Goal: Check status: Check status

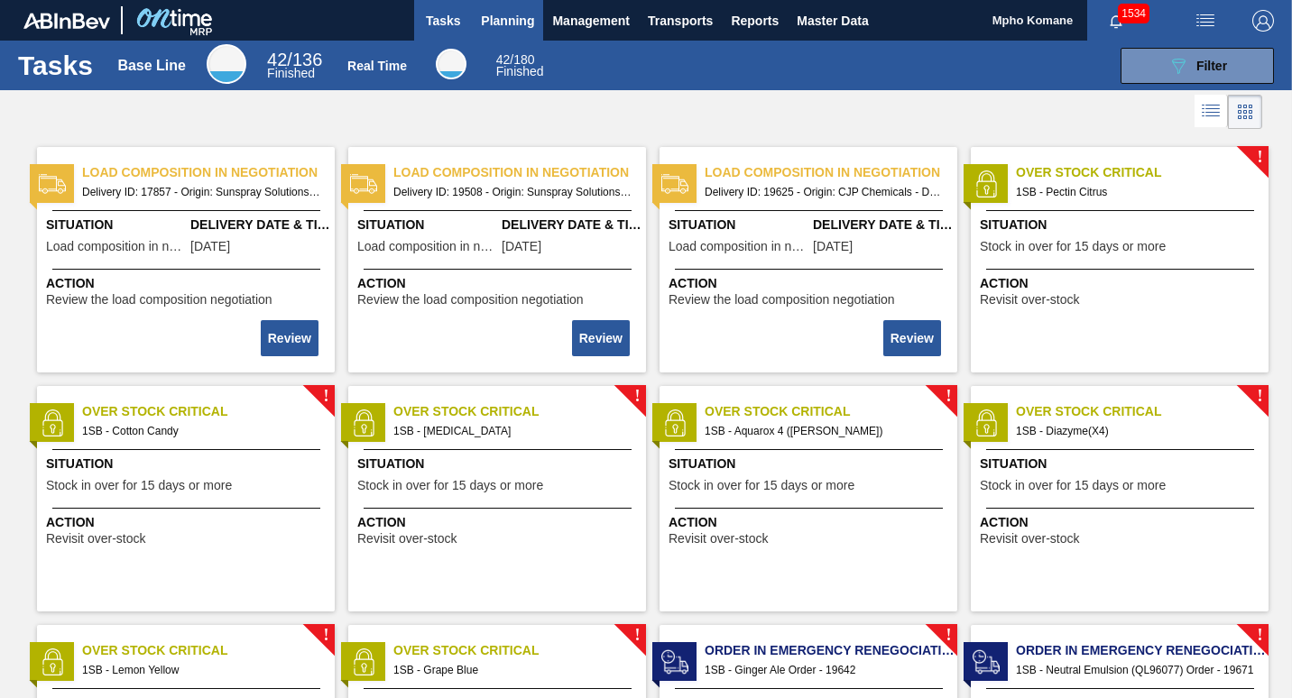
click at [503, 21] on span "Planning" at bounding box center [507, 21] width 53 height 22
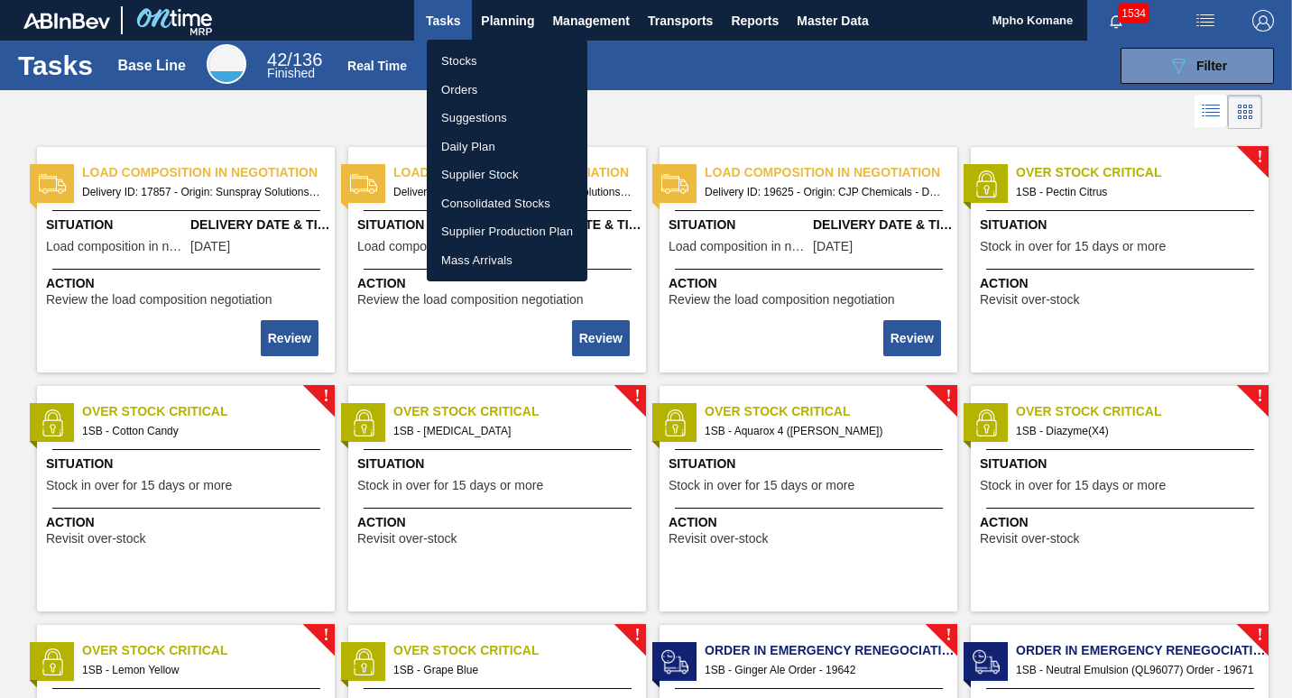
click at [481, 87] on li "Orders" at bounding box center [507, 90] width 161 height 29
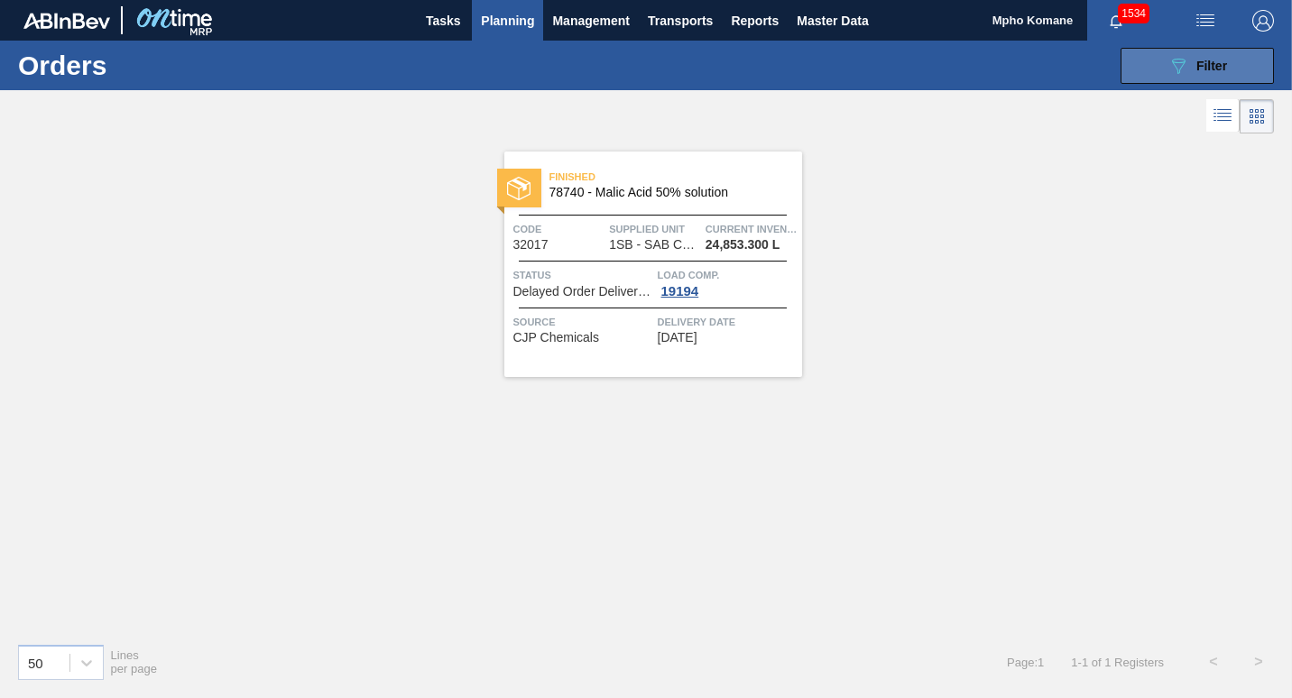
click at [1174, 66] on icon "089F7B8B-B2A5-4AFE-B5C0-19BA573D28AC" at bounding box center [1178, 66] width 22 height 22
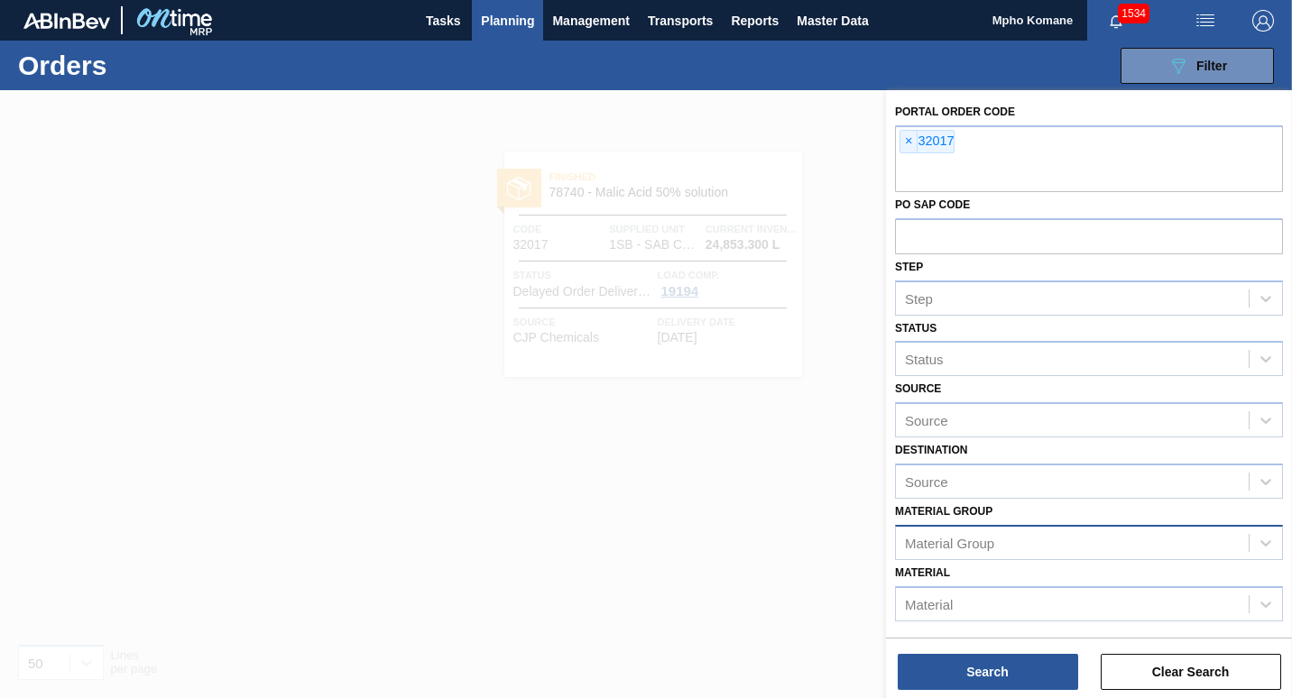
click at [997, 546] on div "Material Group" at bounding box center [1072, 543] width 353 height 26
type Group "213818"
click at [970, 540] on div "Material Group" at bounding box center [1072, 543] width 353 height 26
click at [664, 550] on div at bounding box center [646, 439] width 1292 height 698
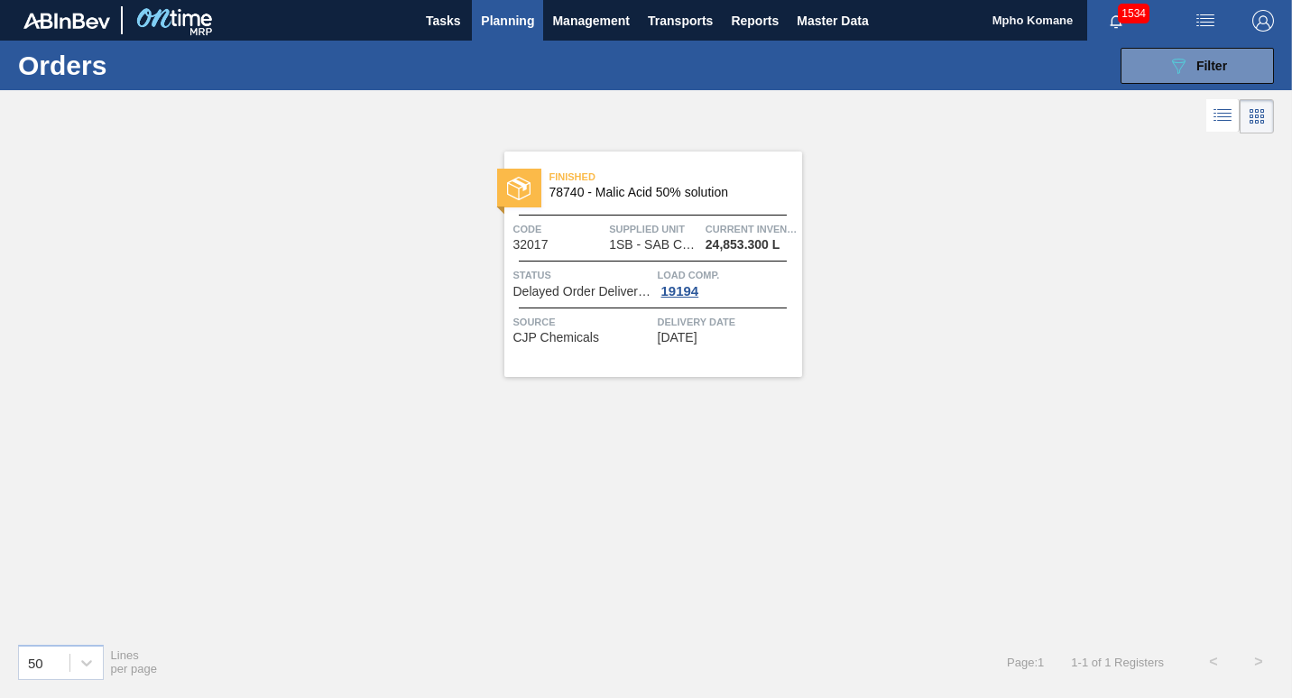
click at [519, 23] on span "Planning" at bounding box center [507, 21] width 53 height 22
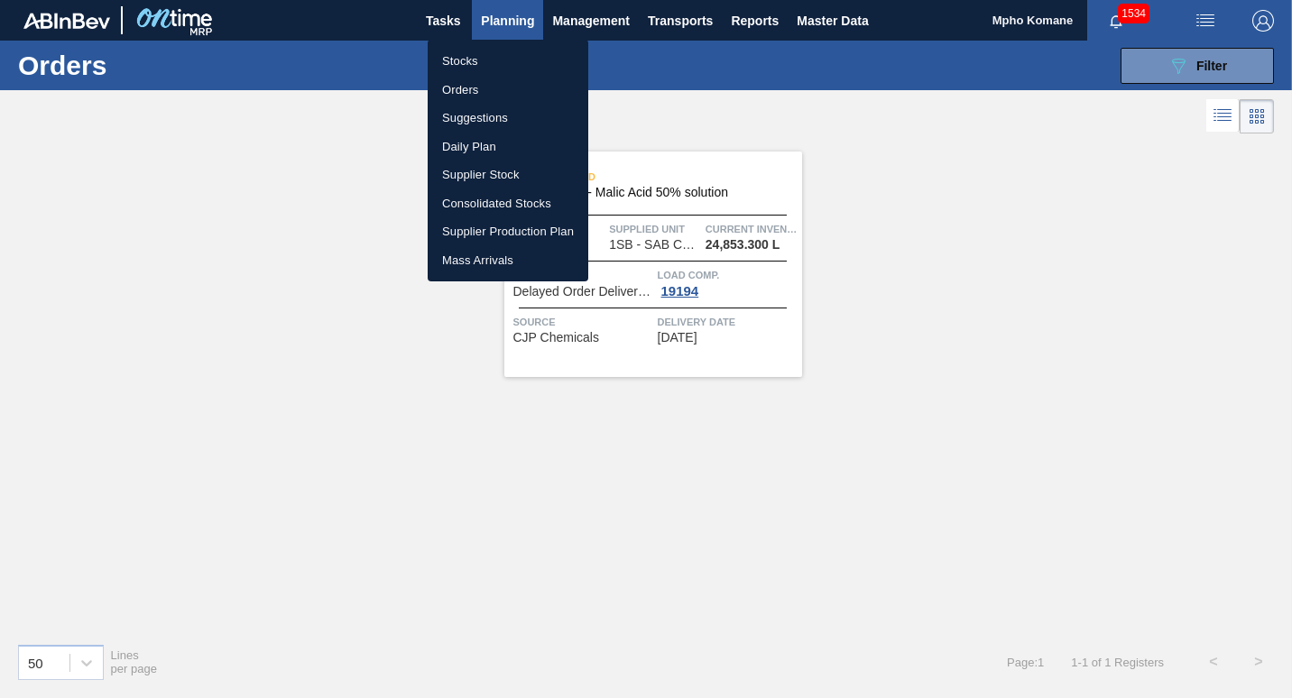
click at [482, 59] on li "Stocks" at bounding box center [508, 61] width 161 height 29
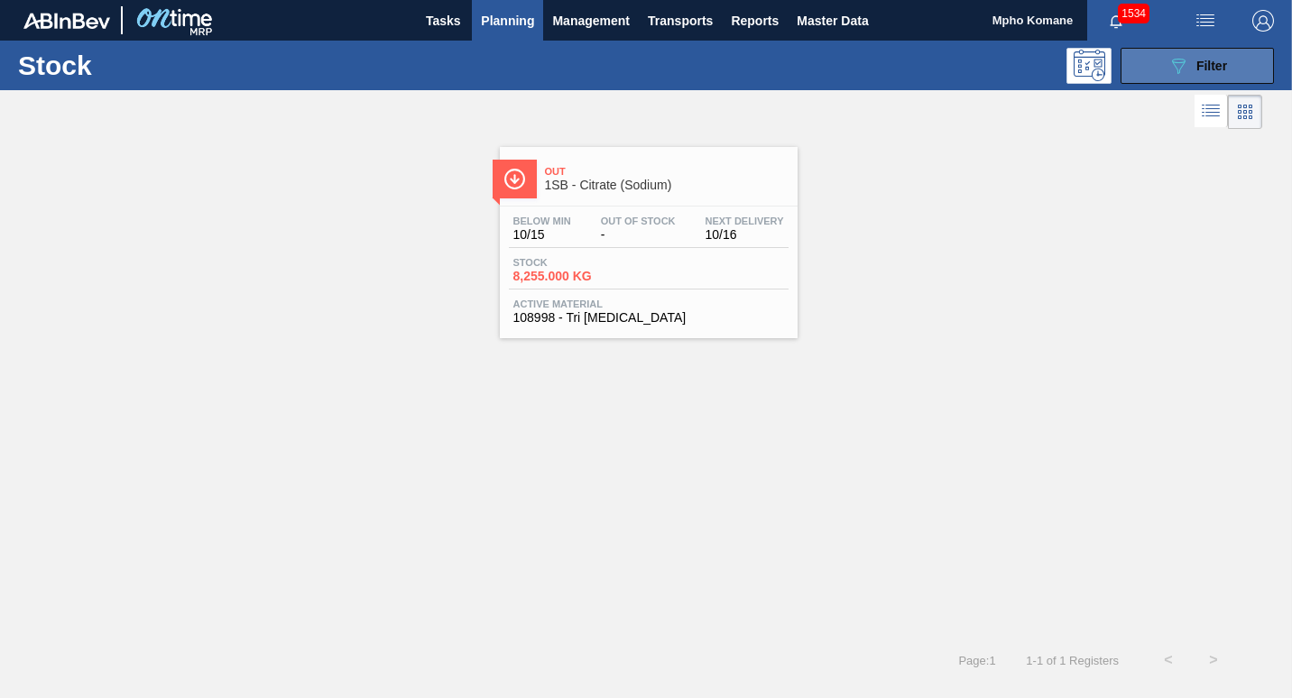
click at [1194, 69] on div "089F7B8B-B2A5-4AFE-B5C0-19BA573D28AC Filter" at bounding box center [1197, 66] width 60 height 22
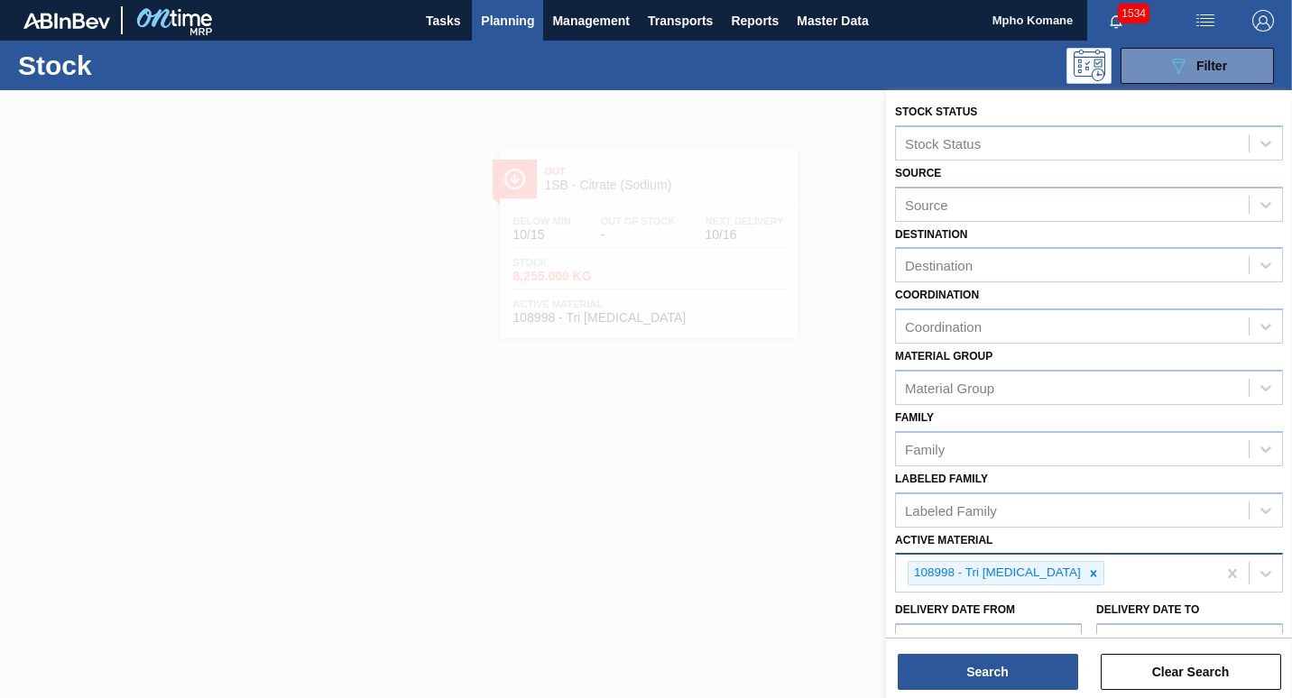
click at [1104, 576] on div "108998 - Tri [MEDICAL_DATA]" at bounding box center [1056, 573] width 320 height 37
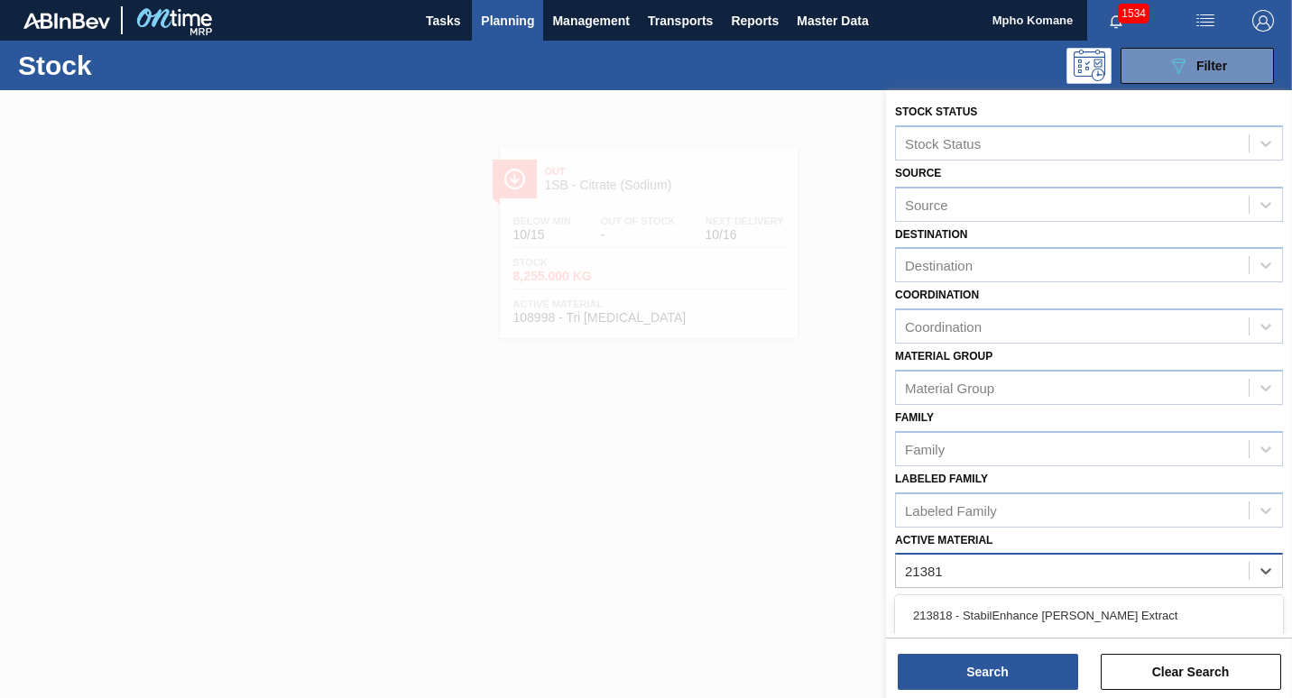
type Material "213818"
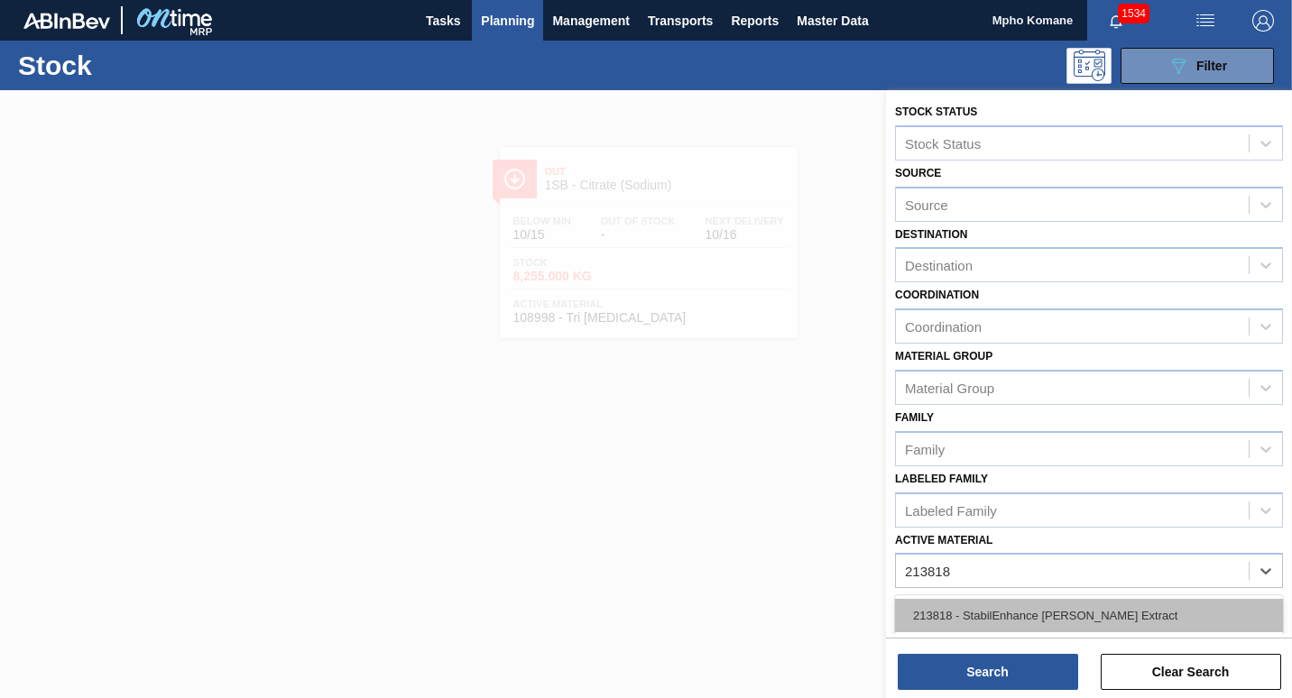
click at [1063, 612] on div "213818 - StabilEnhance [PERSON_NAME] Extract" at bounding box center [1089, 615] width 388 height 33
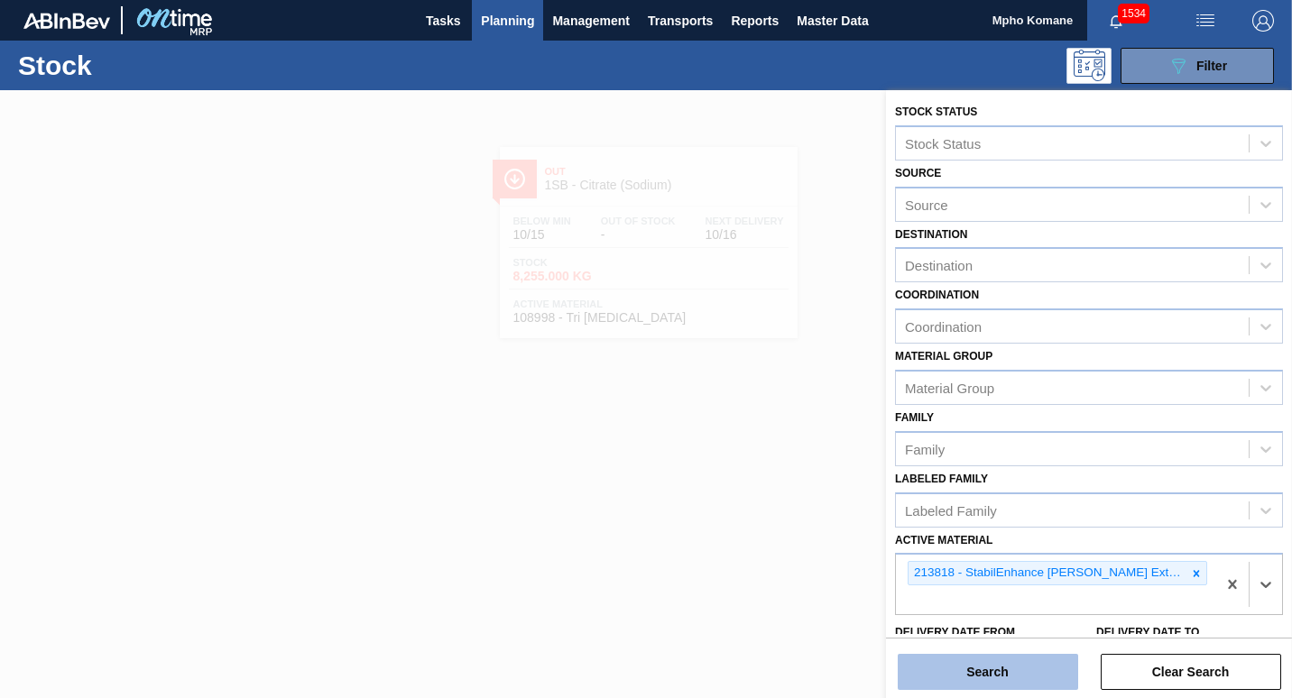
click at [1003, 670] on button "Search" at bounding box center [988, 672] width 180 height 36
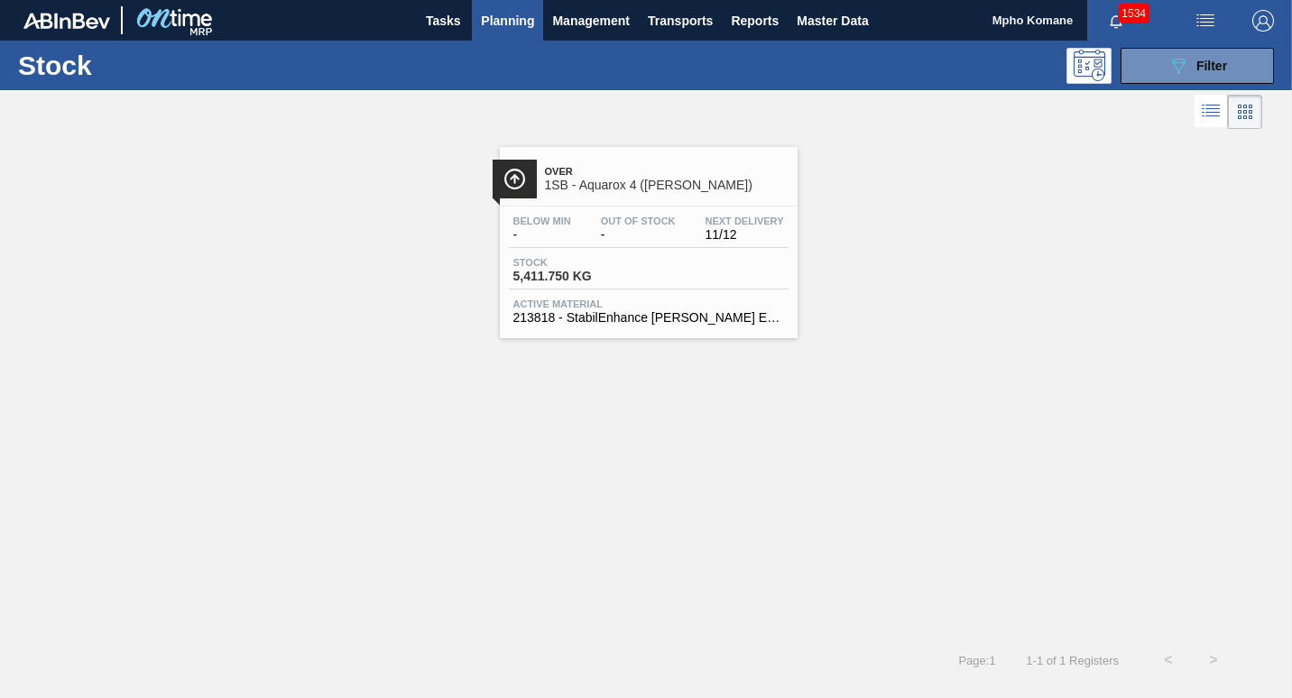
click at [594, 259] on span "Stock" at bounding box center [576, 262] width 126 height 11
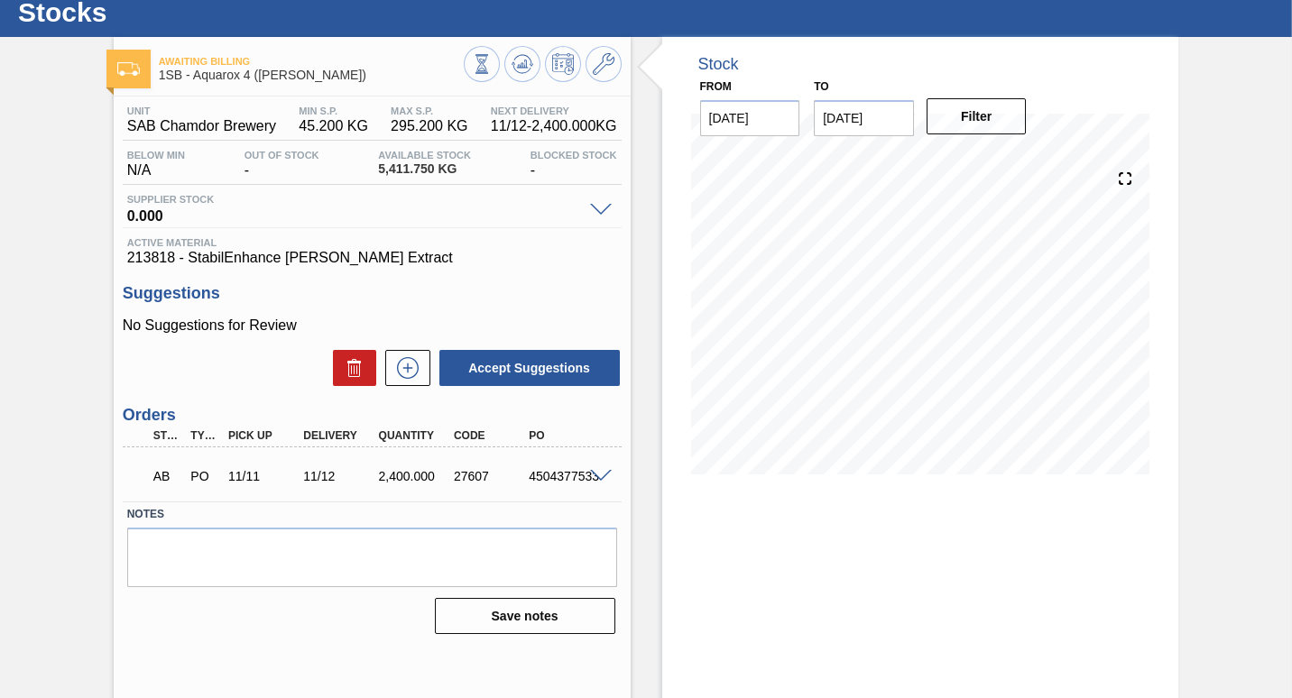
scroll to position [78, 0]
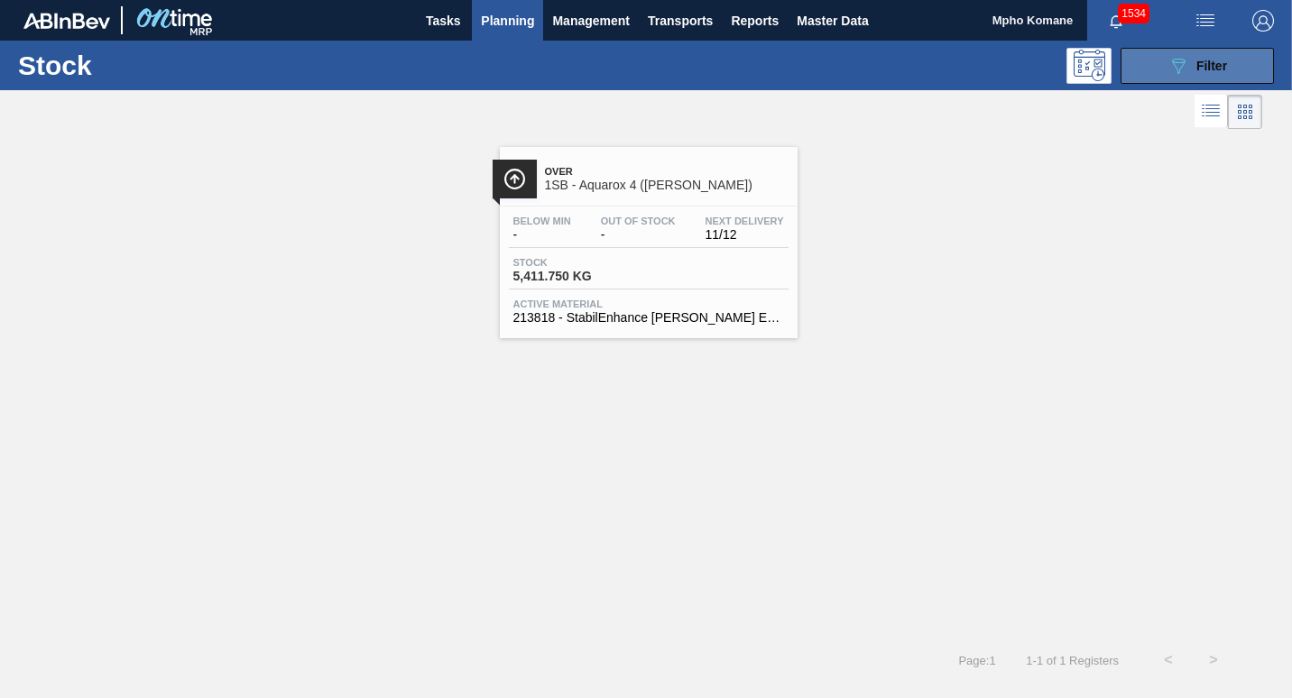
click at [1205, 72] on span "Filter" at bounding box center [1211, 66] width 31 height 14
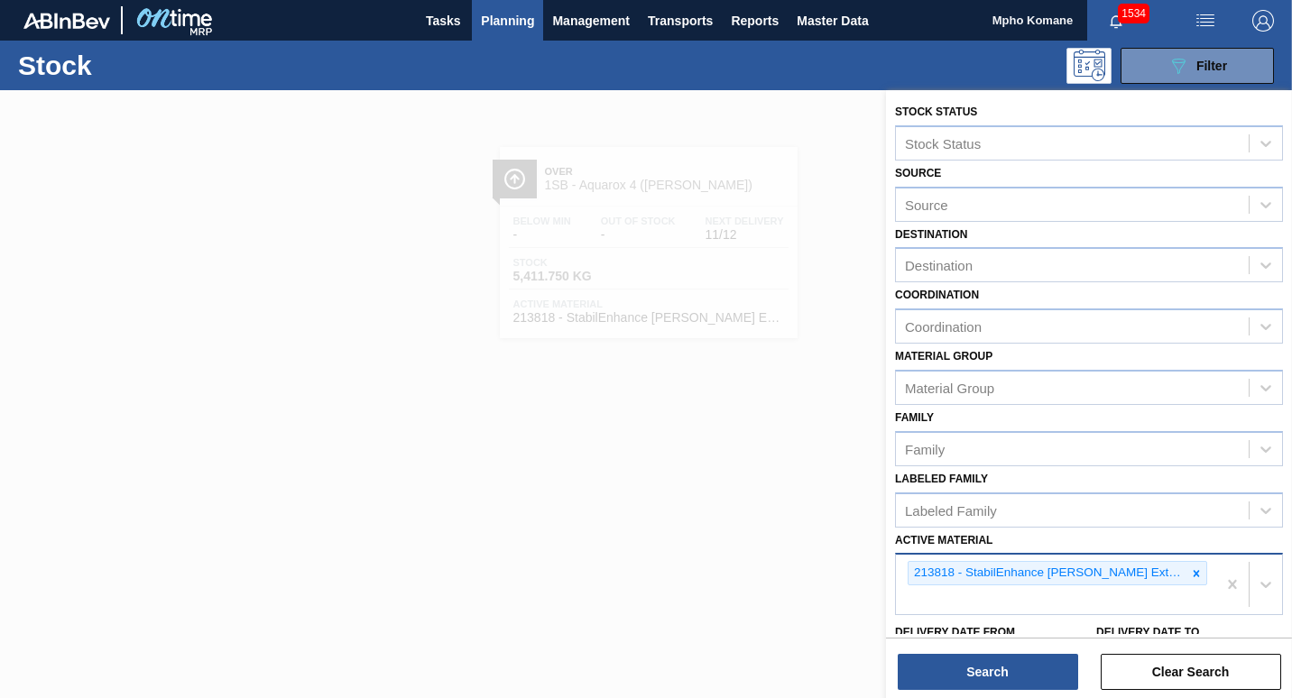
click at [1174, 571] on div "213818 - StabilEnhance [PERSON_NAME] Extract" at bounding box center [1056, 585] width 320 height 60
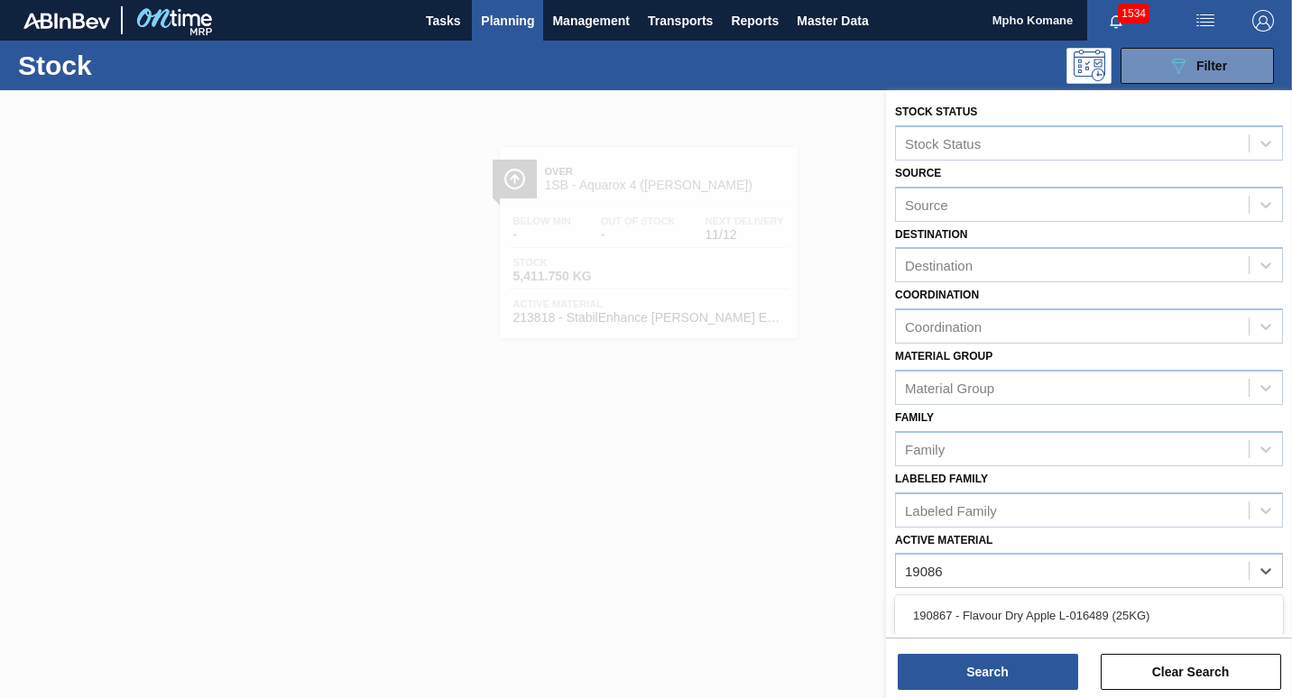
type Material "190867"
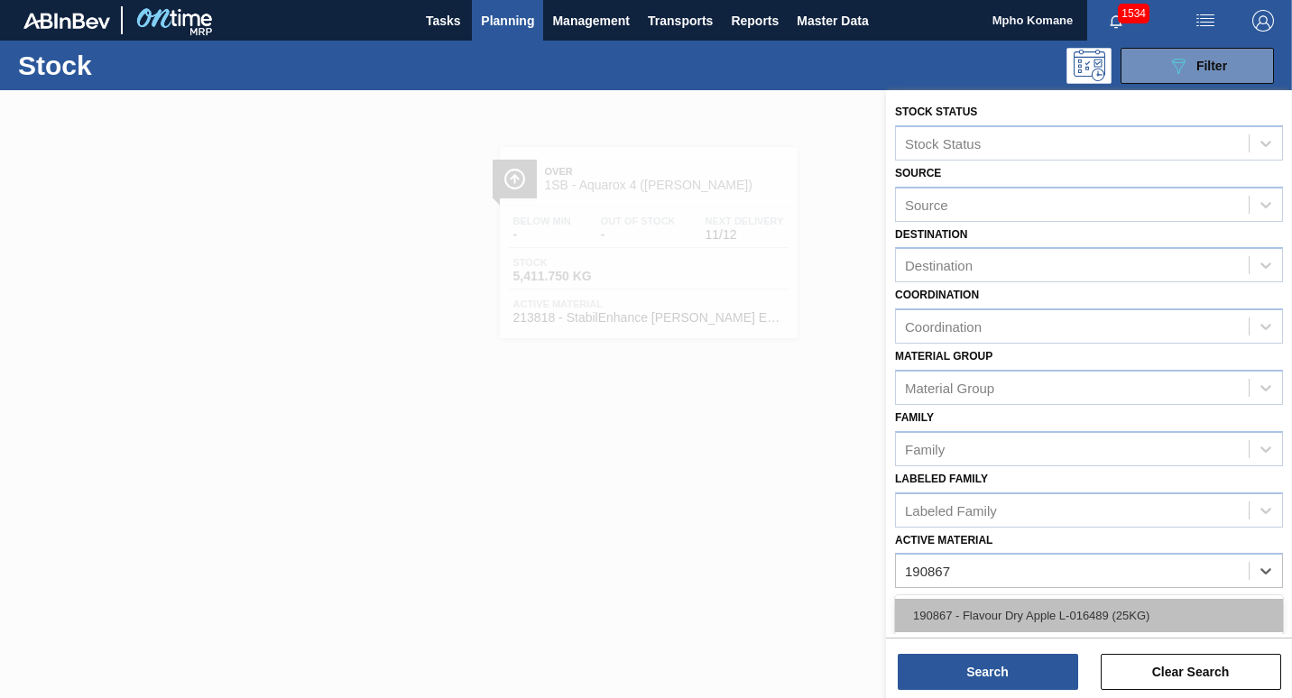
click at [1015, 621] on div "190867 - Flavour Dry Apple L-016489 (25KG)" at bounding box center [1089, 615] width 388 height 33
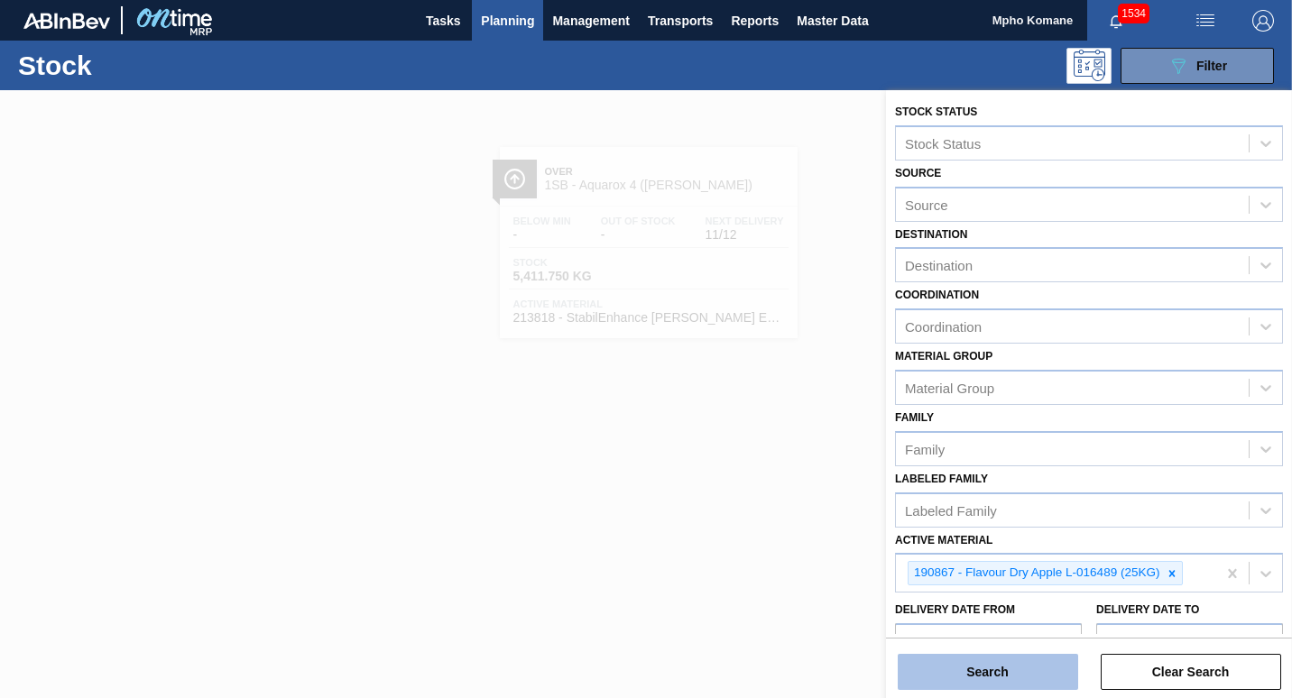
click at [1005, 668] on button "Search" at bounding box center [988, 672] width 180 height 36
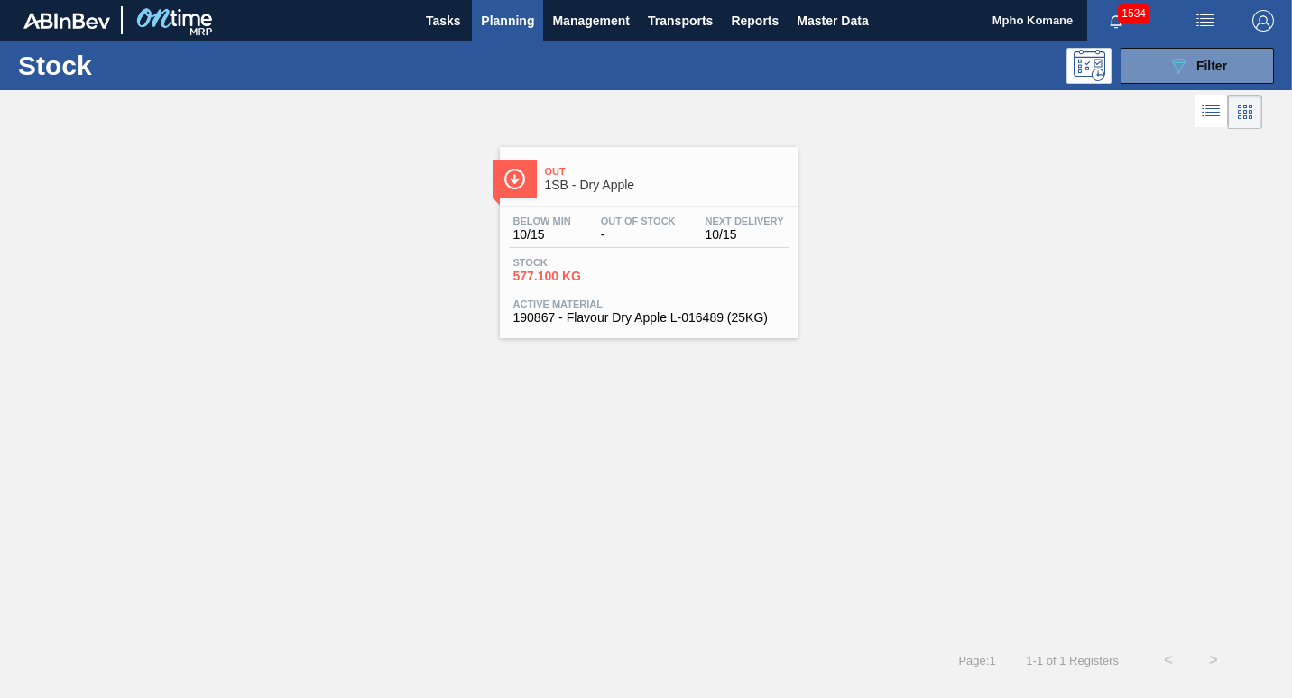
click at [592, 205] on div "Out 1SB - Dry Apple Below Min 10/15 Out Of Stock - Next Delivery 10/15 Stock 57…" at bounding box center [649, 242] width 298 height 191
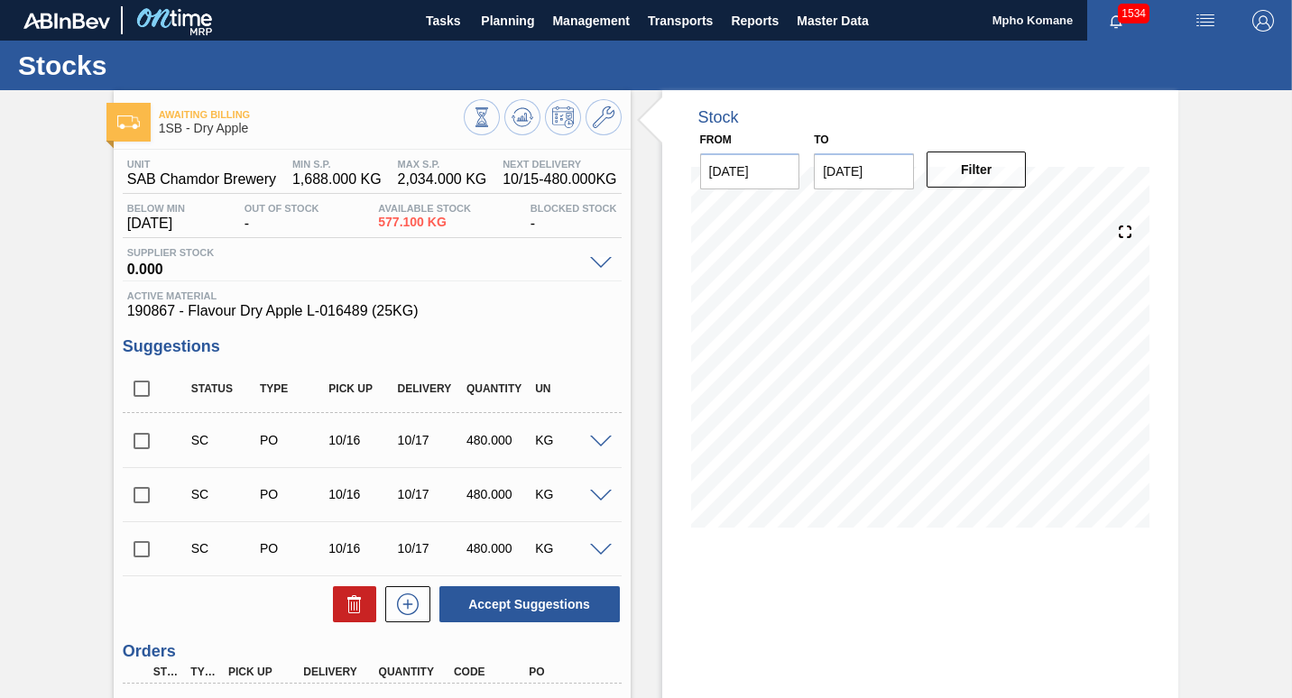
scroll to position [180, 0]
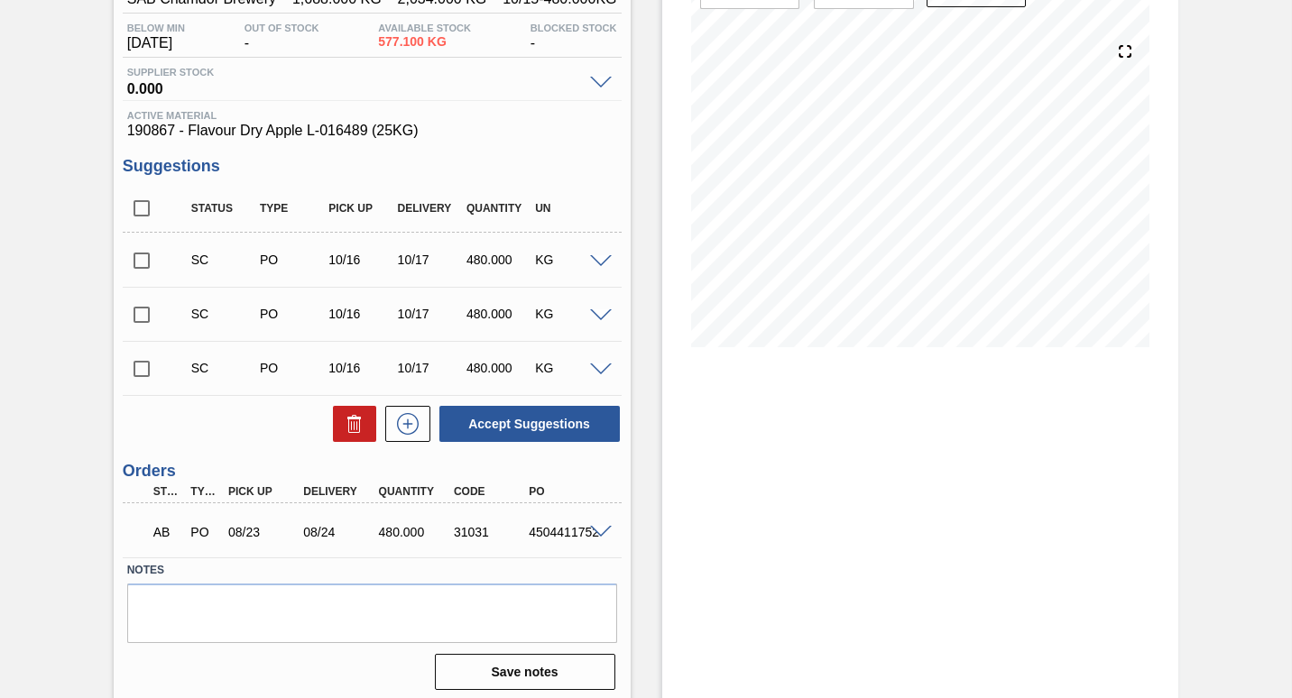
click at [134, 264] on input "checkbox" at bounding box center [142, 261] width 38 height 38
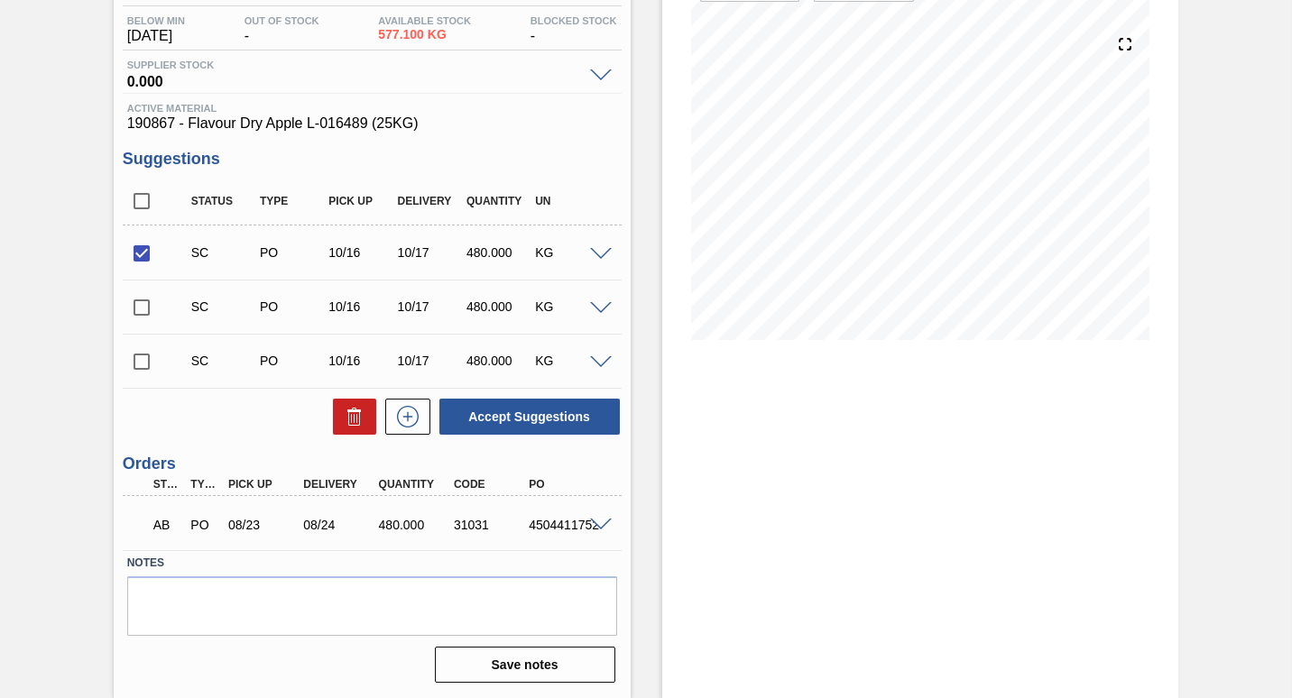
scroll to position [0, 0]
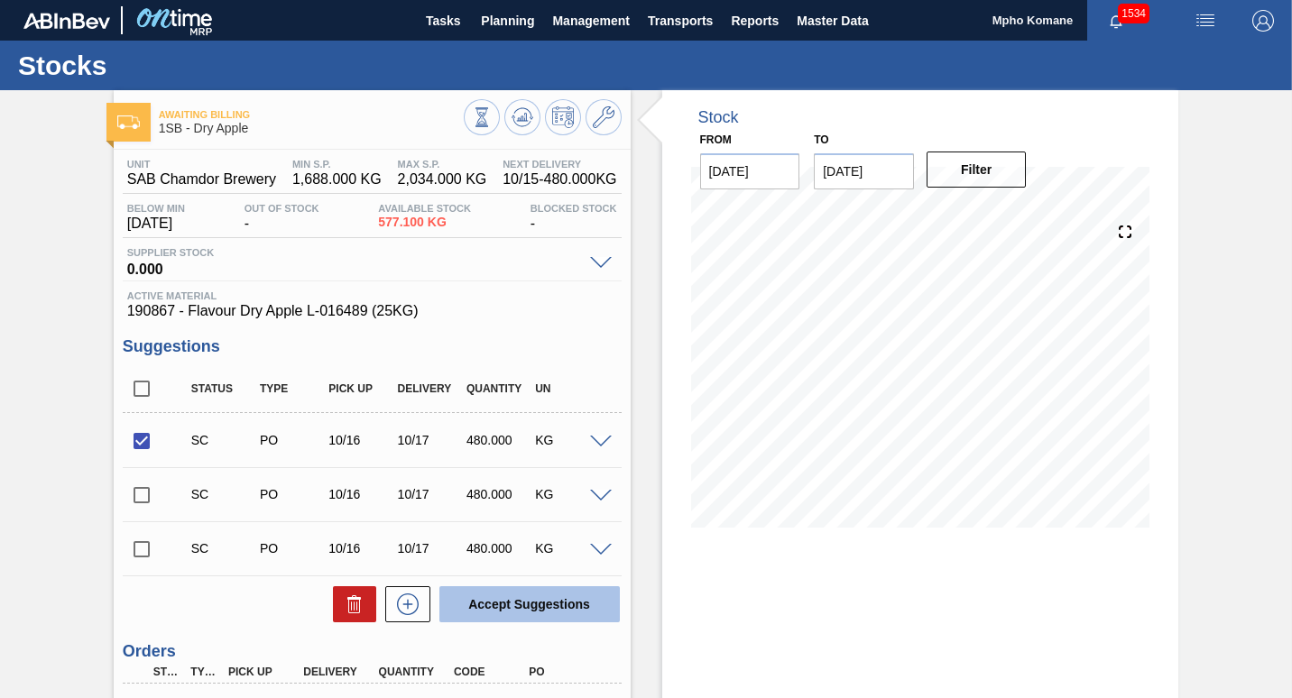
click at [478, 607] on button "Accept Suggestions" at bounding box center [529, 604] width 180 height 36
checkbox input "false"
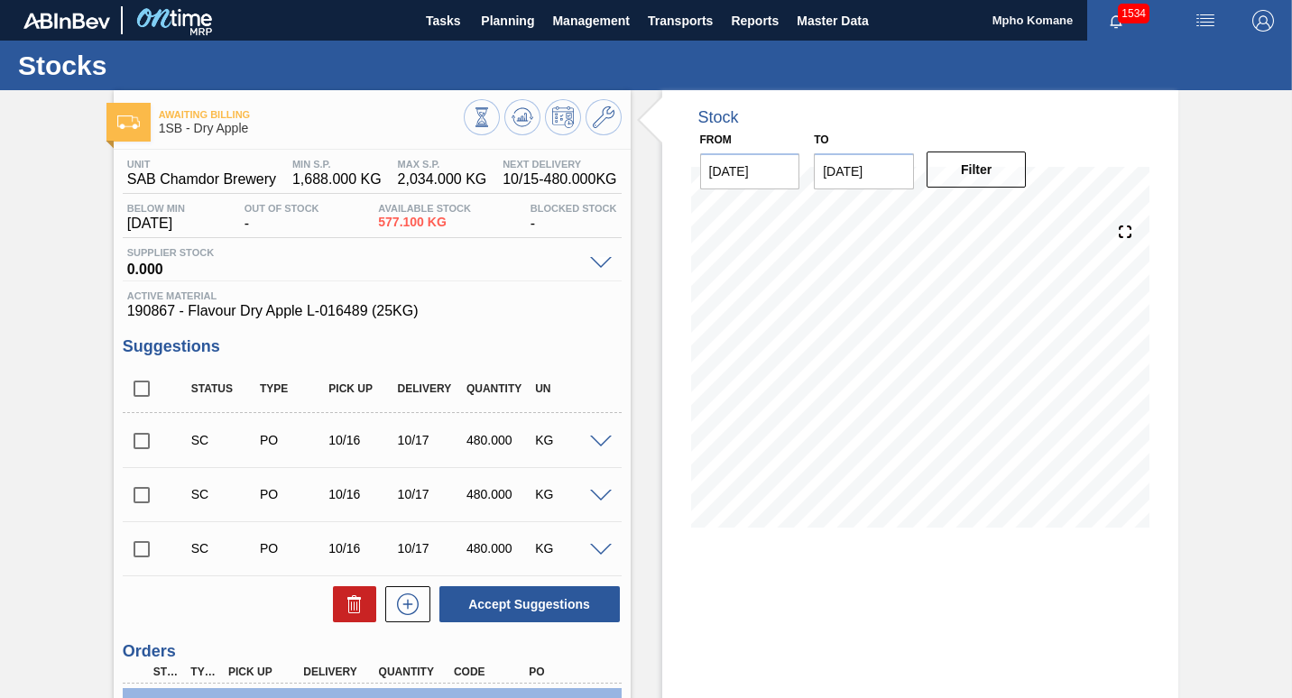
click at [145, 435] on input "checkbox" at bounding box center [142, 441] width 38 height 38
click at [139, 442] on input "checkbox" at bounding box center [142, 441] width 38 height 38
click at [600, 442] on span at bounding box center [601, 443] width 22 height 14
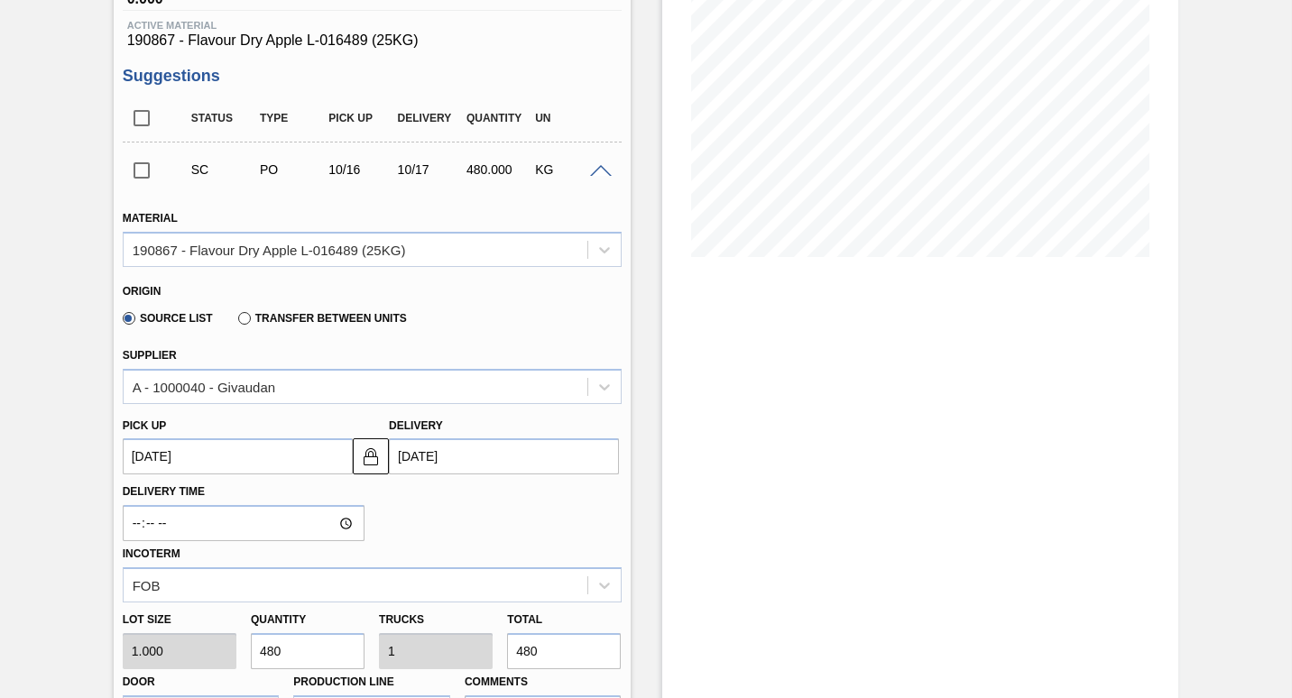
scroll to position [90, 0]
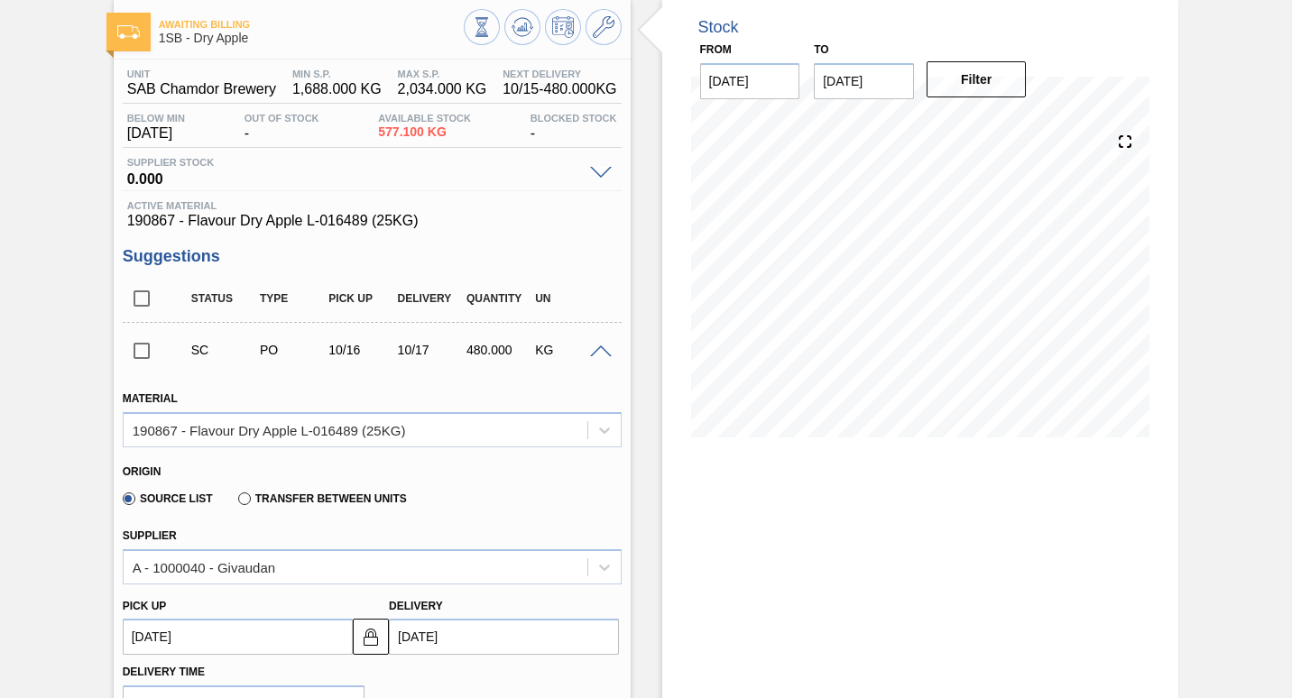
click at [596, 348] on span at bounding box center [601, 353] width 22 height 14
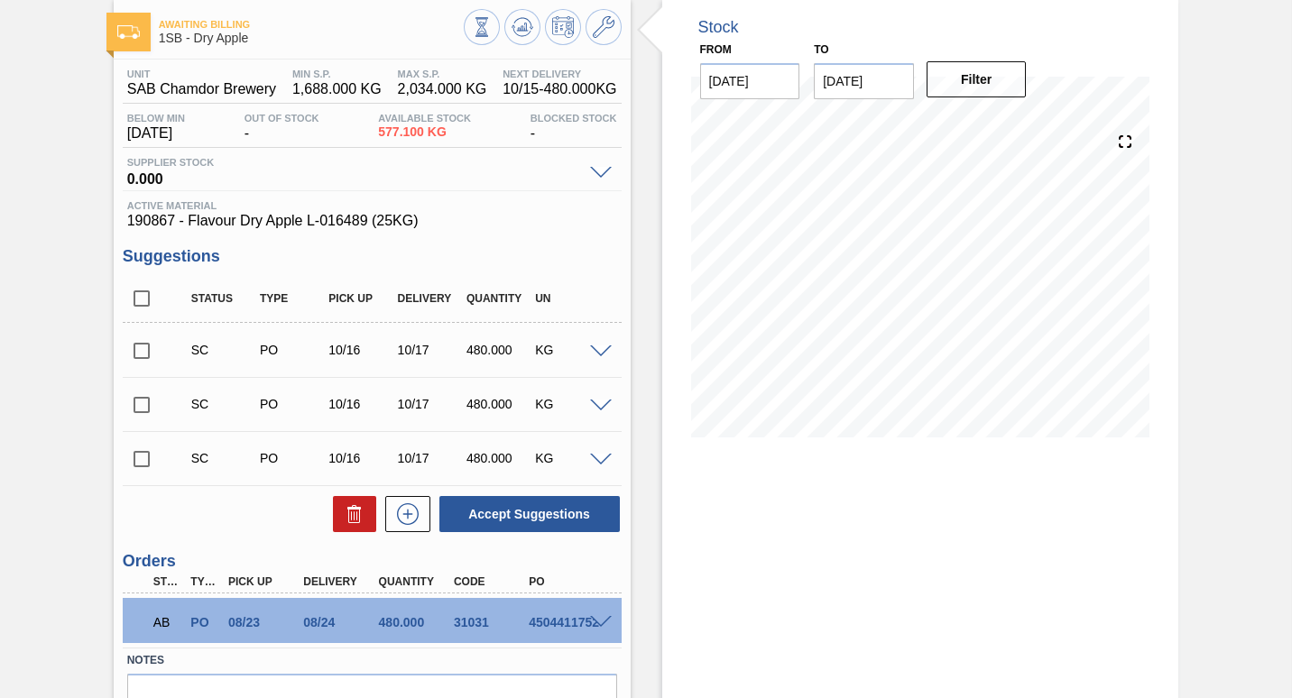
click at [145, 347] on input "checkbox" at bounding box center [142, 351] width 38 height 38
checkbox input "true"
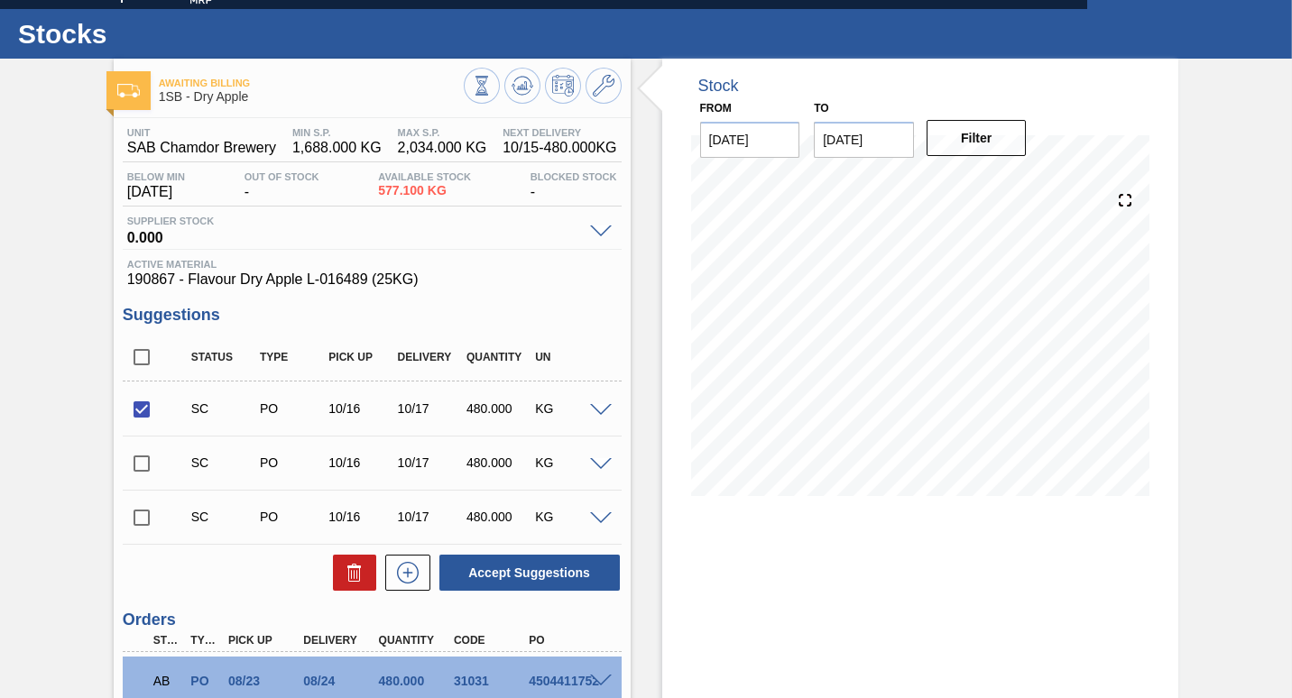
scroll to position [0, 0]
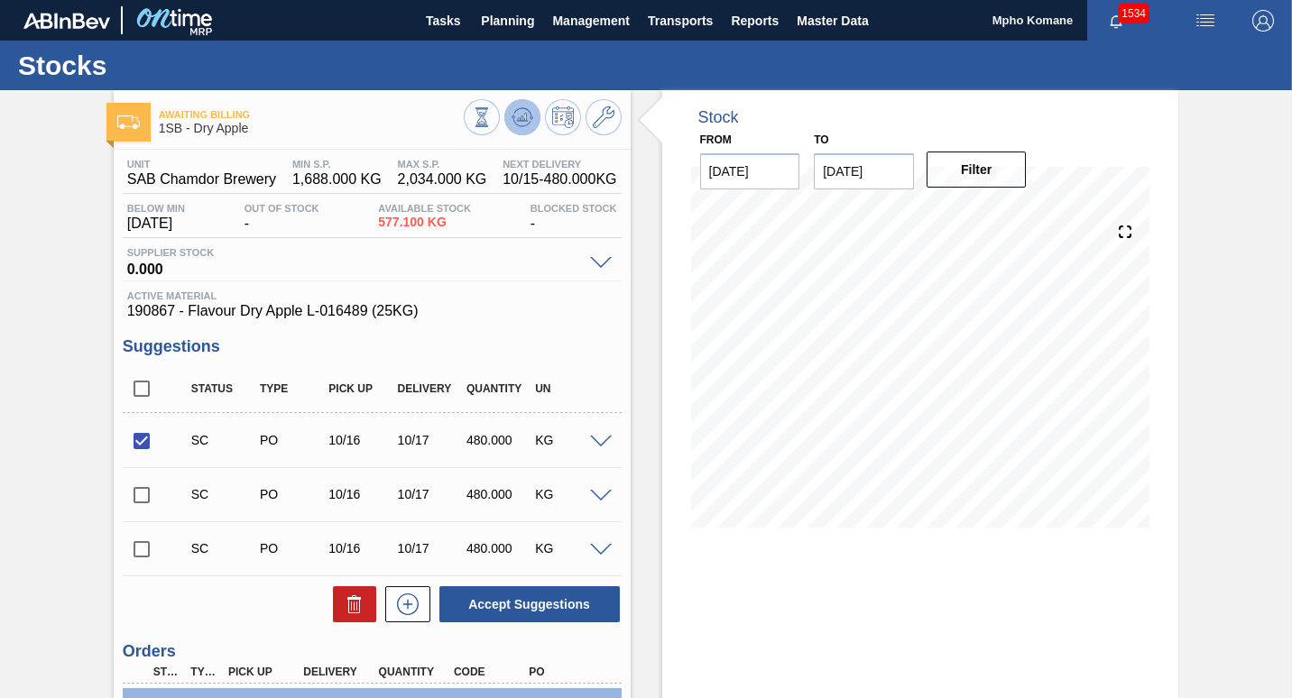
click at [523, 123] on icon at bounding box center [523, 117] width 22 height 22
click at [145, 441] on input "checkbox" at bounding box center [142, 441] width 38 height 38
click at [484, 602] on button "Accept Suggestions" at bounding box center [529, 604] width 180 height 36
checkbox input "false"
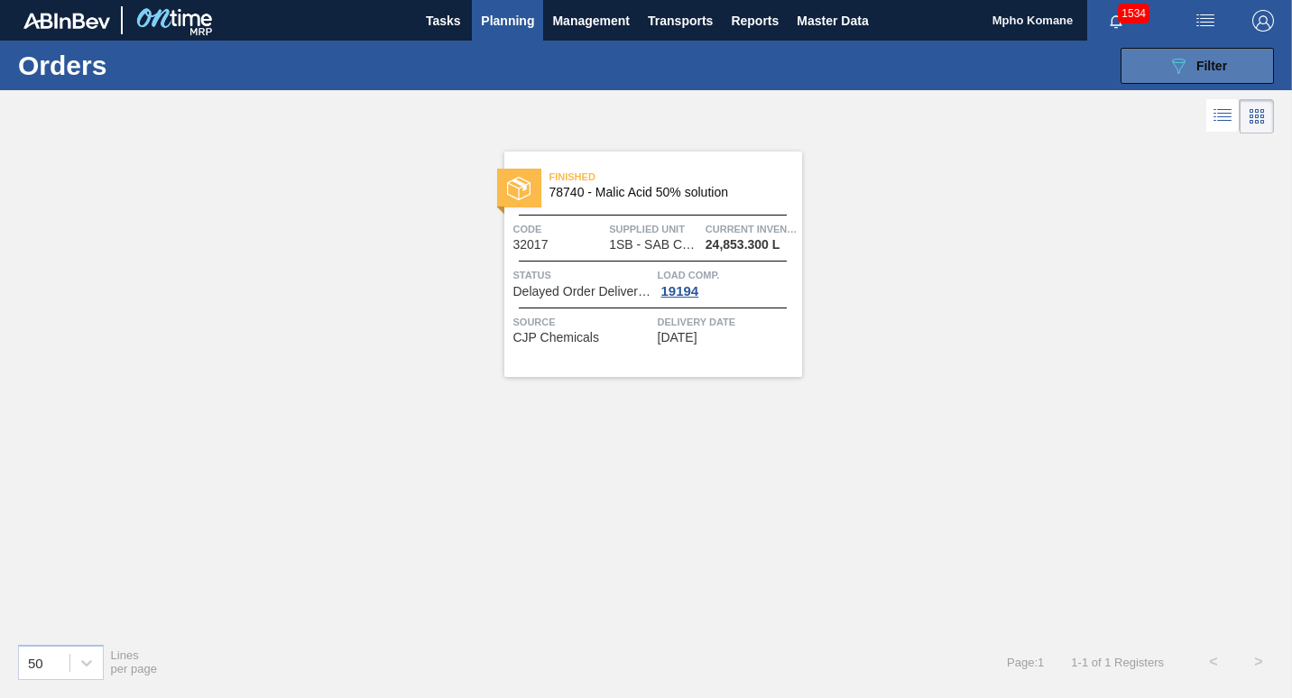
click at [1227, 68] on span "Filter" at bounding box center [1211, 66] width 31 height 14
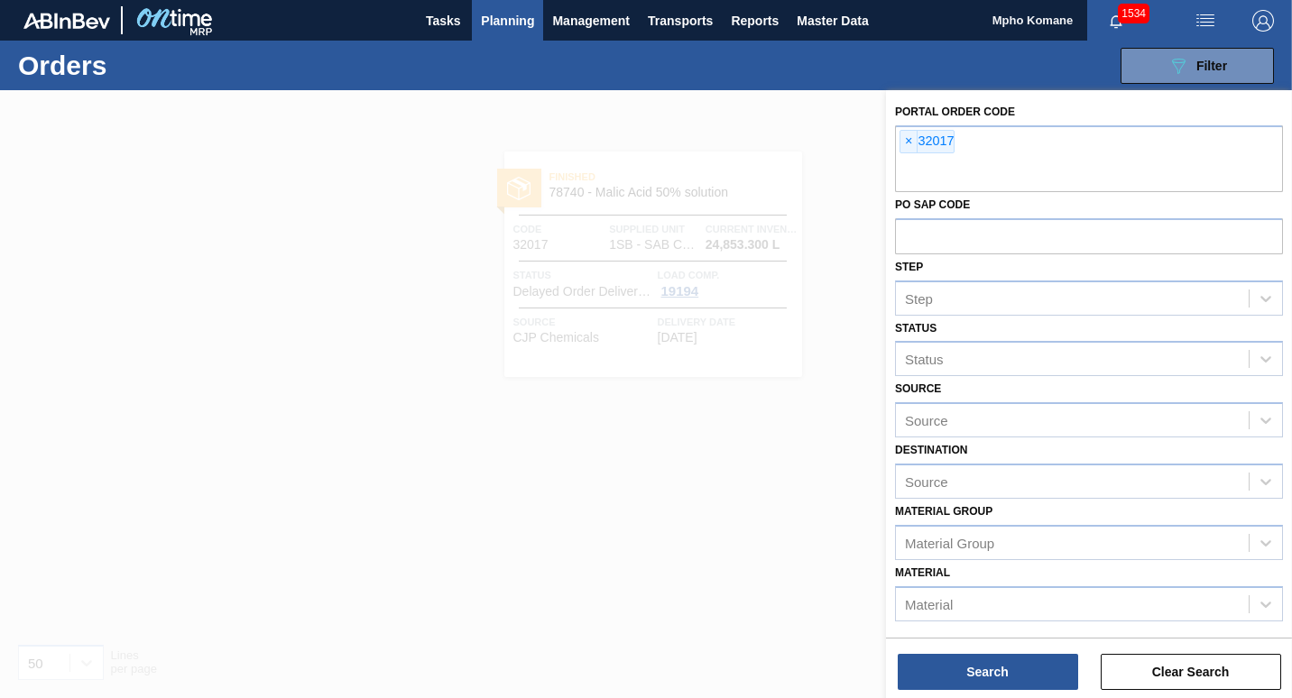
click at [512, 12] on span "Planning" at bounding box center [507, 21] width 53 height 22
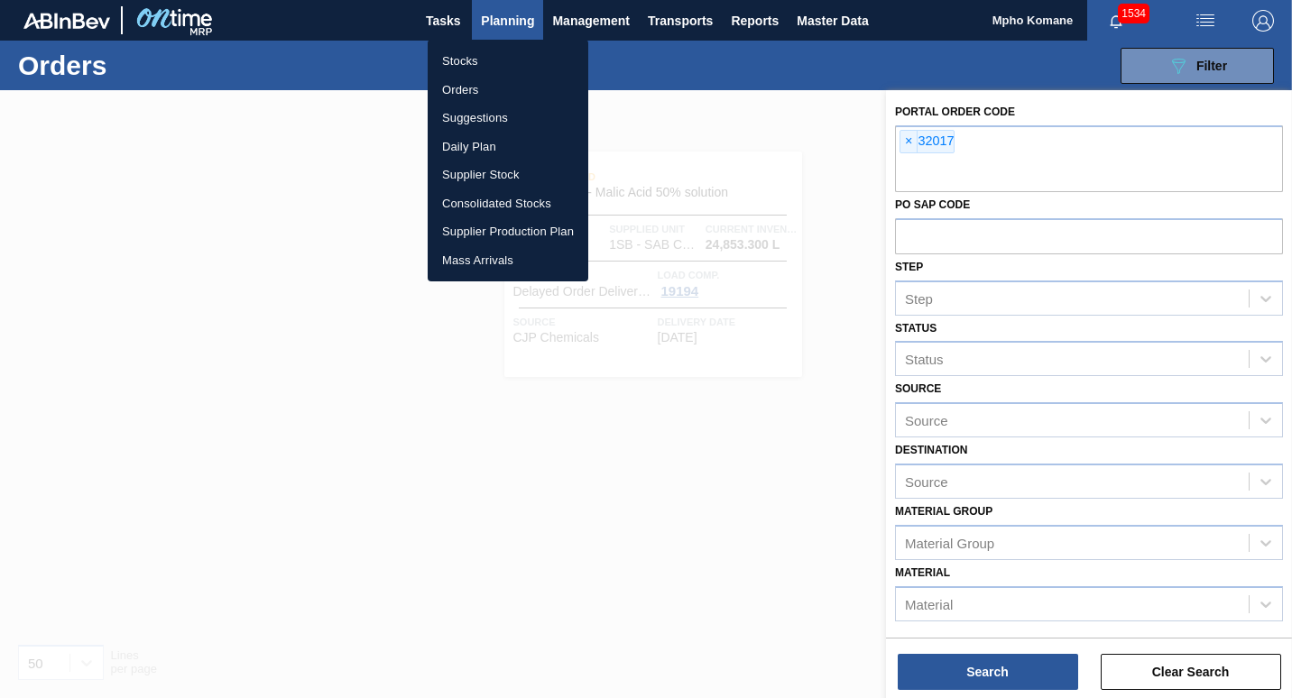
click at [479, 62] on li "Stocks" at bounding box center [508, 61] width 161 height 29
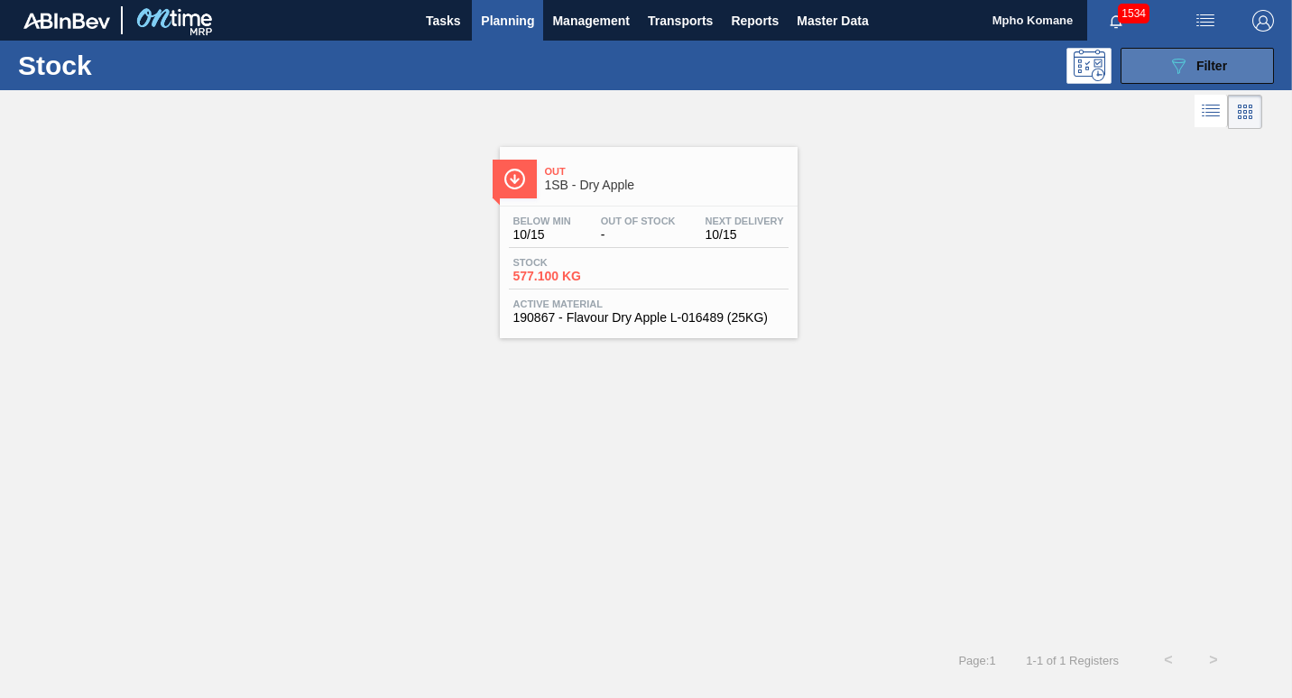
click at [1181, 72] on icon "089F7B8B-B2A5-4AFE-B5C0-19BA573D28AC" at bounding box center [1178, 66] width 22 height 22
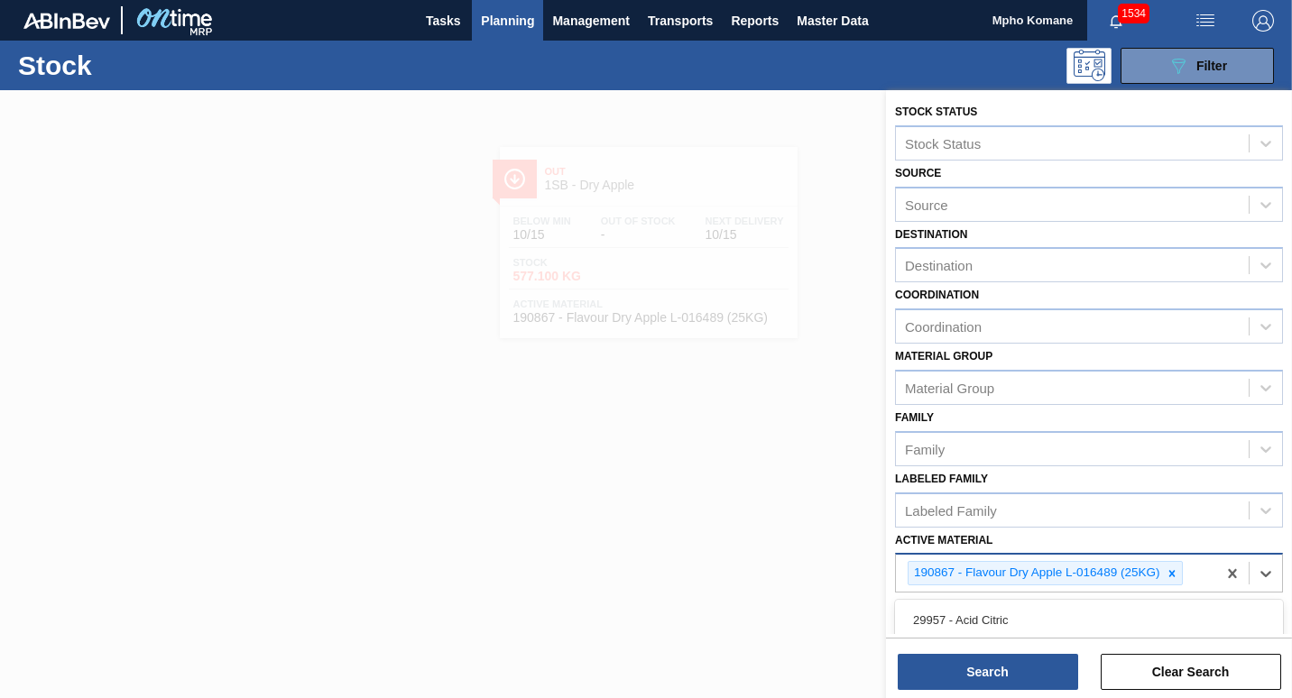
click at [1202, 576] on div "190867 - Flavour Dry Apple L-016489 (25KG)" at bounding box center [1056, 573] width 320 height 37
type Material "274696"
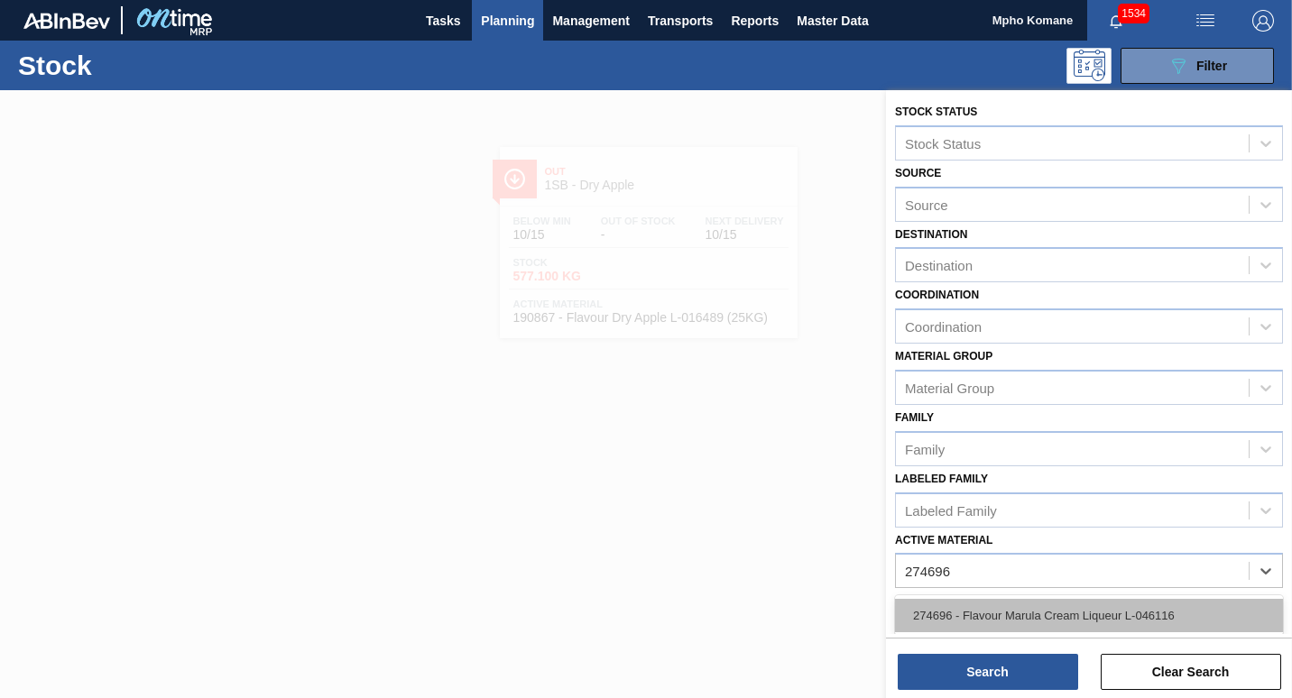
click at [1128, 610] on div "274696 - Flavour Marula Cream Liqueur L-046116" at bounding box center [1089, 615] width 388 height 33
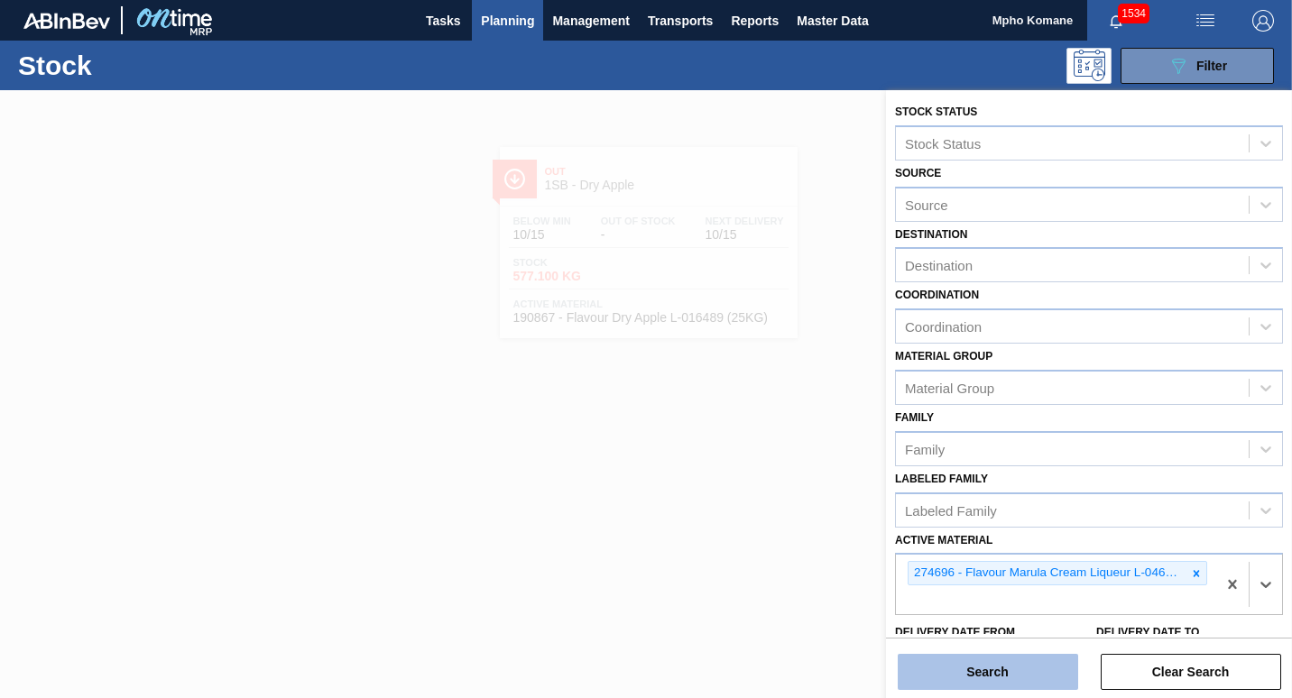
click at [982, 680] on button "Search" at bounding box center [988, 672] width 180 height 36
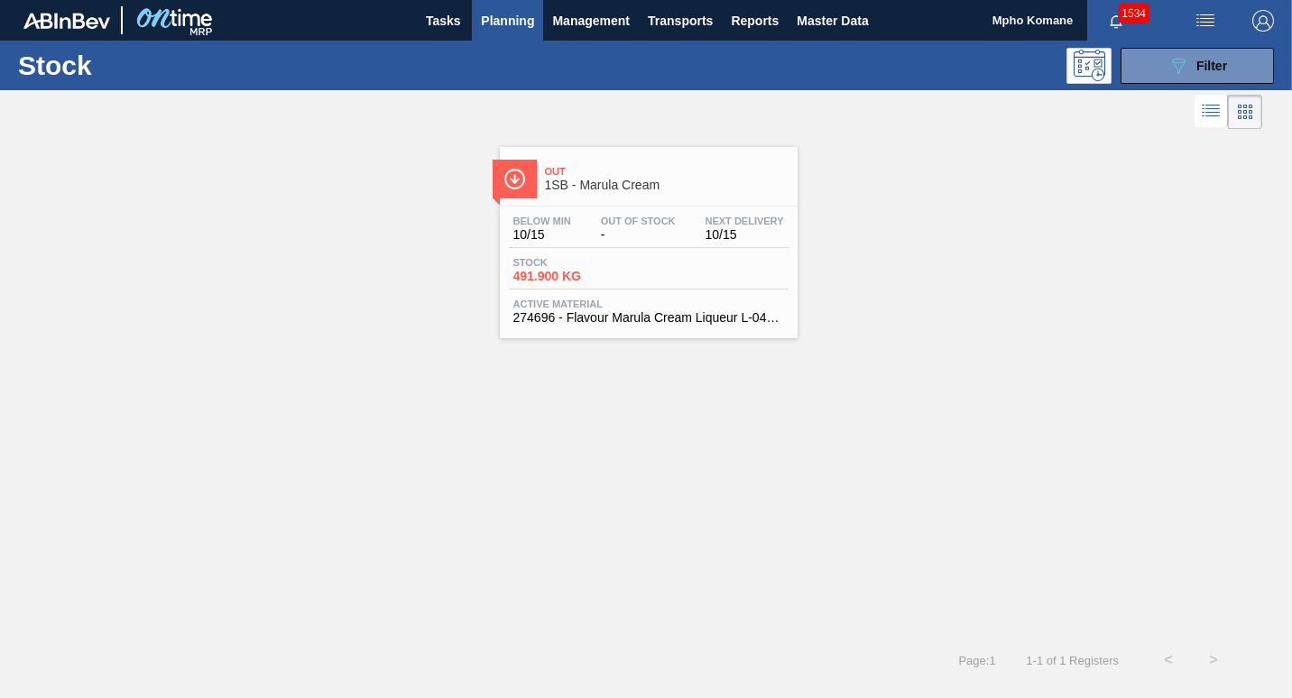
click at [611, 206] on div at bounding box center [648, 206] width 268 height 1
click at [1217, 69] on span "Filter" at bounding box center [1211, 66] width 31 height 14
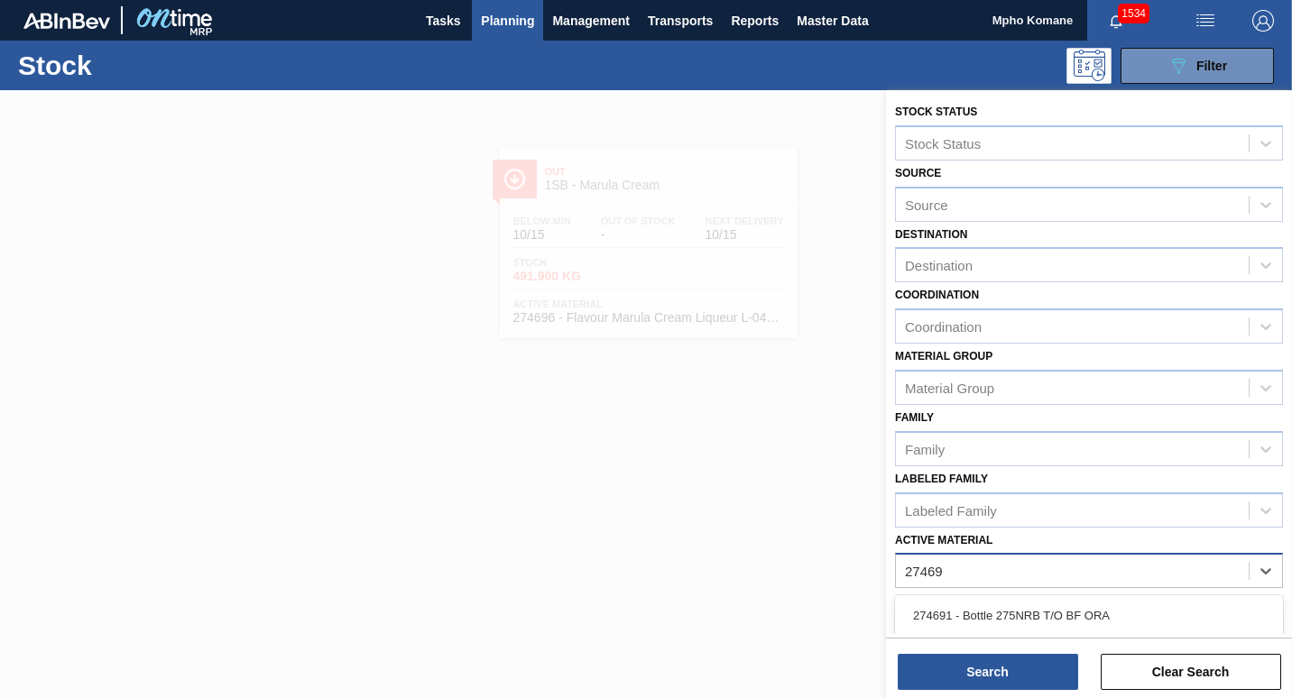
type Material "274695"
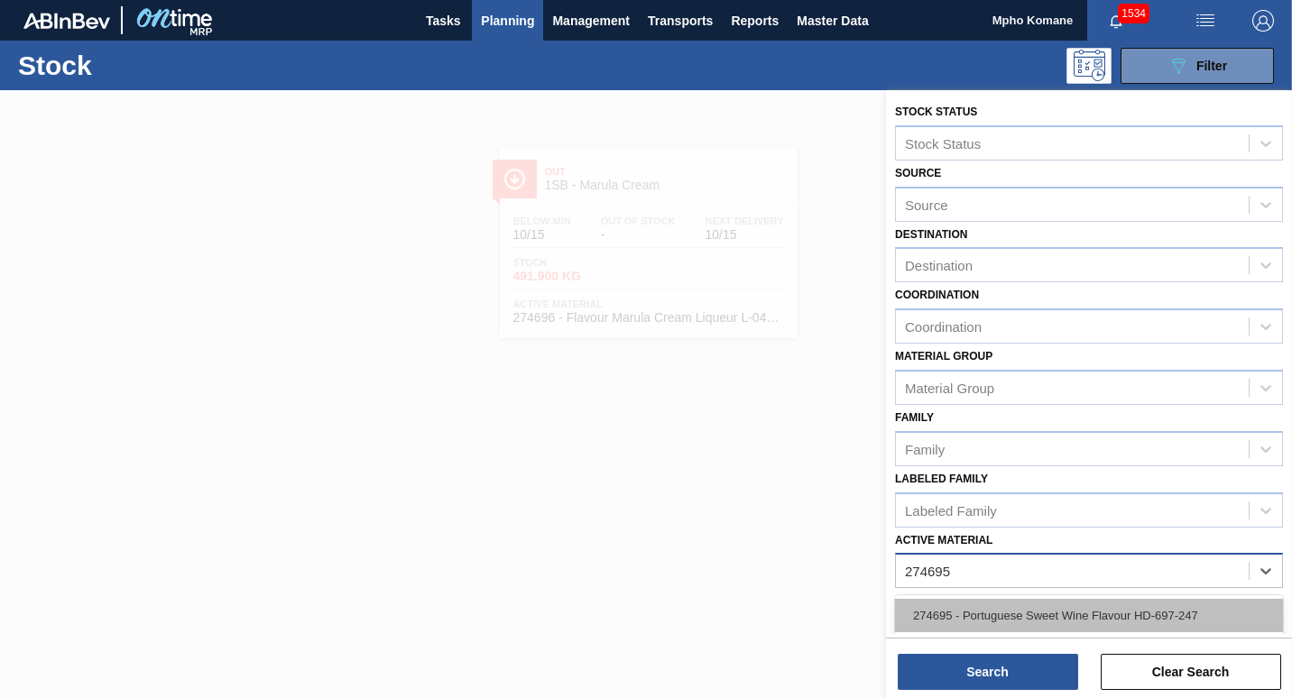
click at [1165, 619] on div "274695 - Portuguese Sweet Wine Flavour HD-697-247" at bounding box center [1089, 615] width 388 height 33
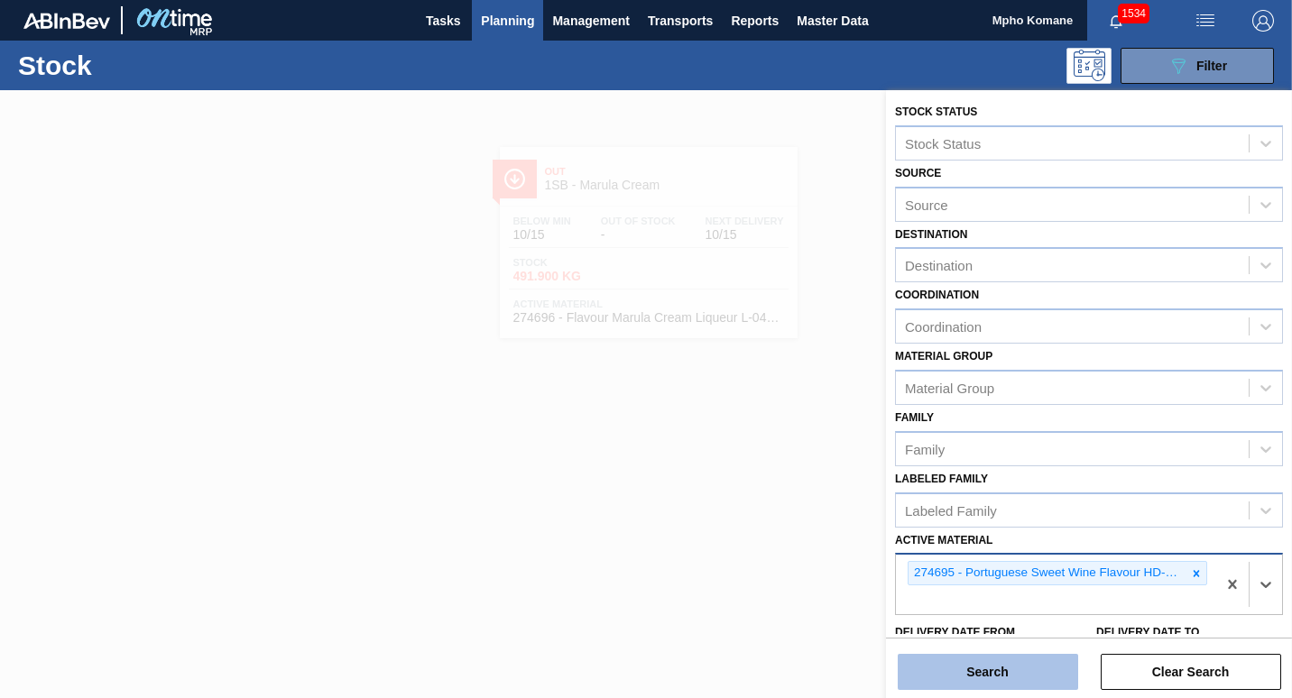
click at [1033, 668] on button "Search" at bounding box center [988, 672] width 180 height 36
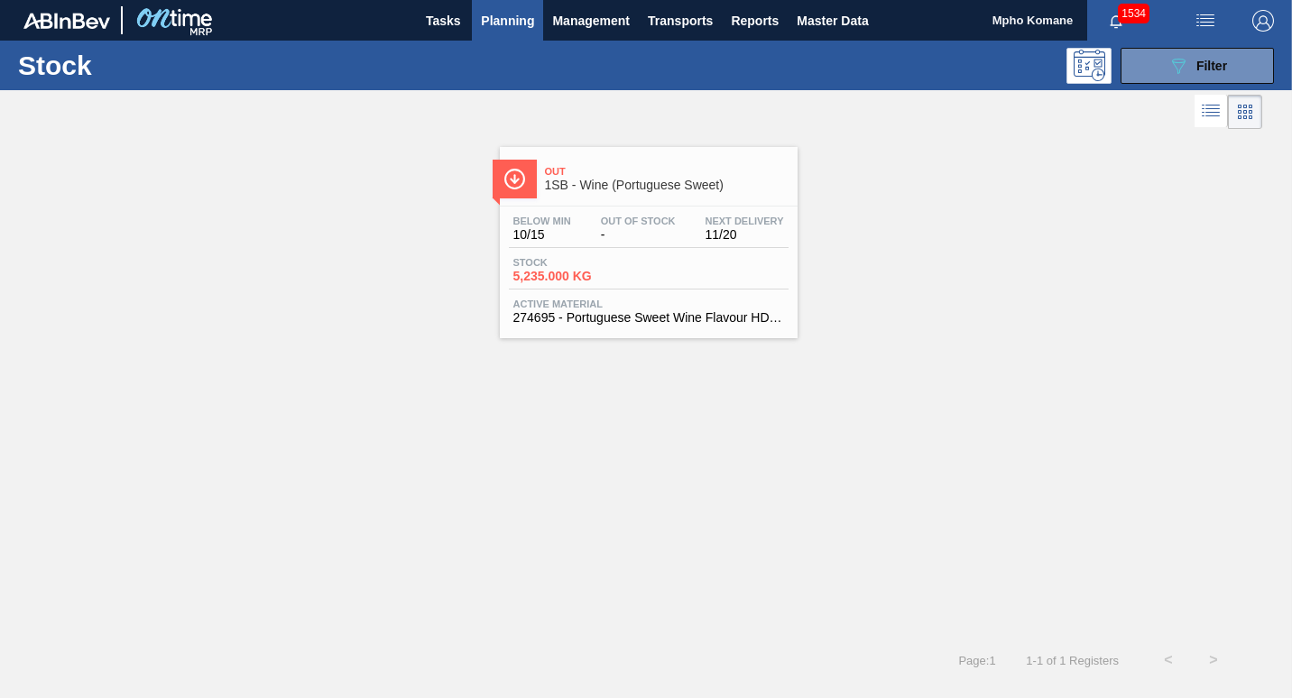
click at [618, 254] on div "Below Min 10/15 Out Of Stock - Next Delivery 11/20 Stock 5,235.000 KG Active Ma…" at bounding box center [649, 268] width 298 height 123
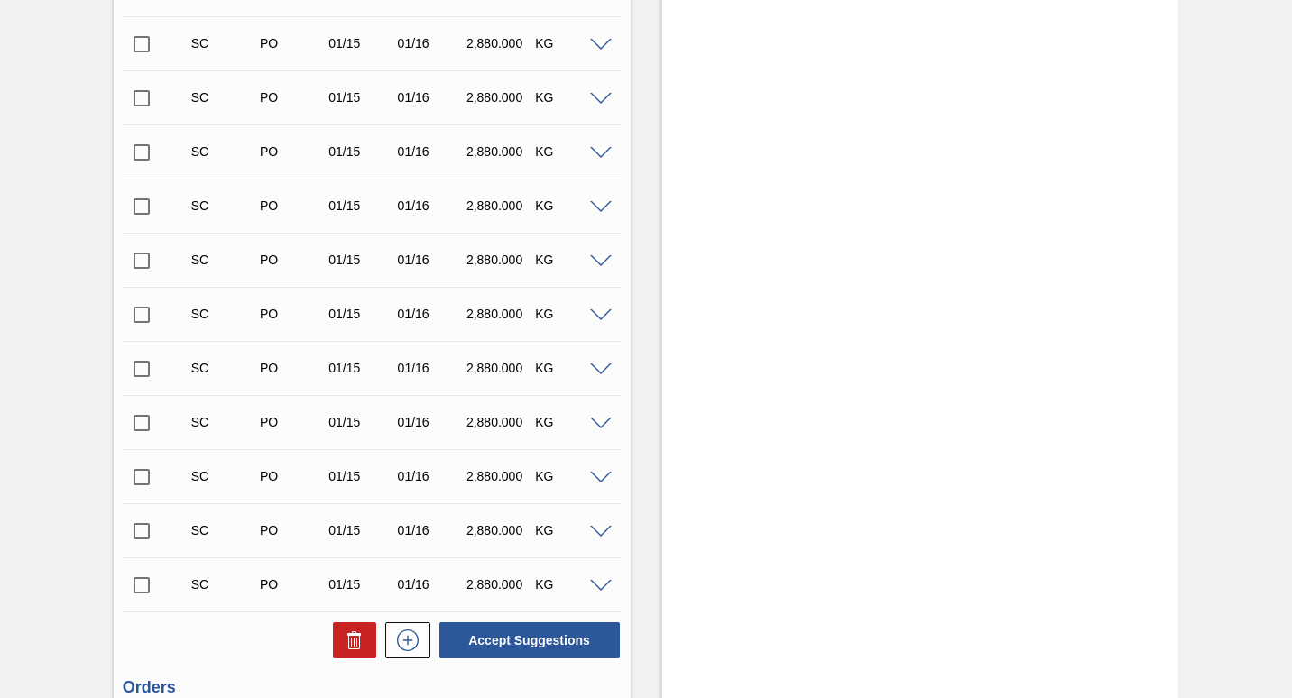
scroll to position [2797, 0]
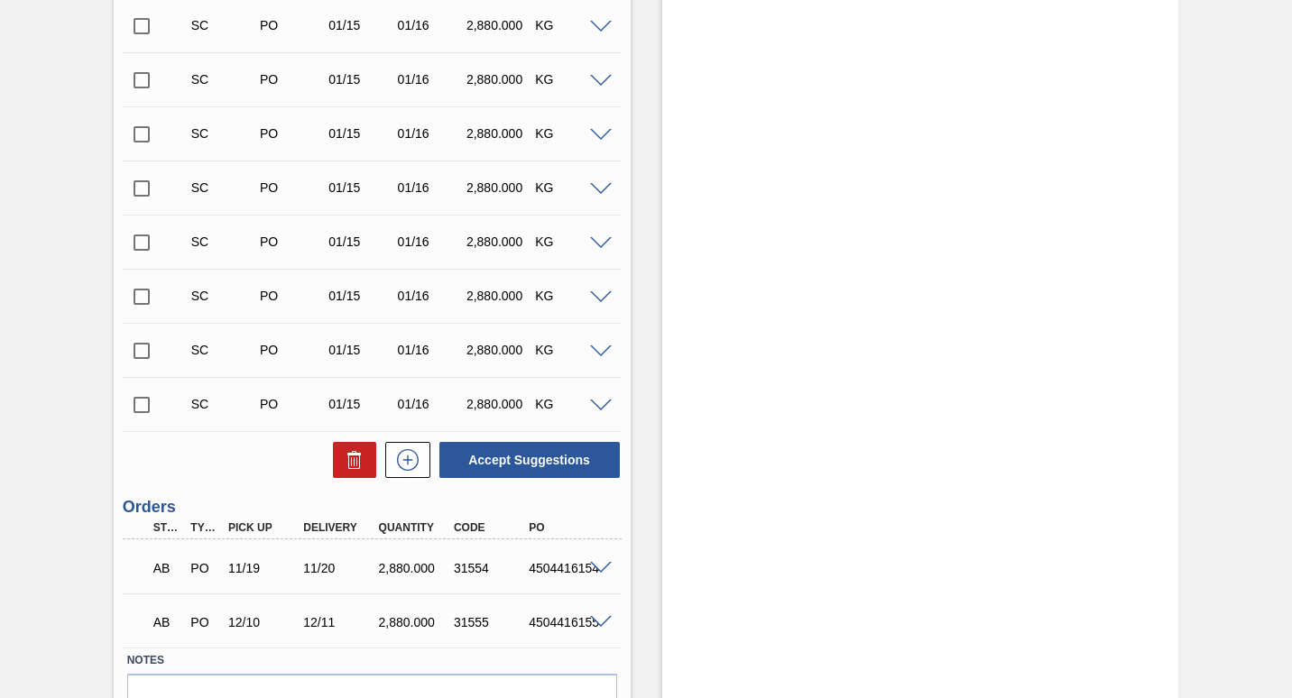
click at [143, 408] on input "checkbox" at bounding box center [142, 405] width 38 height 38
checkbox input "true"
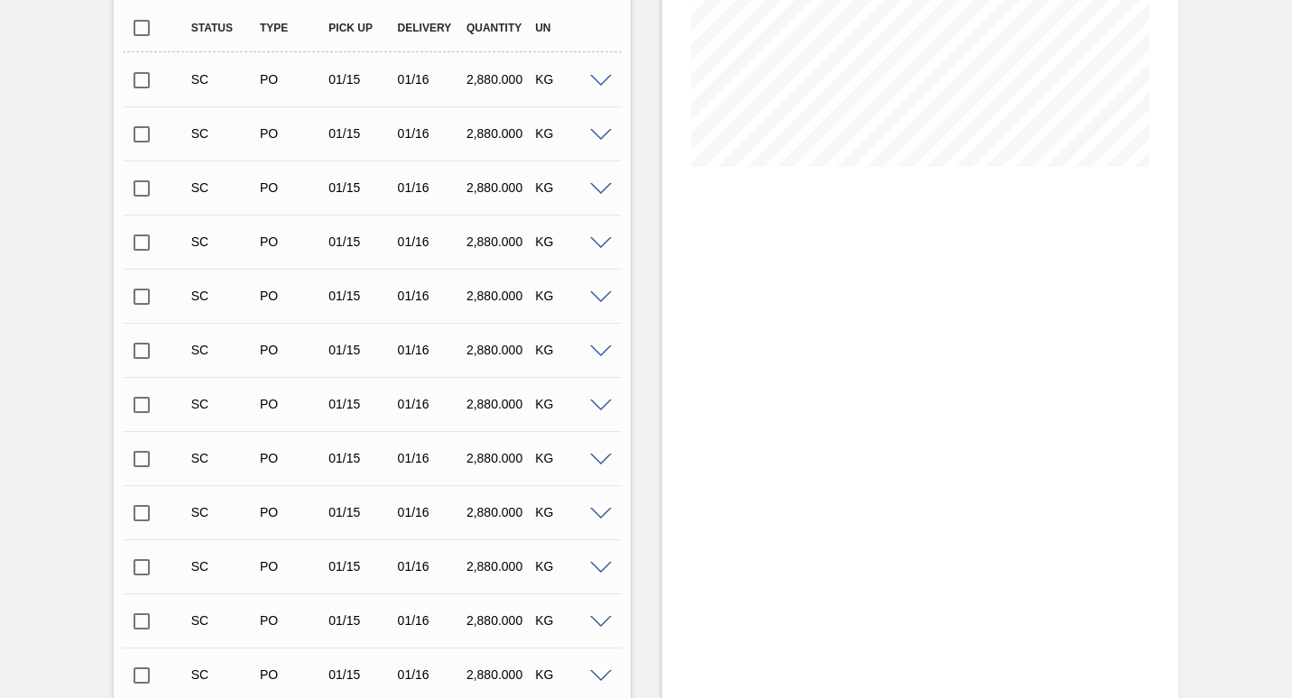
scroll to position [0, 0]
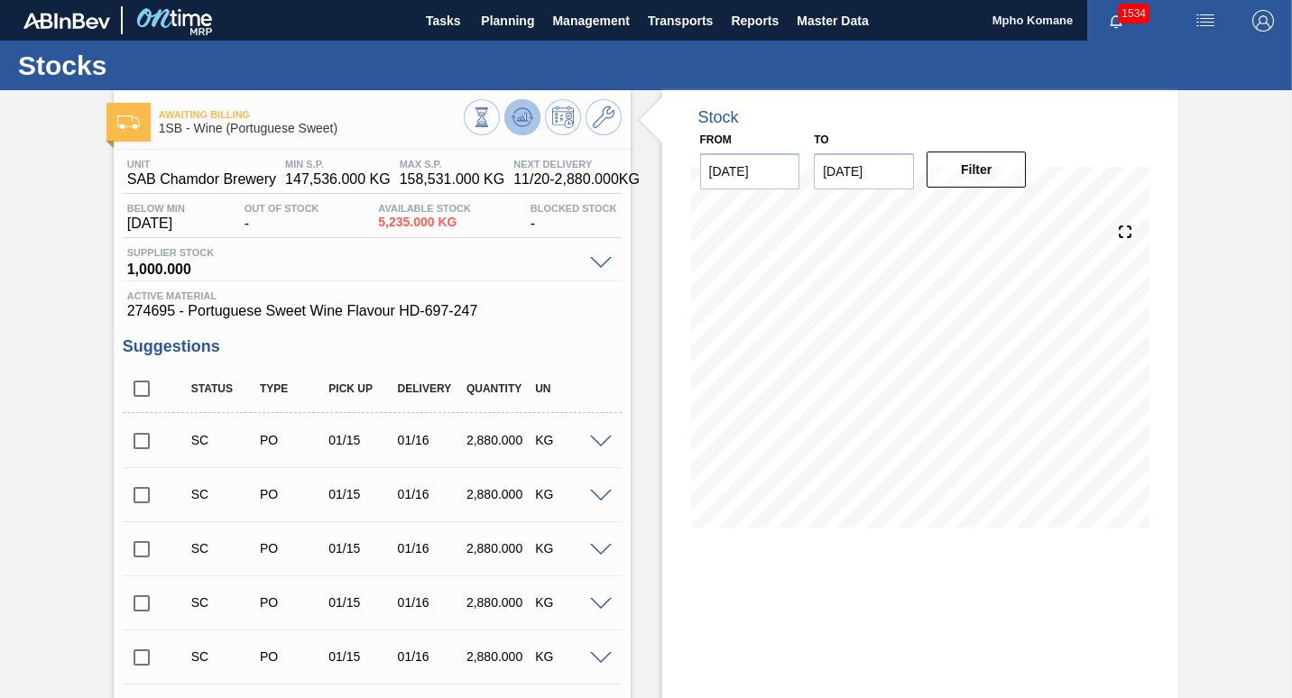
click at [521, 124] on icon at bounding box center [523, 117] width 22 height 22
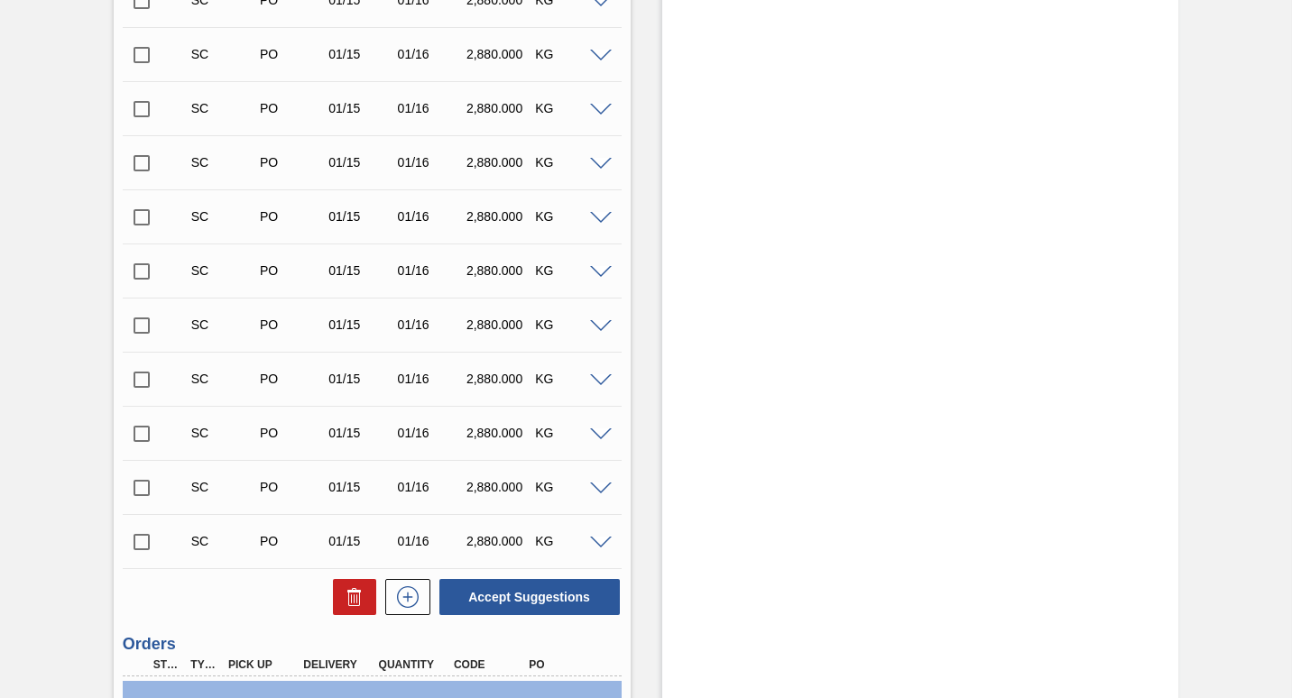
scroll to position [2797, 0]
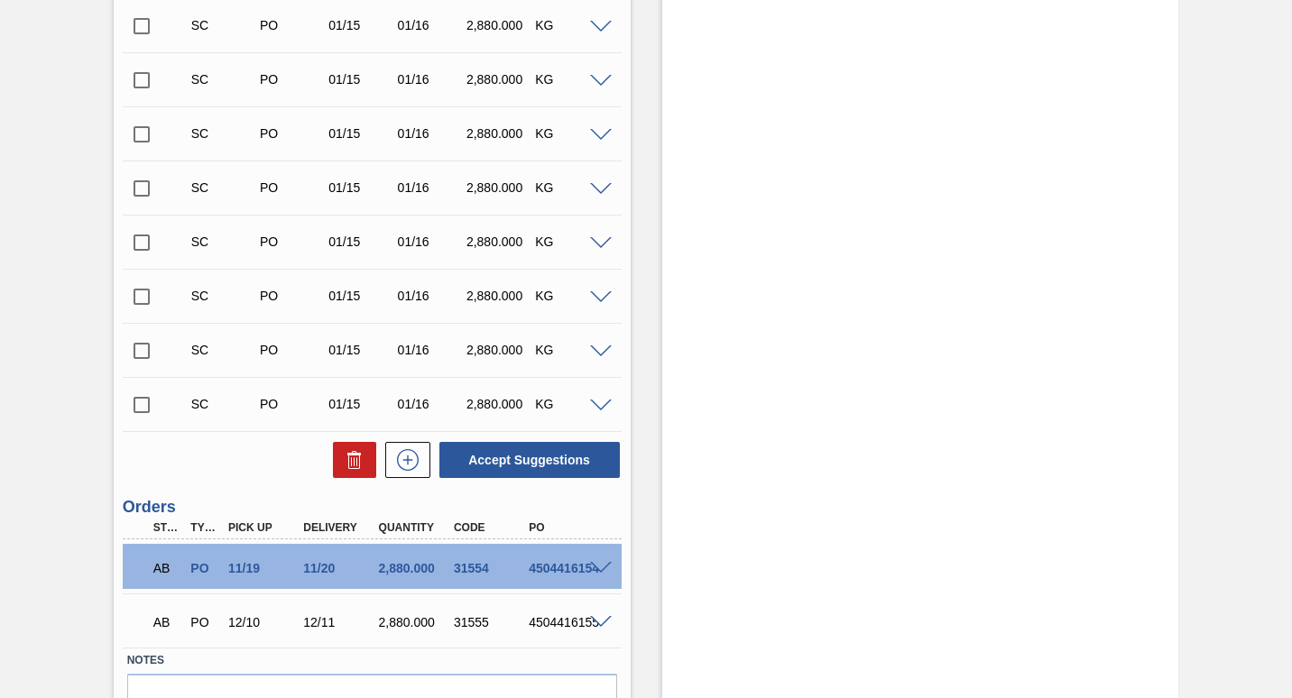
click at [145, 399] on input "checkbox" at bounding box center [142, 405] width 38 height 38
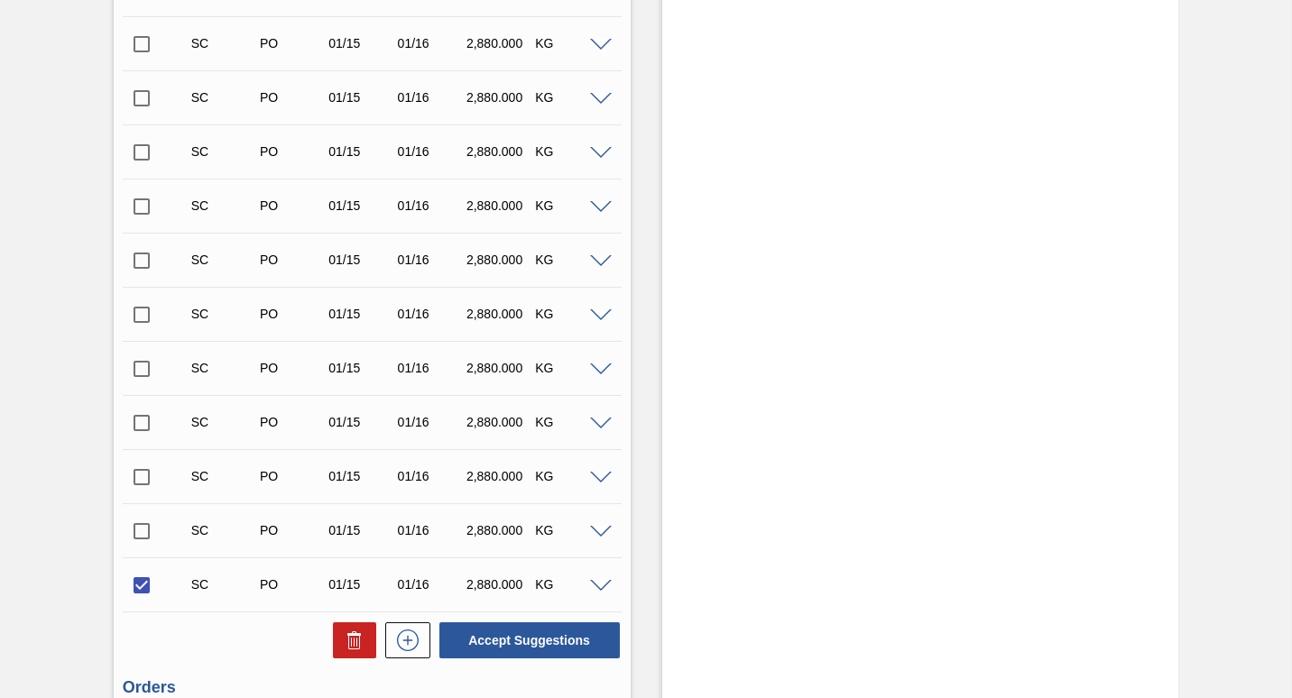
scroll to position [2894, 0]
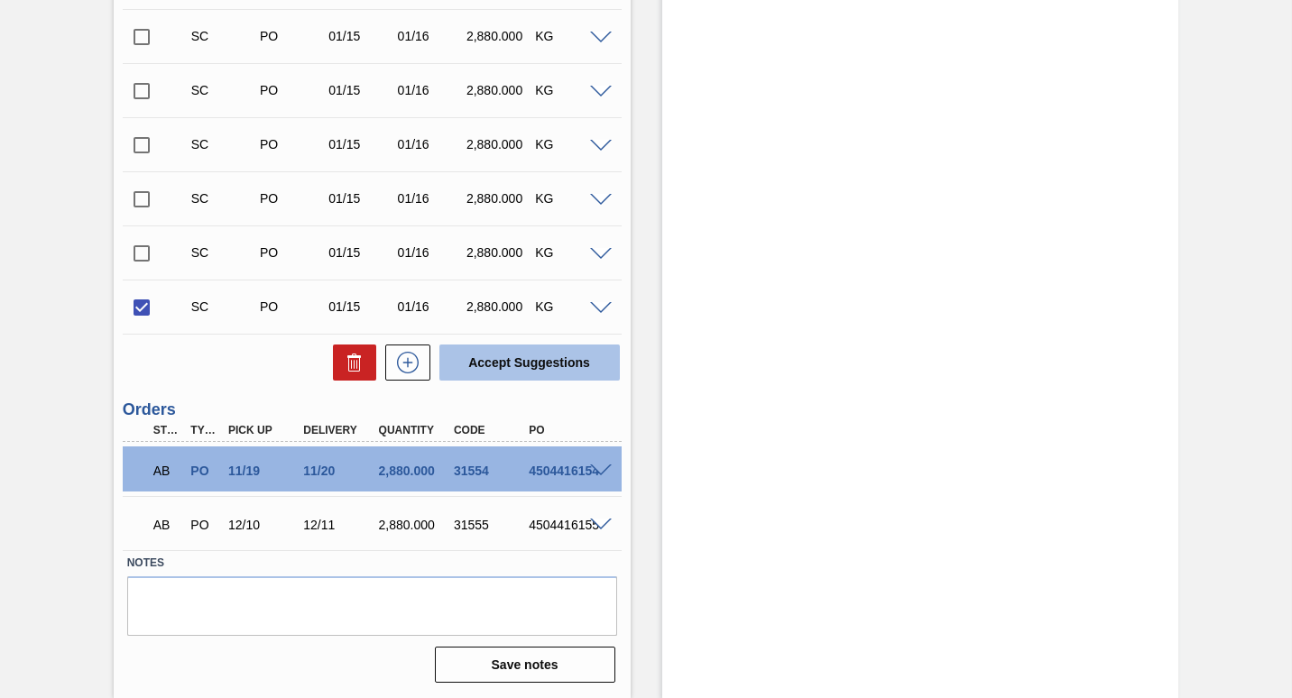
click at [514, 364] on button "Accept Suggestions" at bounding box center [529, 363] width 180 height 36
checkbox input "false"
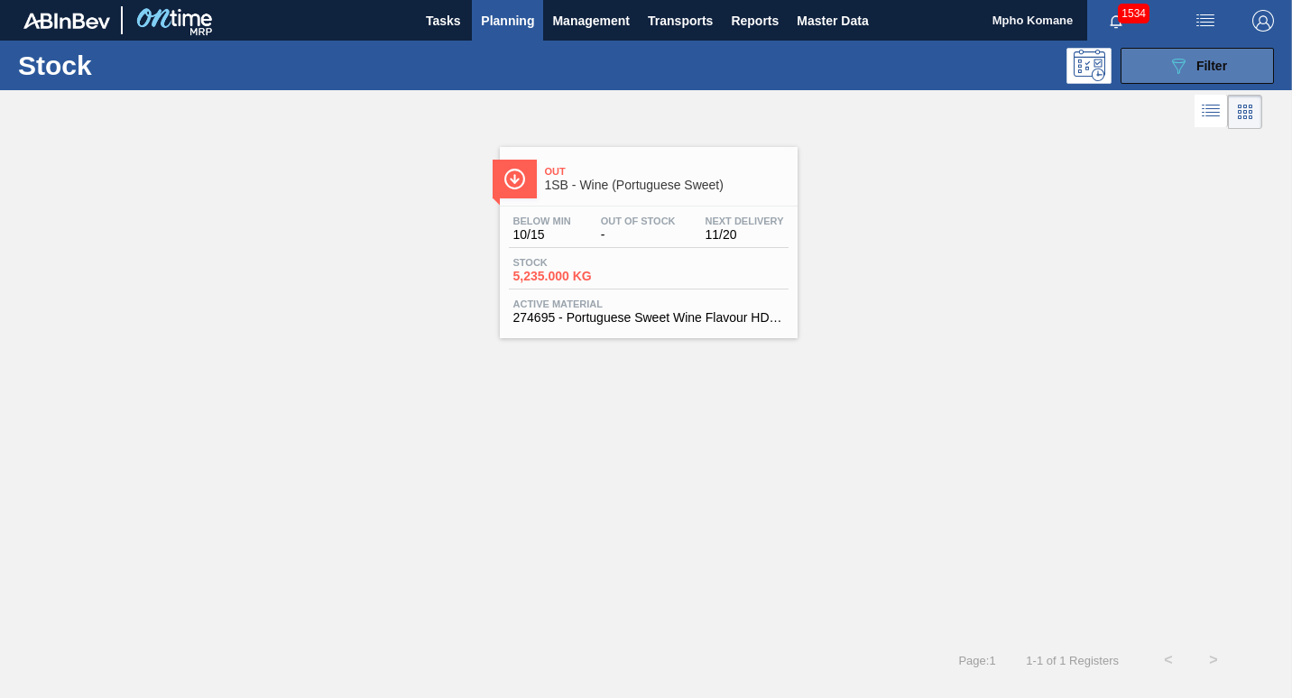
click at [1245, 59] on button "089F7B8B-B2A5-4AFE-B5C0-19BA573D28AC Filter" at bounding box center [1196, 66] width 153 height 36
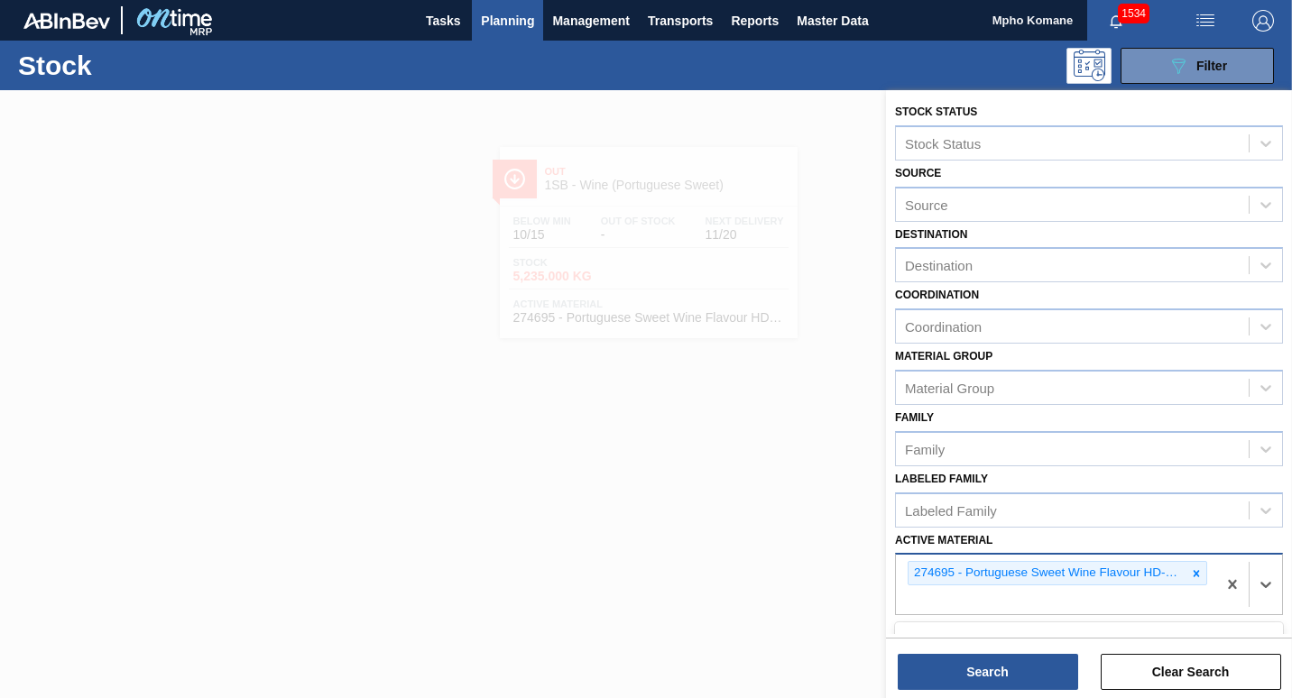
click at [1207, 576] on div "274695 - Portuguese Sweet Wine Flavour HD-697-247" at bounding box center [1056, 585] width 320 height 60
click at [1212, 568] on div "274695 - Portuguese Sweet Wine Flavour HD-697-247" at bounding box center [1056, 585] width 320 height 60
click at [1206, 573] on div "274695 - Portuguese Sweet Wine Flavour HD-697-247" at bounding box center [1056, 585] width 320 height 60
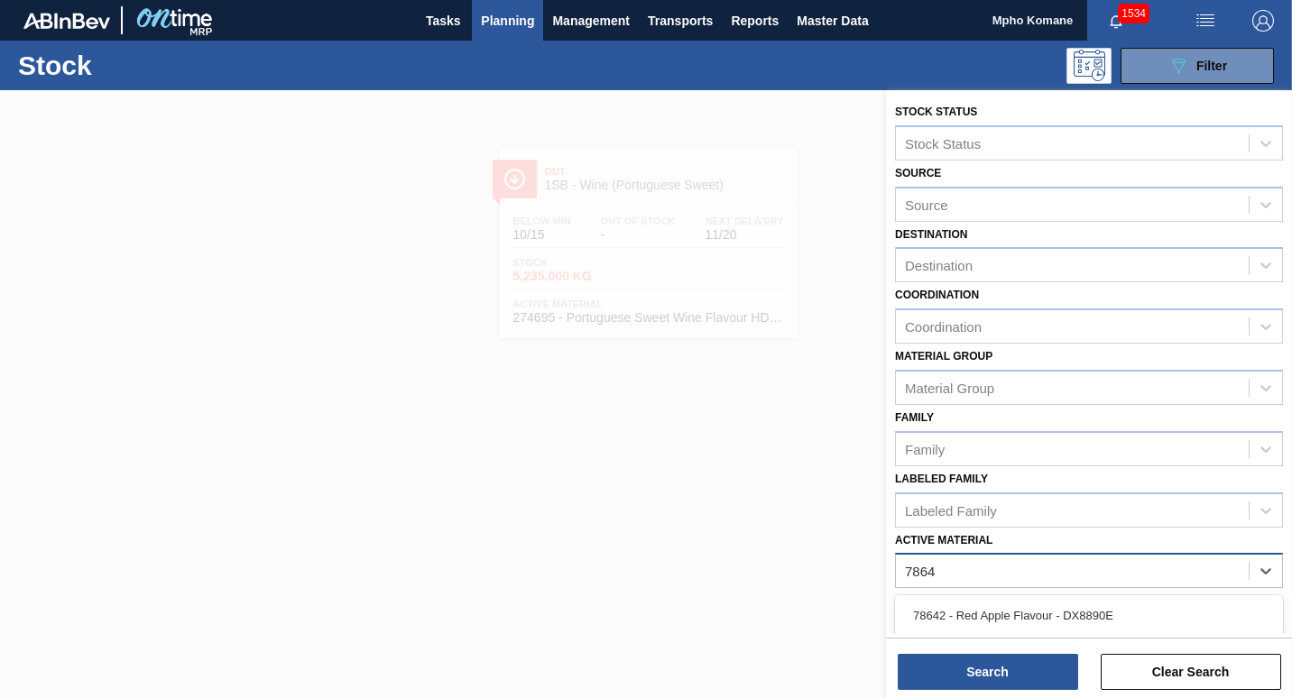
type Material "78642"
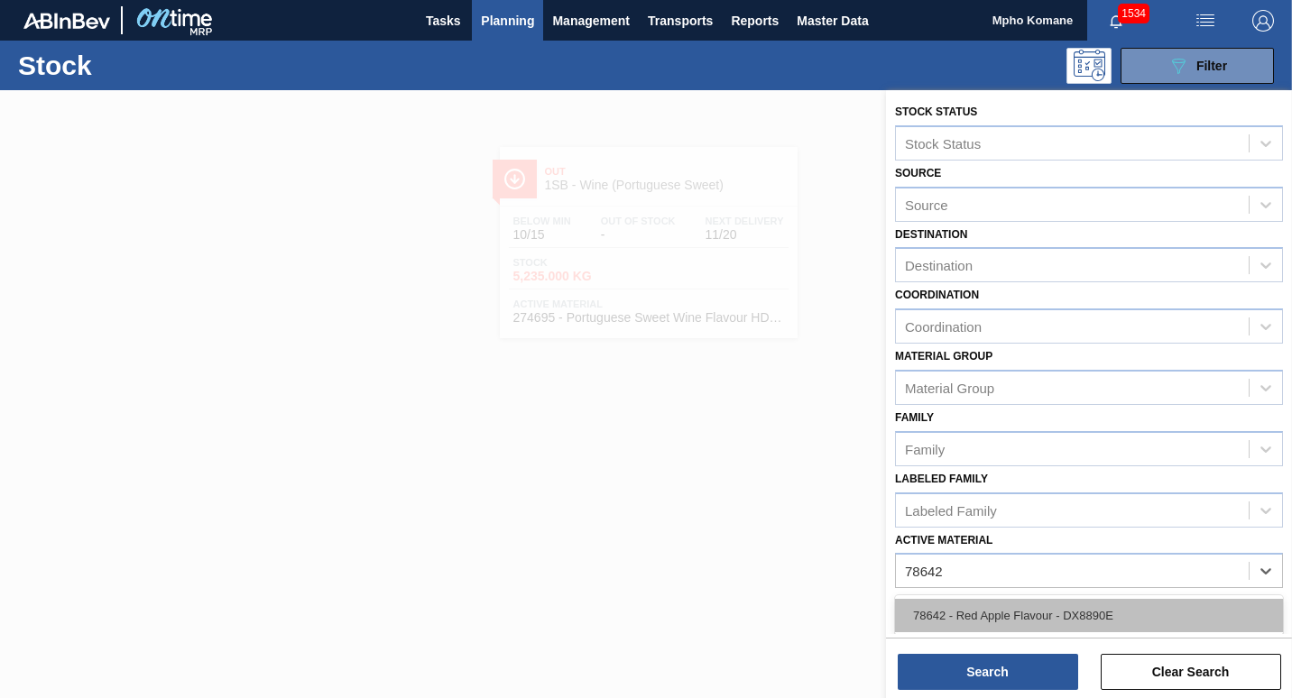
click at [1066, 613] on div "78642 - Red Apple Flavour - DX8890E" at bounding box center [1089, 615] width 388 height 33
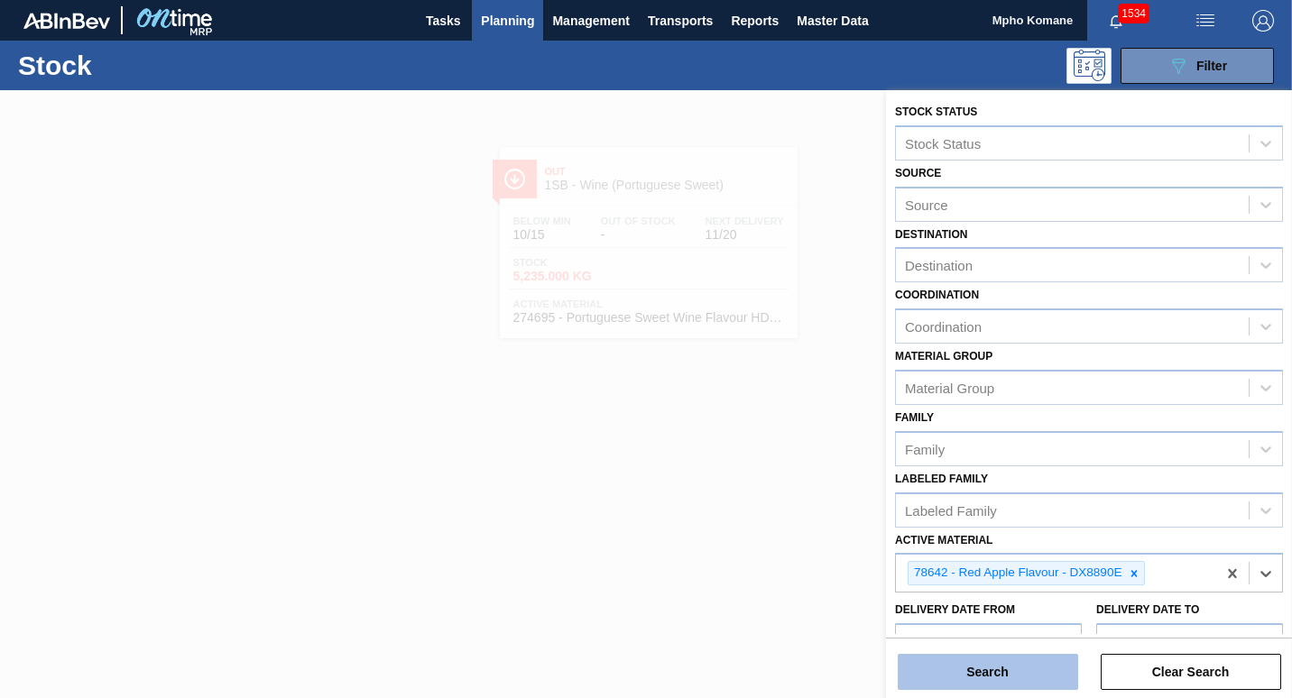
click at [992, 668] on button "Search" at bounding box center [988, 672] width 180 height 36
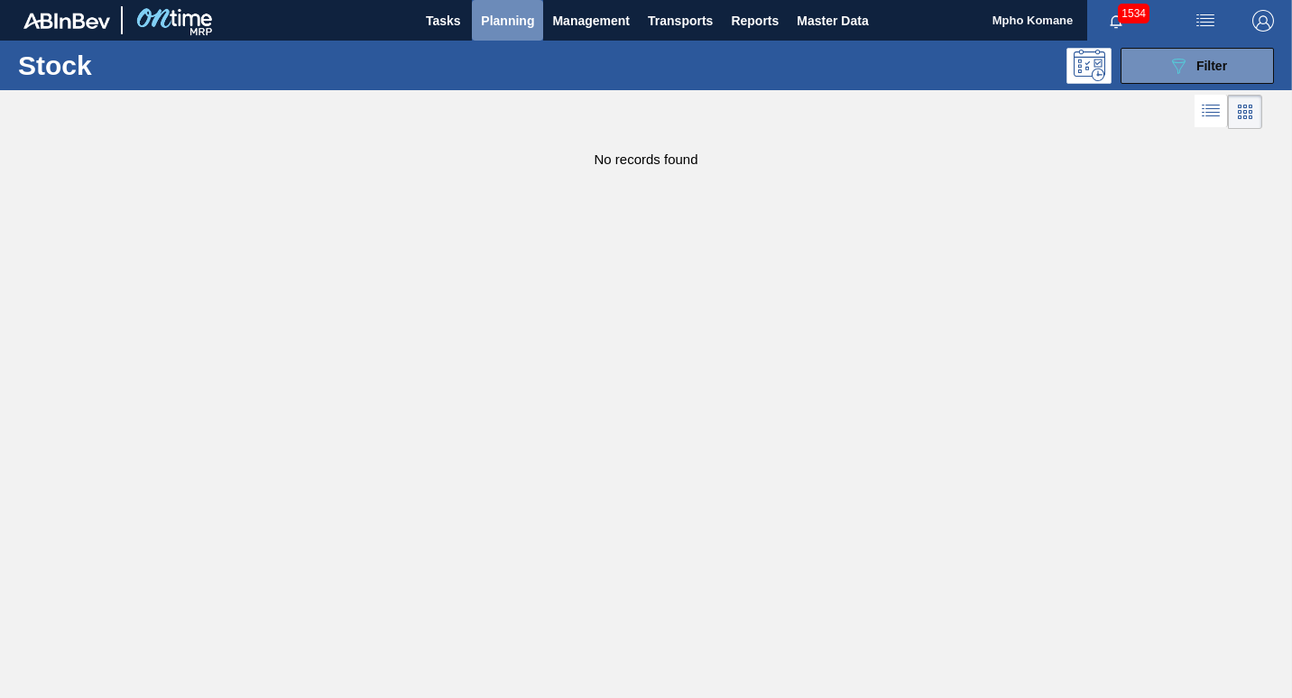
click at [509, 19] on span "Planning" at bounding box center [507, 21] width 53 height 22
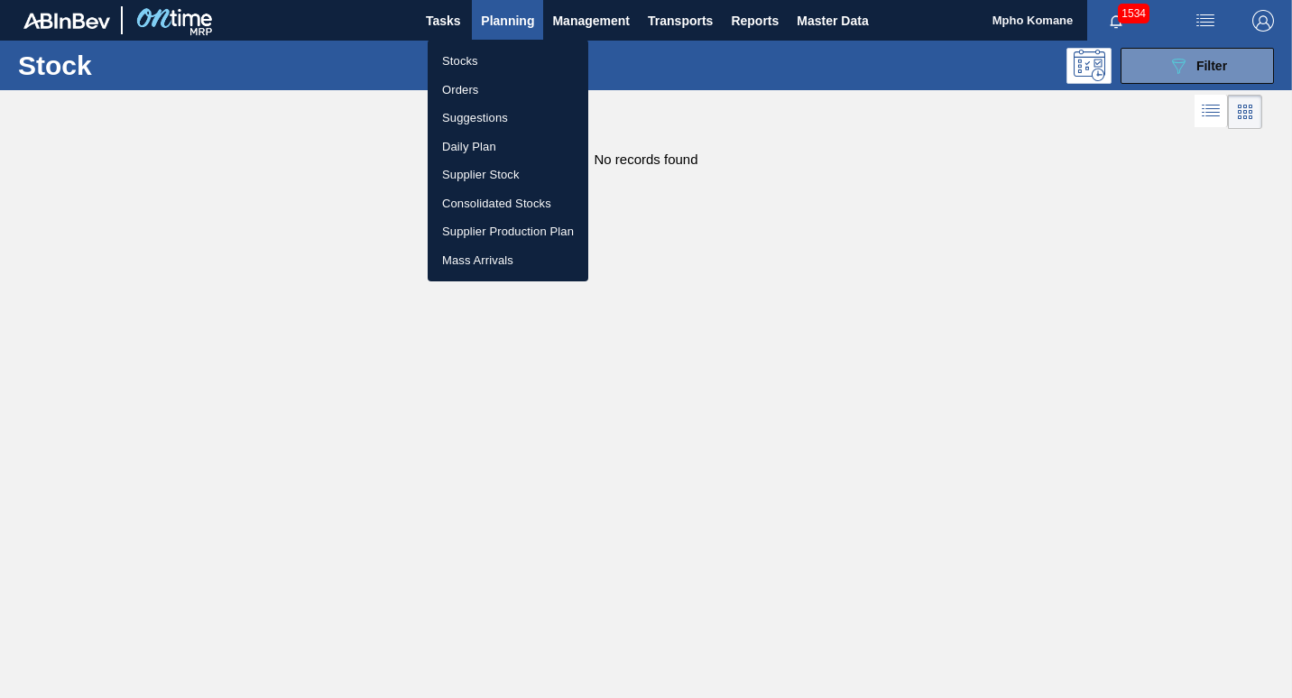
click at [468, 78] on li "Orders" at bounding box center [508, 90] width 161 height 29
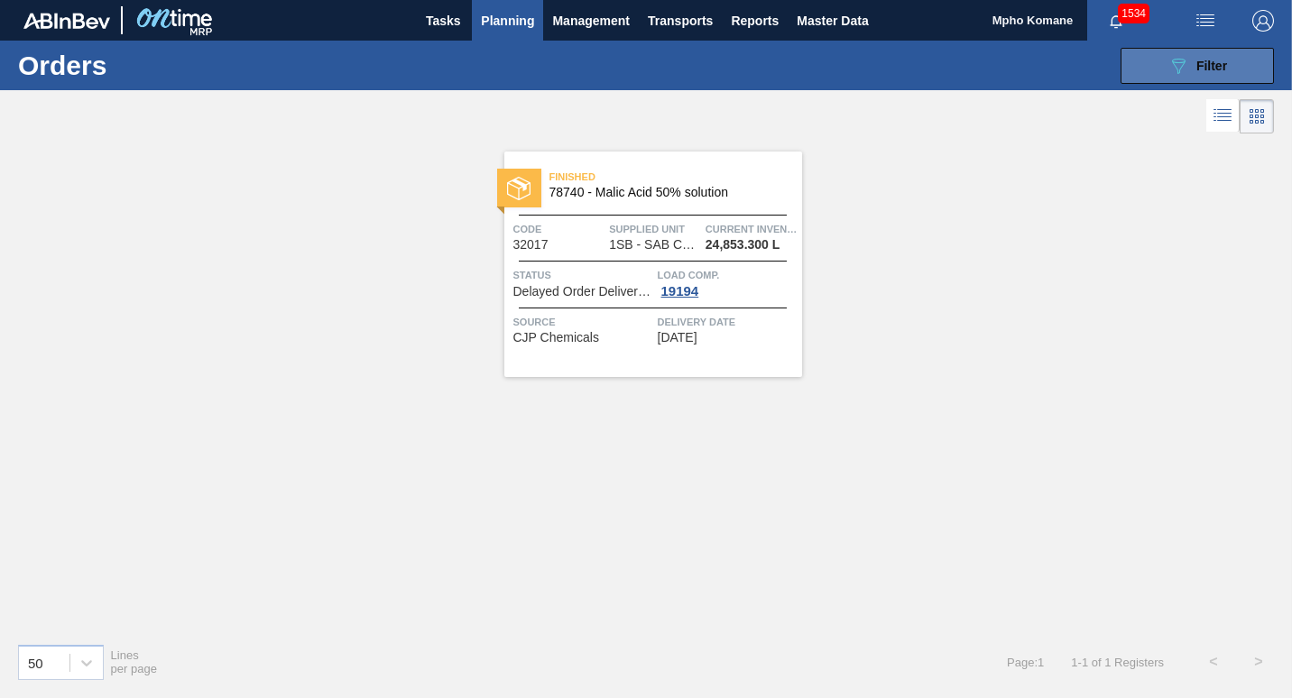
click at [1148, 60] on button "089F7B8B-B2A5-4AFE-B5C0-19BA573D28AC Filter" at bounding box center [1196, 66] width 153 height 36
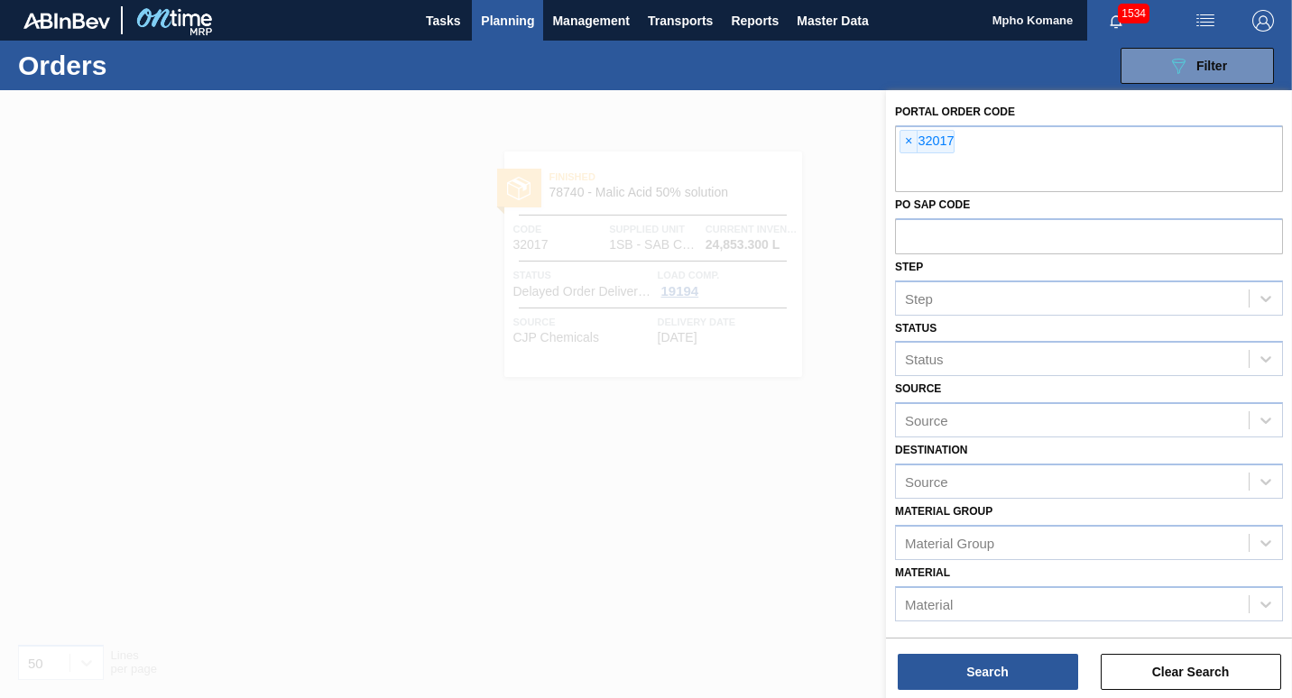
click at [529, 20] on span "Planning" at bounding box center [507, 21] width 53 height 22
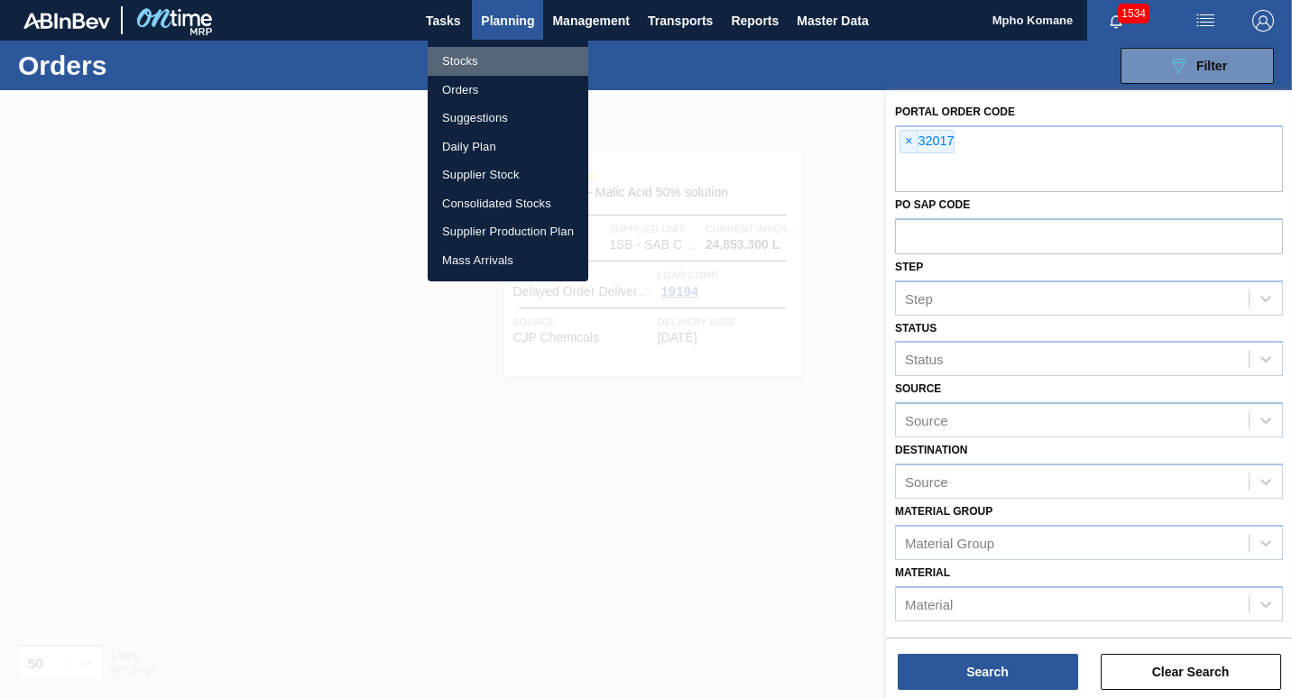
click at [472, 63] on li "Stocks" at bounding box center [508, 61] width 161 height 29
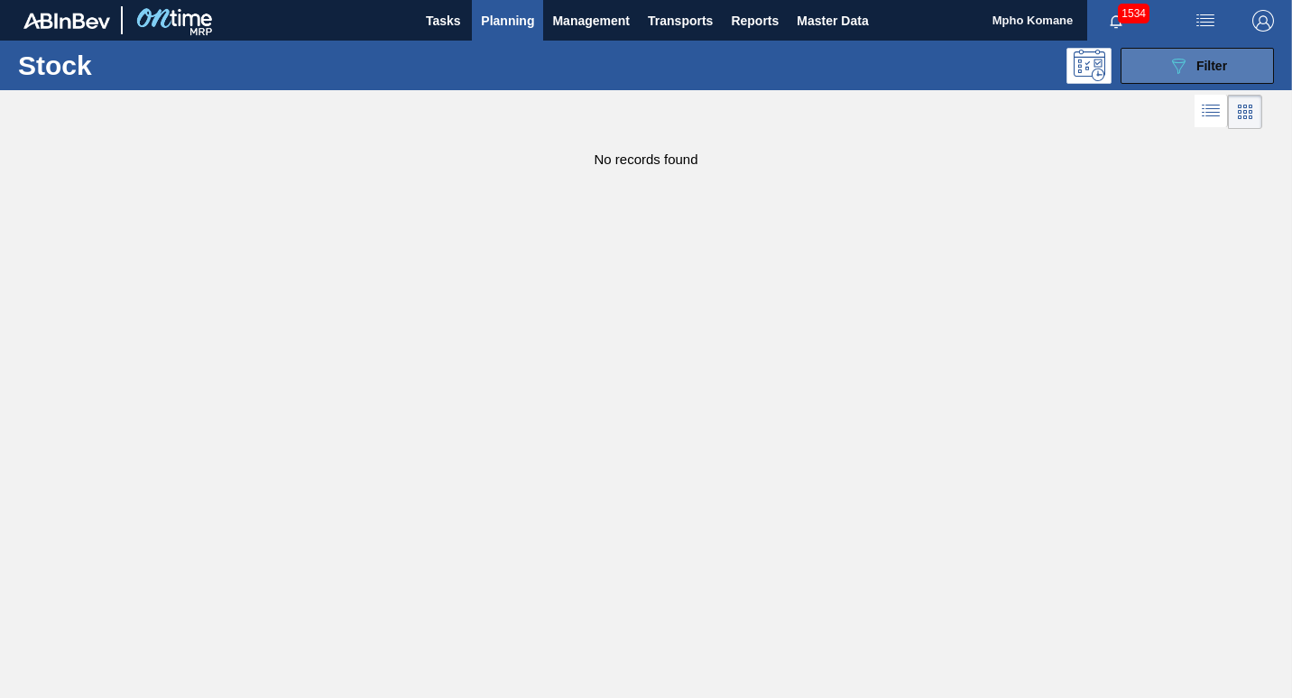
click at [1203, 60] on span "Filter" at bounding box center [1211, 66] width 31 height 14
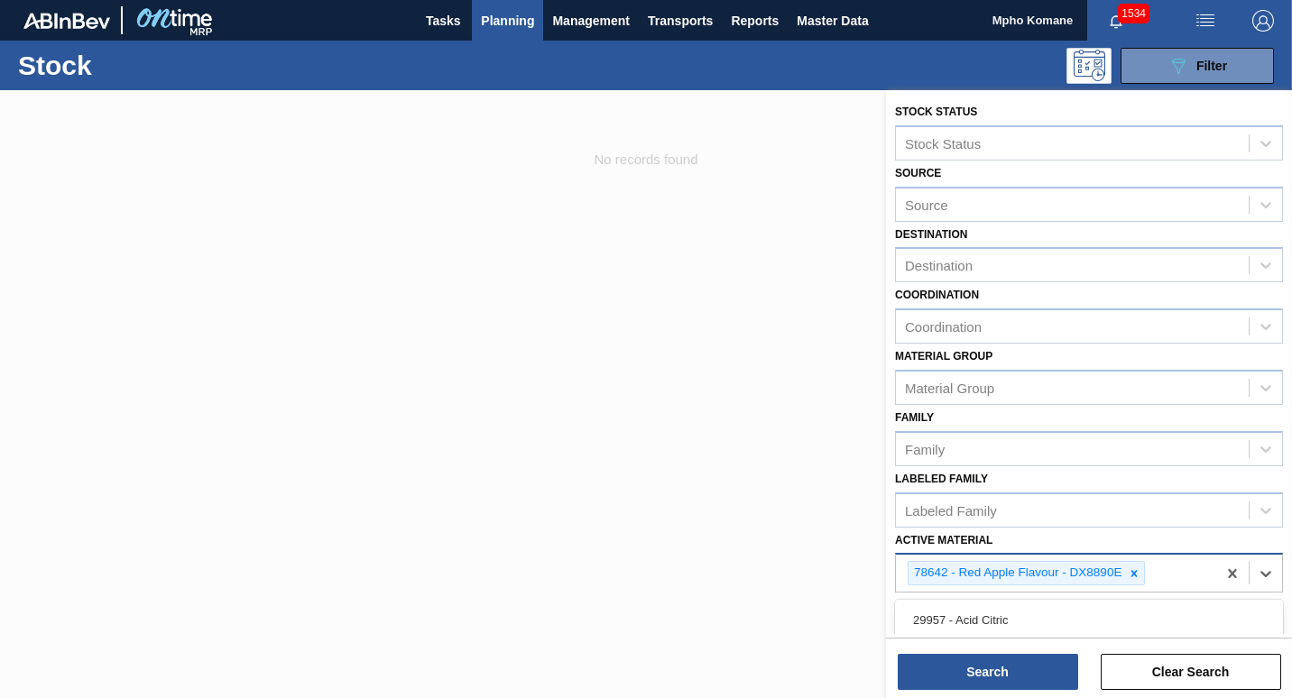
click at [1170, 569] on div "78642 - Red Apple Flavour - DX8890E" at bounding box center [1056, 573] width 320 height 37
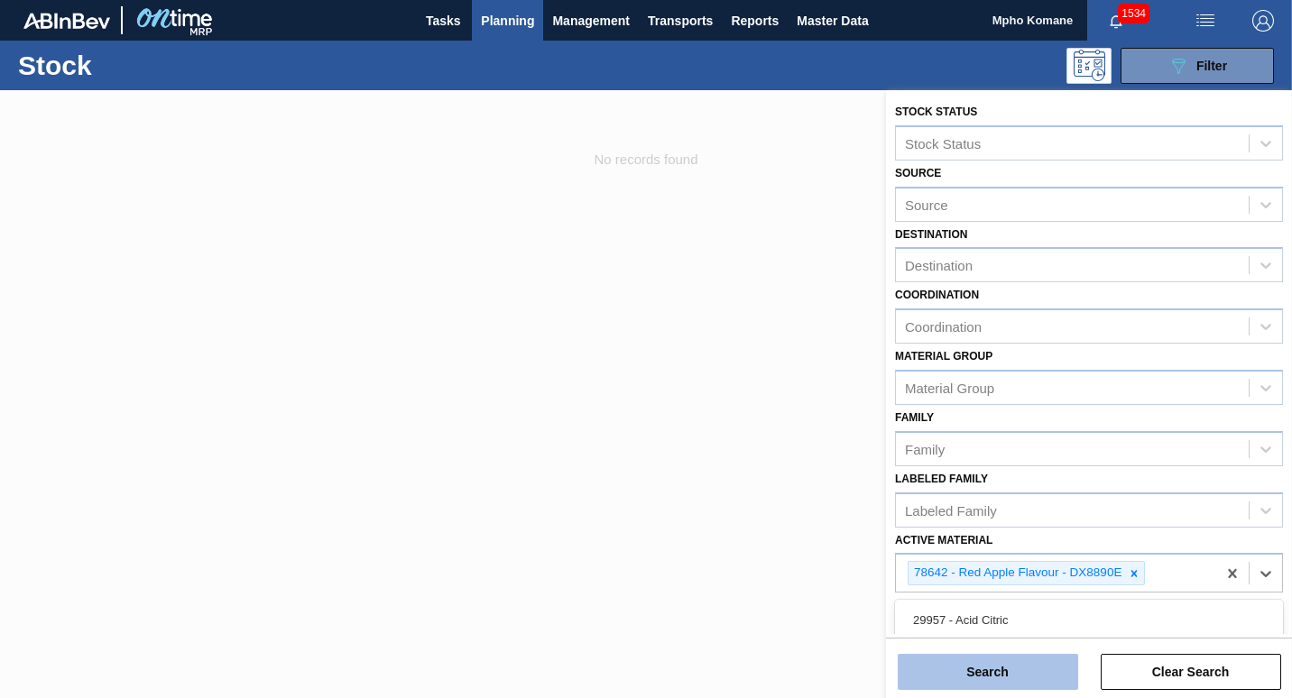
click at [1002, 678] on button "Search" at bounding box center [988, 672] width 180 height 36
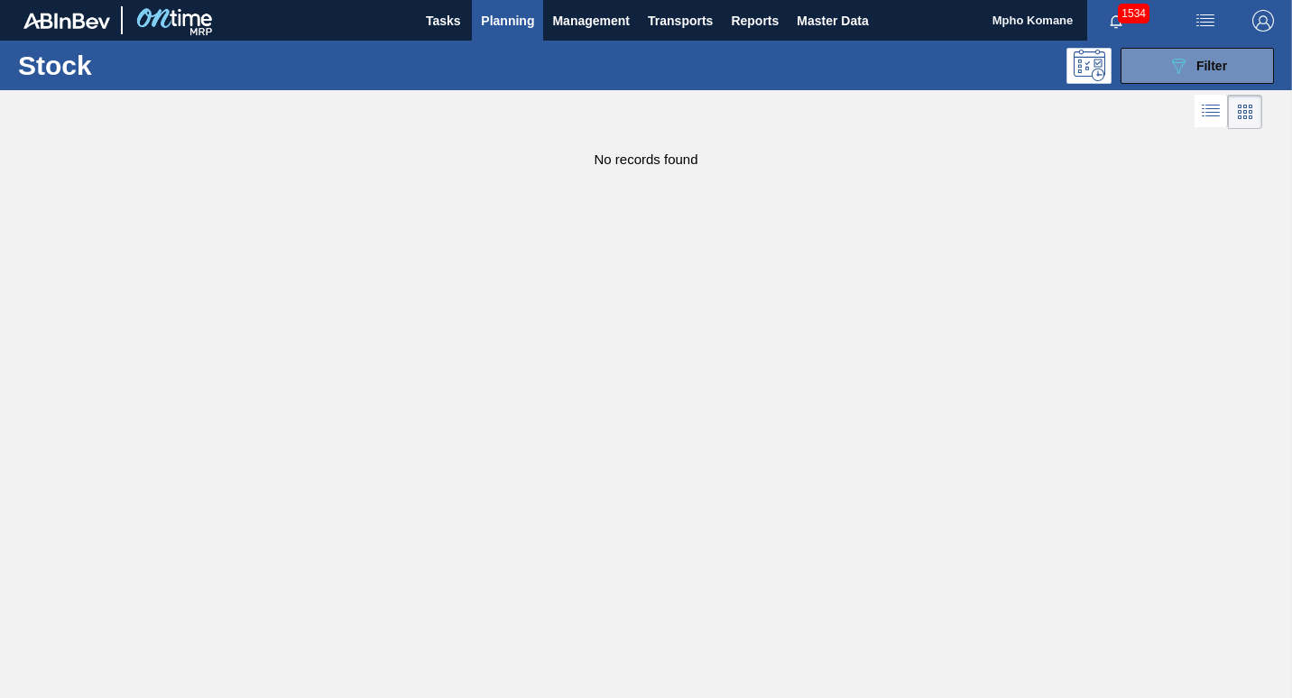
click at [491, 17] on span "Planning" at bounding box center [507, 21] width 53 height 22
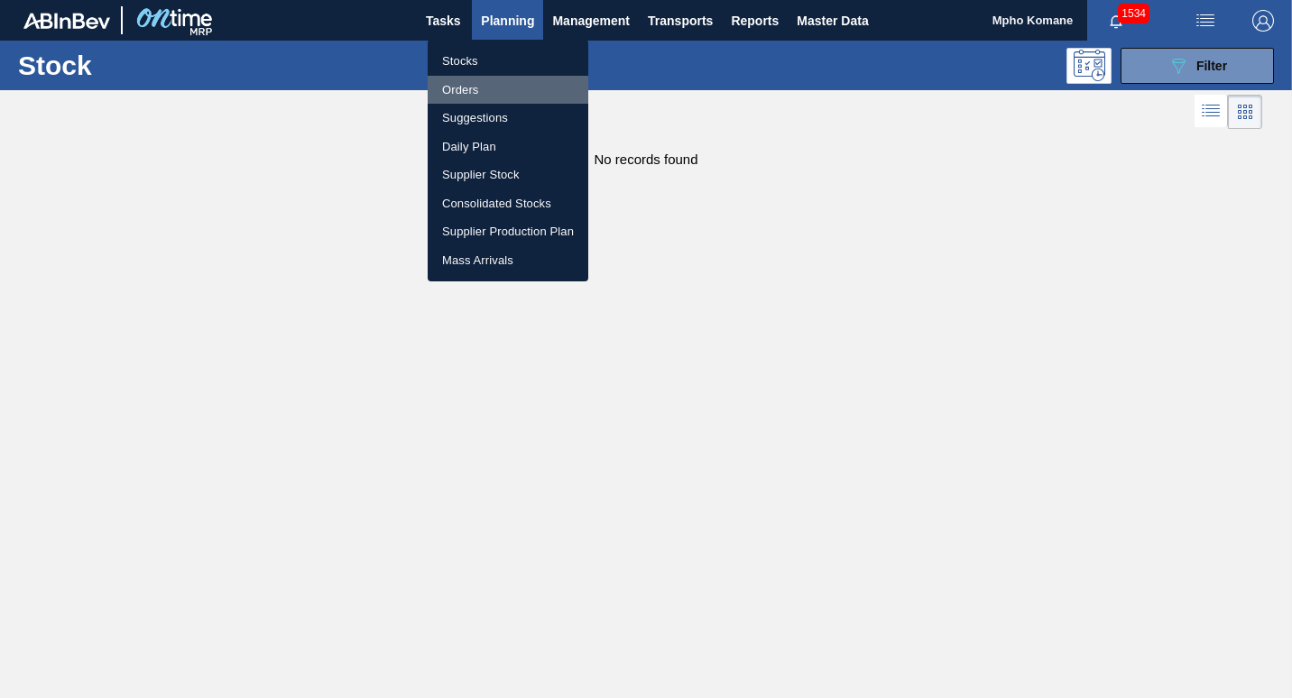
click at [475, 97] on li "Orders" at bounding box center [508, 90] width 161 height 29
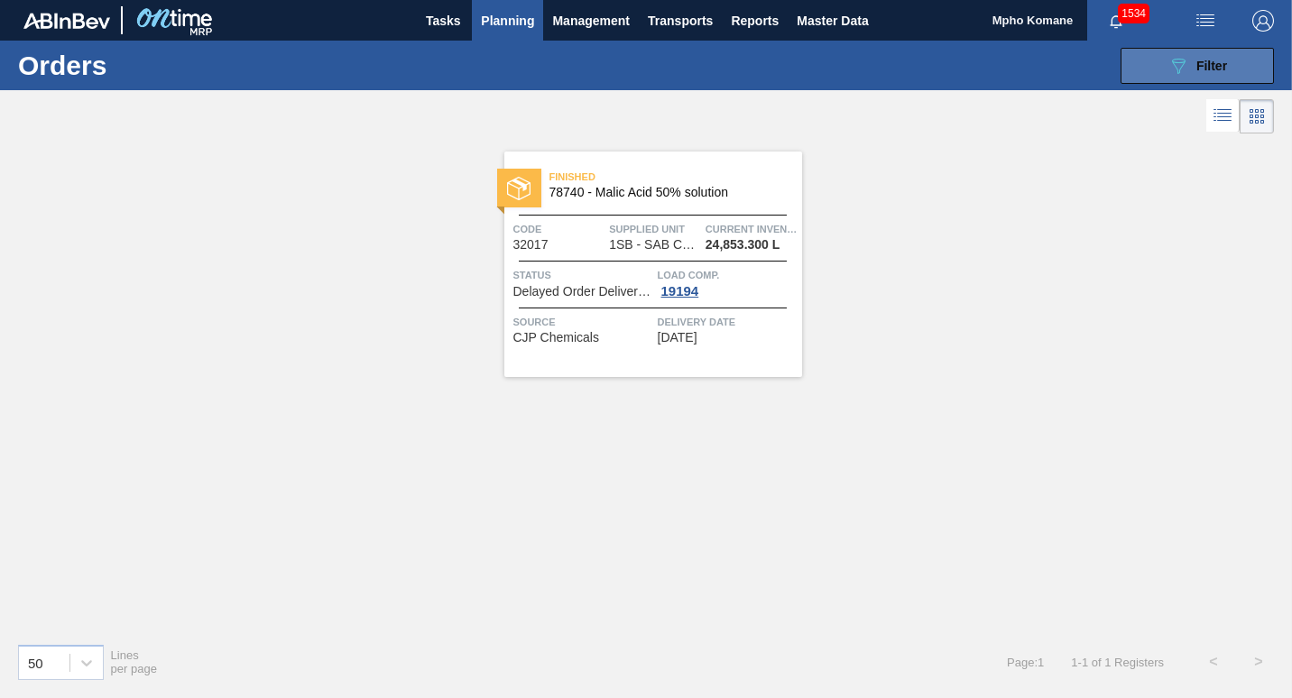
click at [1228, 61] on button "089F7B8B-B2A5-4AFE-B5C0-19BA573D28AC Filter" at bounding box center [1196, 66] width 153 height 36
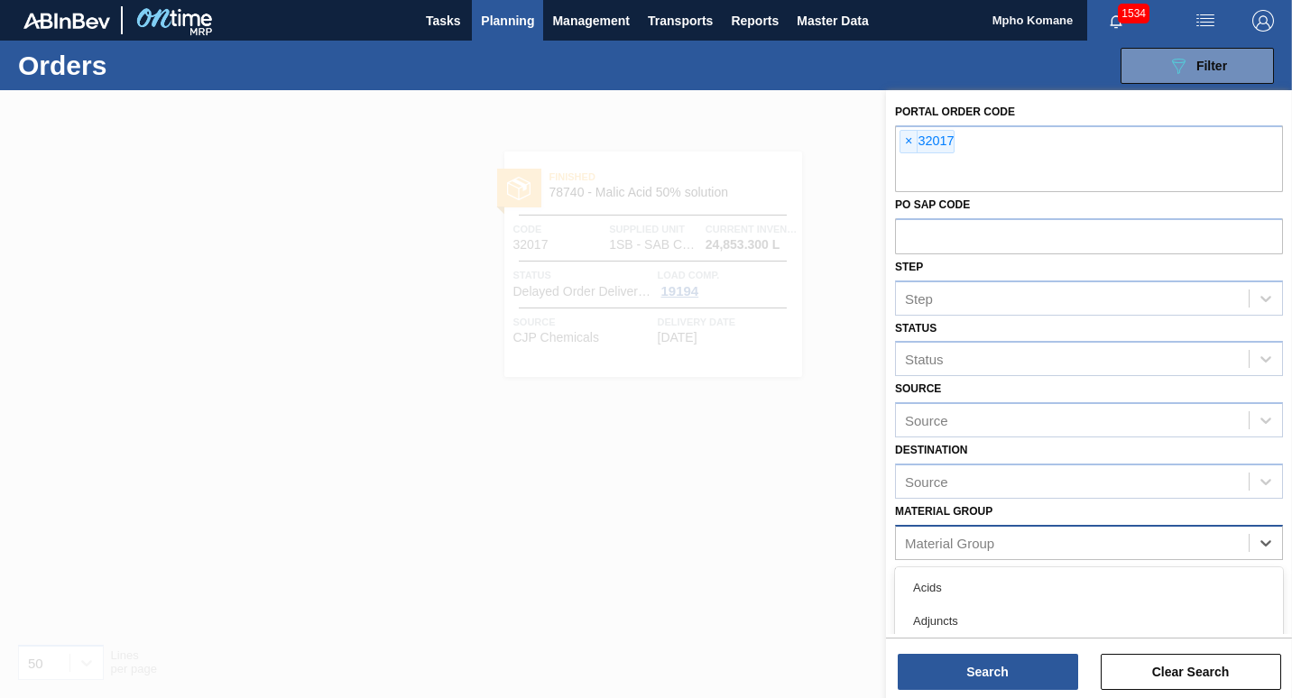
click at [953, 548] on div "Material Group" at bounding box center [949, 542] width 89 height 15
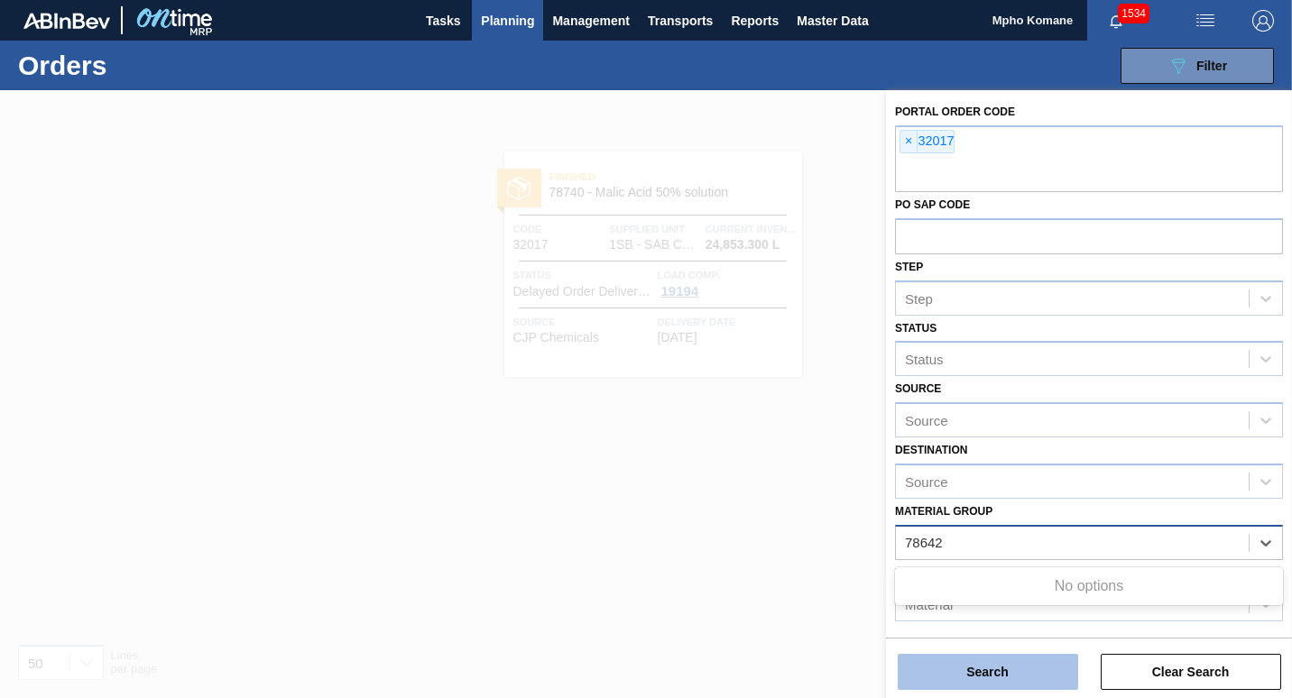
type Group "78642"
click at [967, 678] on button "Search" at bounding box center [988, 672] width 180 height 36
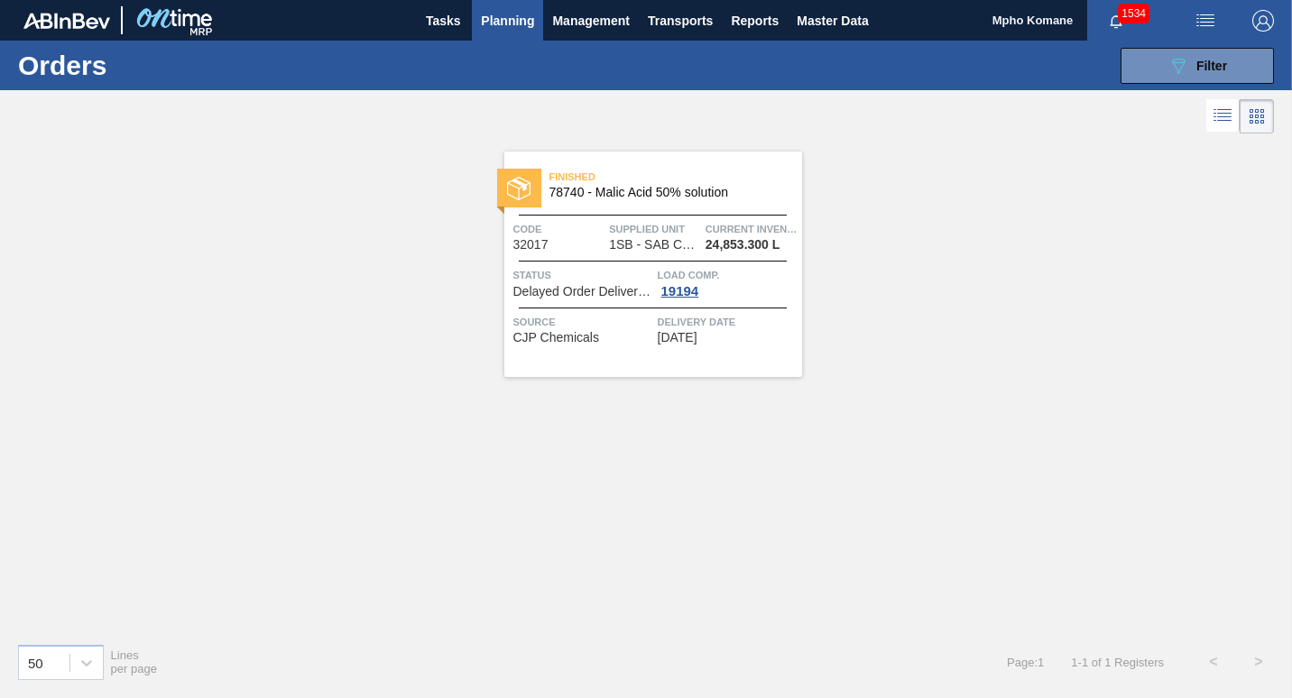
click at [527, 30] on span "Planning" at bounding box center [507, 21] width 53 height 22
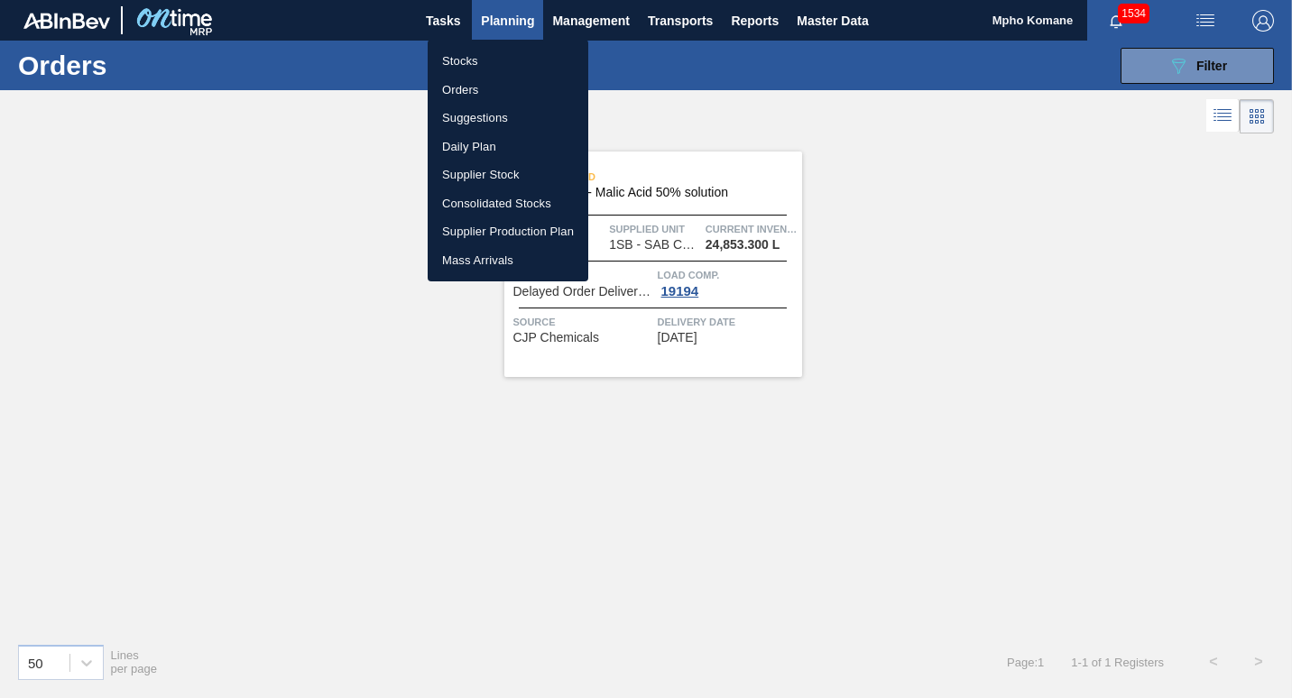
click at [483, 66] on li "Stocks" at bounding box center [508, 61] width 161 height 29
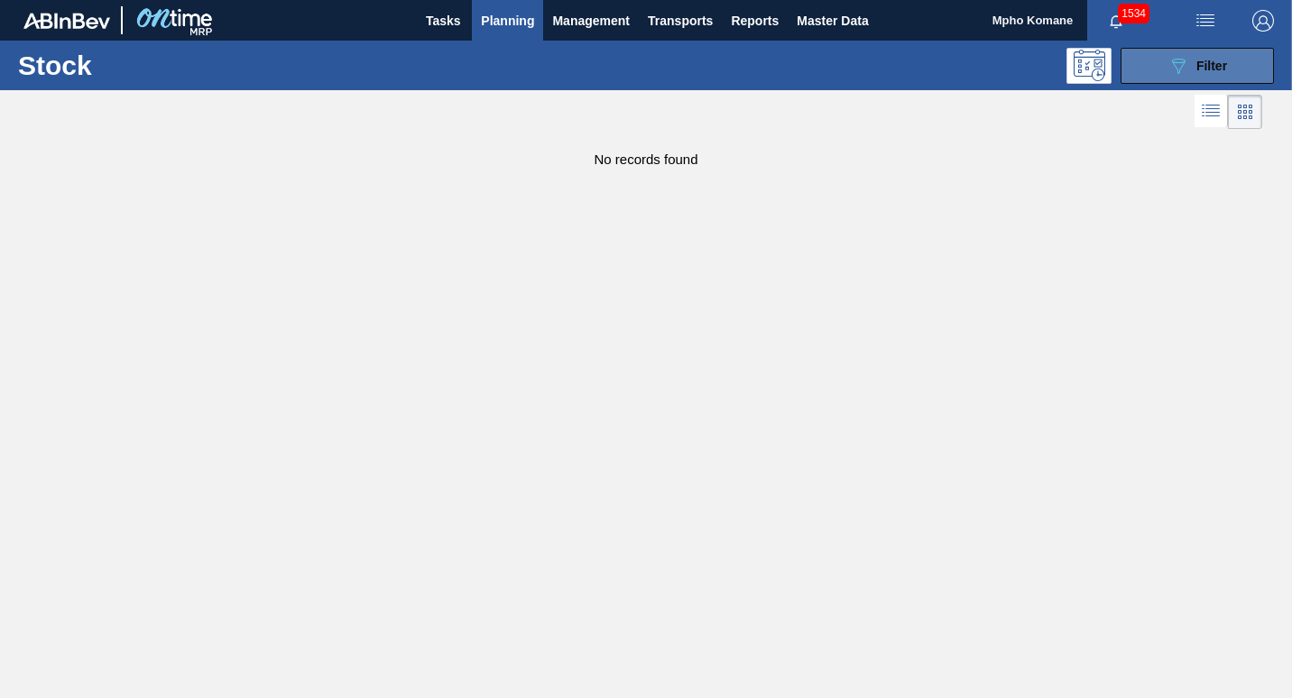
click at [1194, 58] on div "089F7B8B-B2A5-4AFE-B5C0-19BA573D28AC Filter" at bounding box center [1197, 66] width 60 height 22
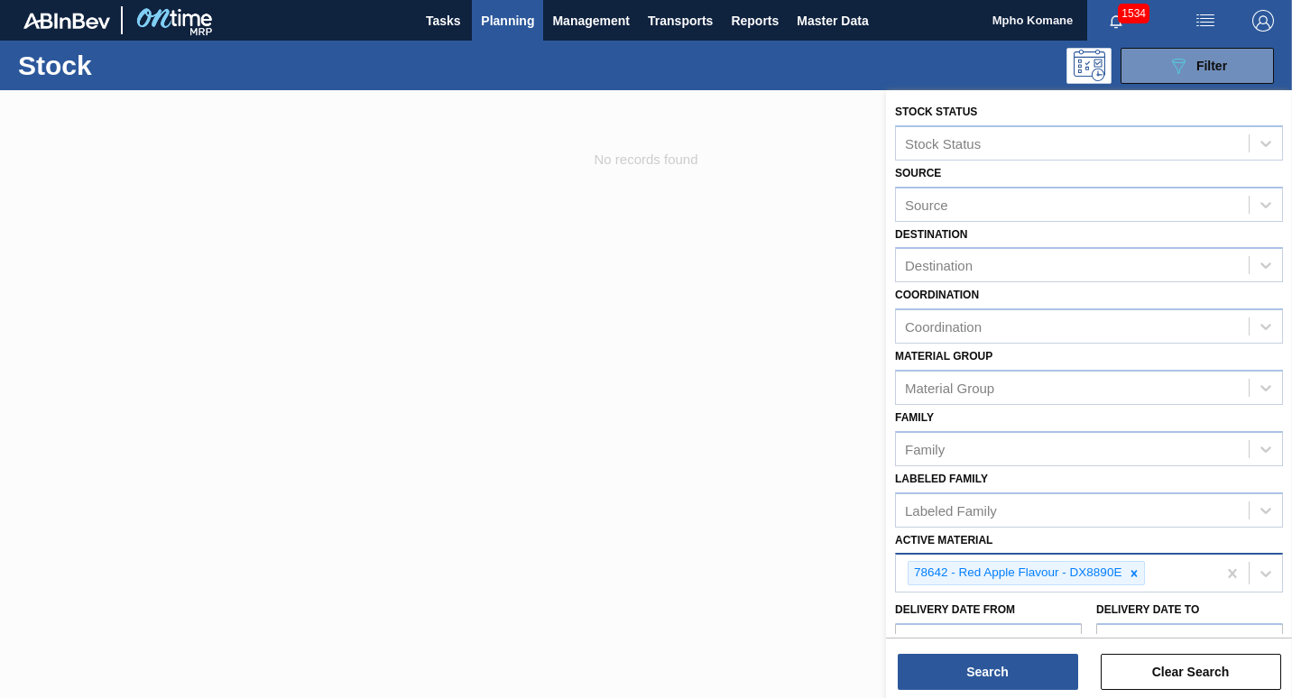
click at [1159, 580] on div "78642 - Red Apple Flavour - DX8890E" at bounding box center [1056, 573] width 320 height 37
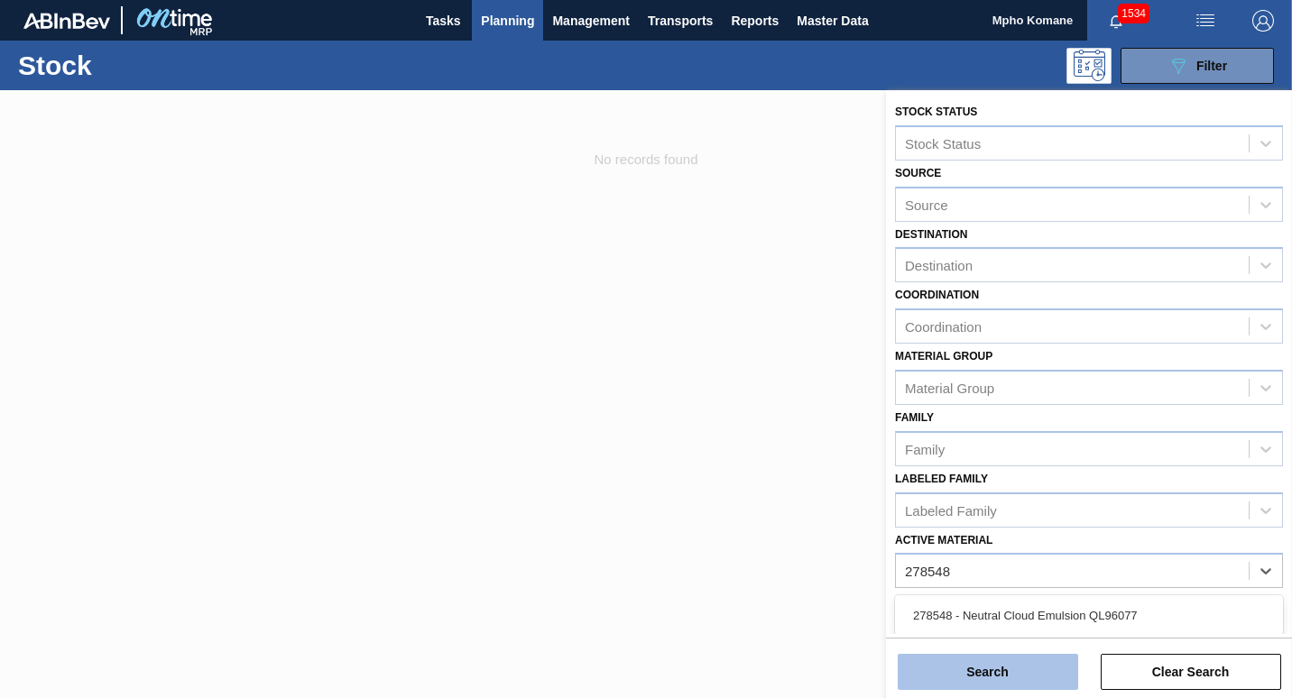
type Material "278548"
click at [1016, 668] on button "Search" at bounding box center [988, 672] width 180 height 36
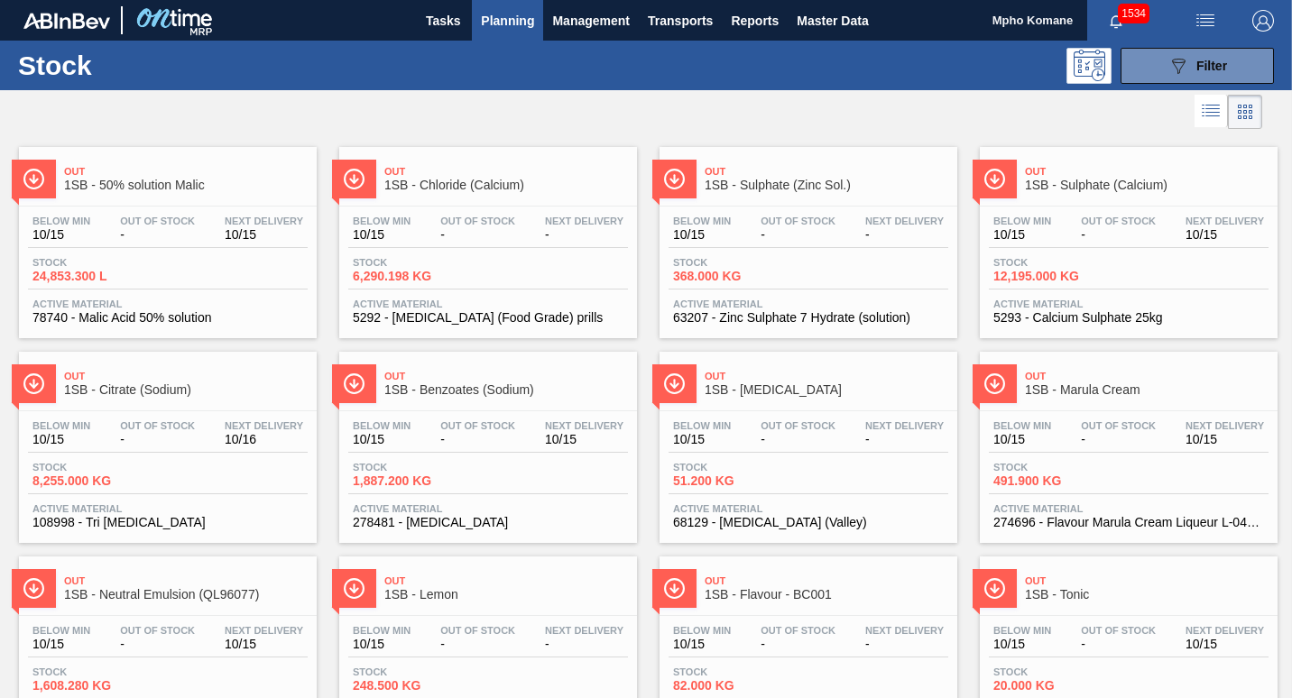
click at [508, 8] on button "Planning" at bounding box center [507, 20] width 71 height 41
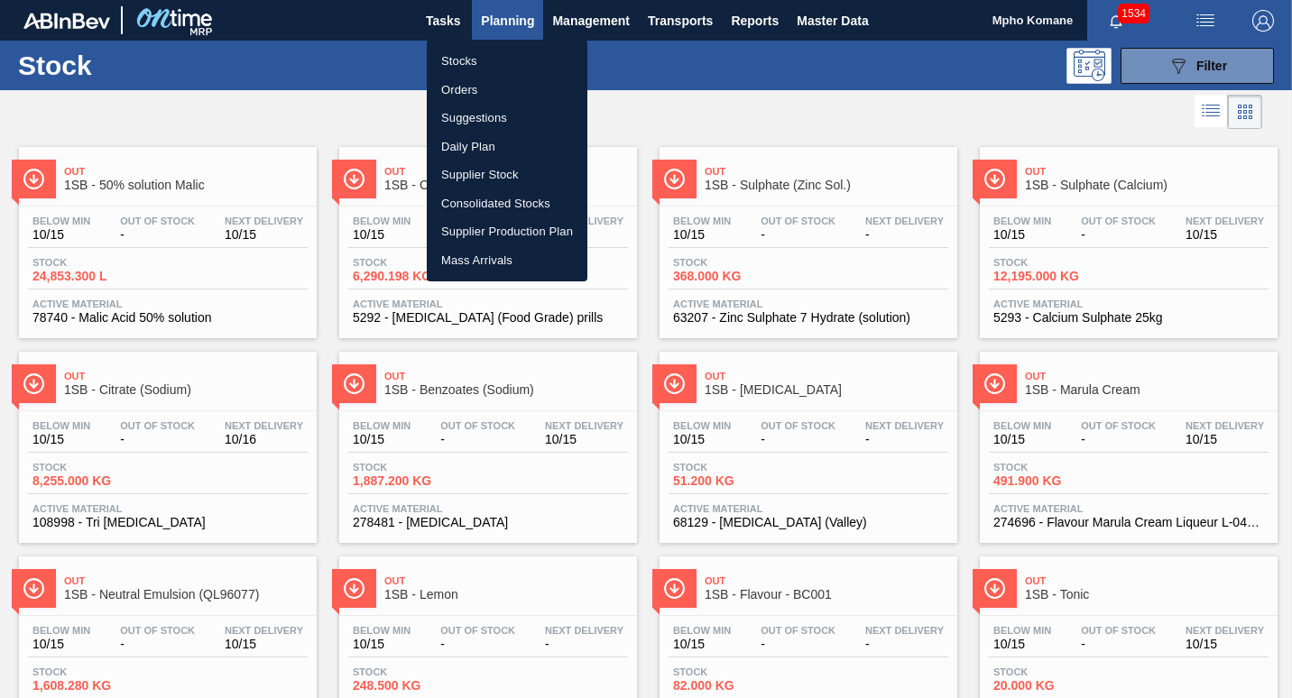
click at [464, 89] on li "Orders" at bounding box center [507, 90] width 161 height 29
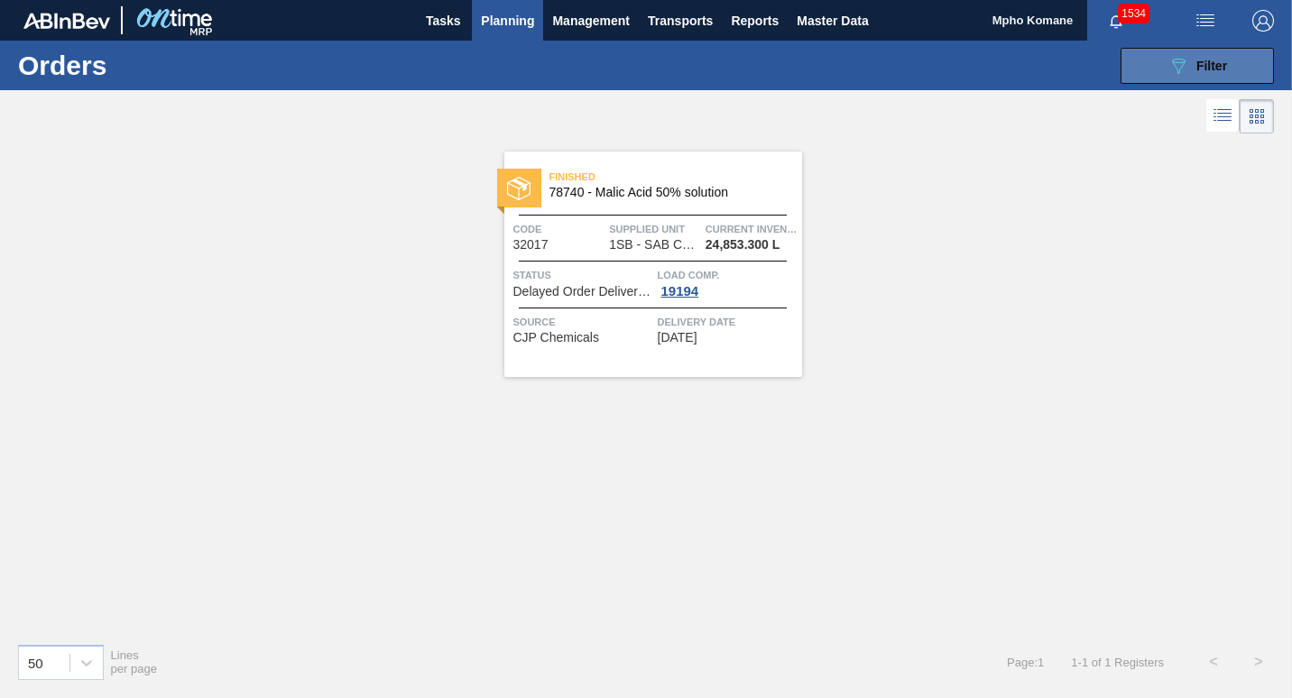
click at [1194, 69] on div "089F7B8B-B2A5-4AFE-B5C0-19BA573D28AC Filter" at bounding box center [1197, 66] width 60 height 22
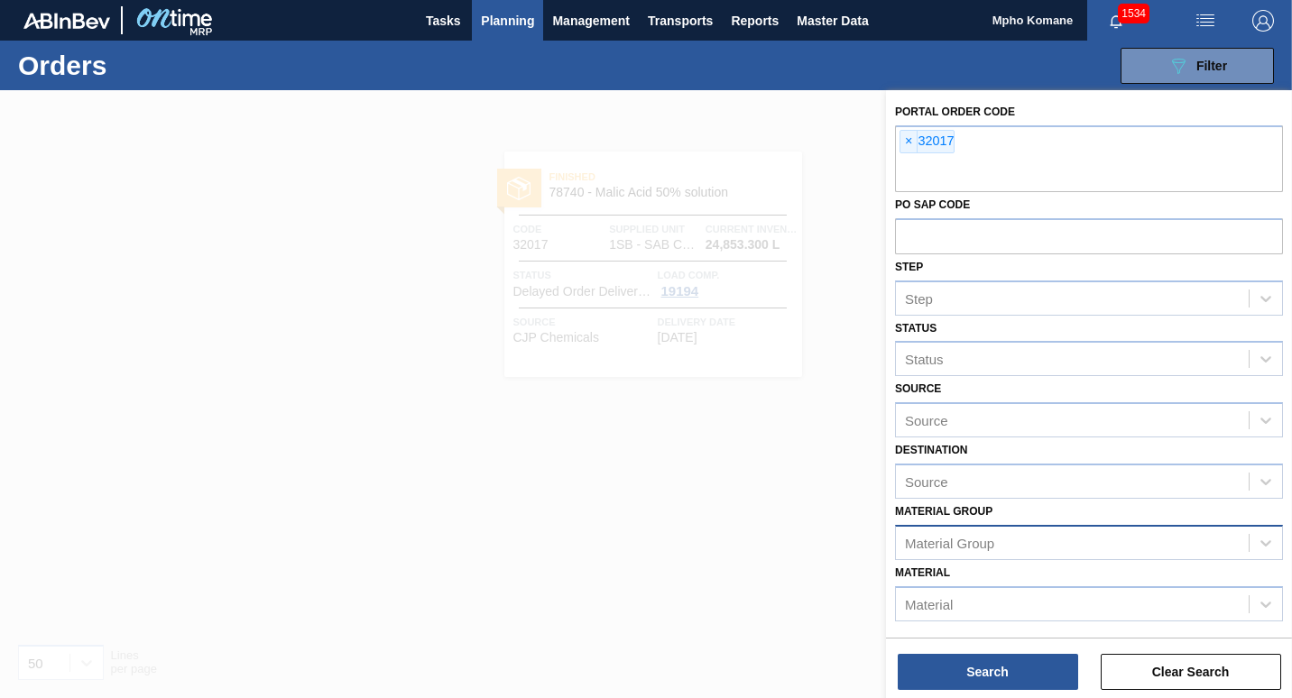
click at [967, 550] on div "Material Group" at bounding box center [949, 542] width 89 height 15
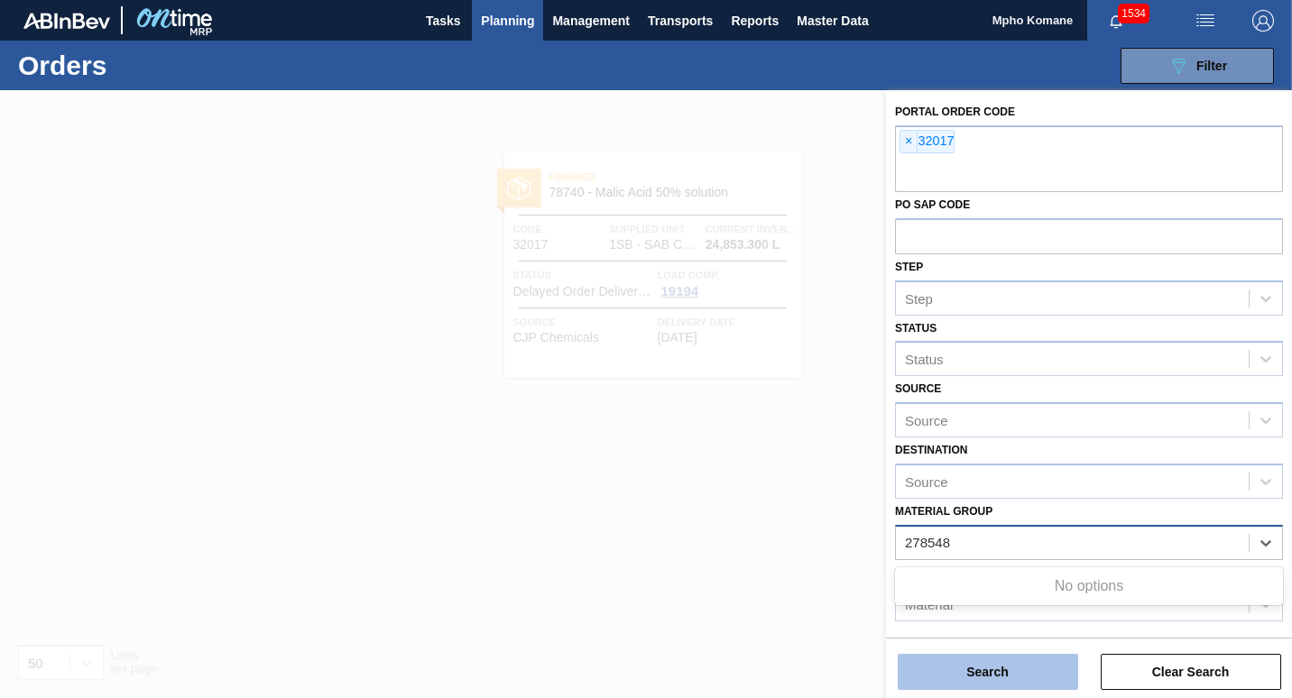
type Group "278548"
click at [975, 678] on button "Search" at bounding box center [988, 672] width 180 height 36
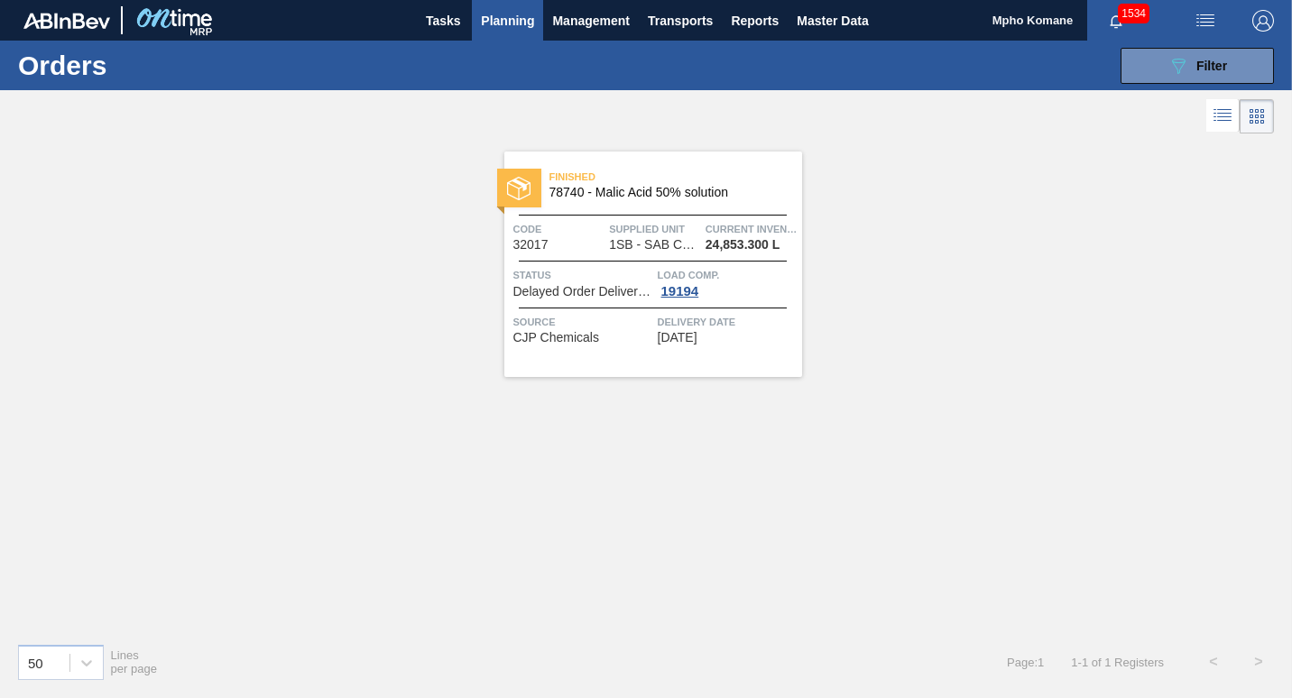
click at [511, 19] on span "Planning" at bounding box center [507, 21] width 53 height 22
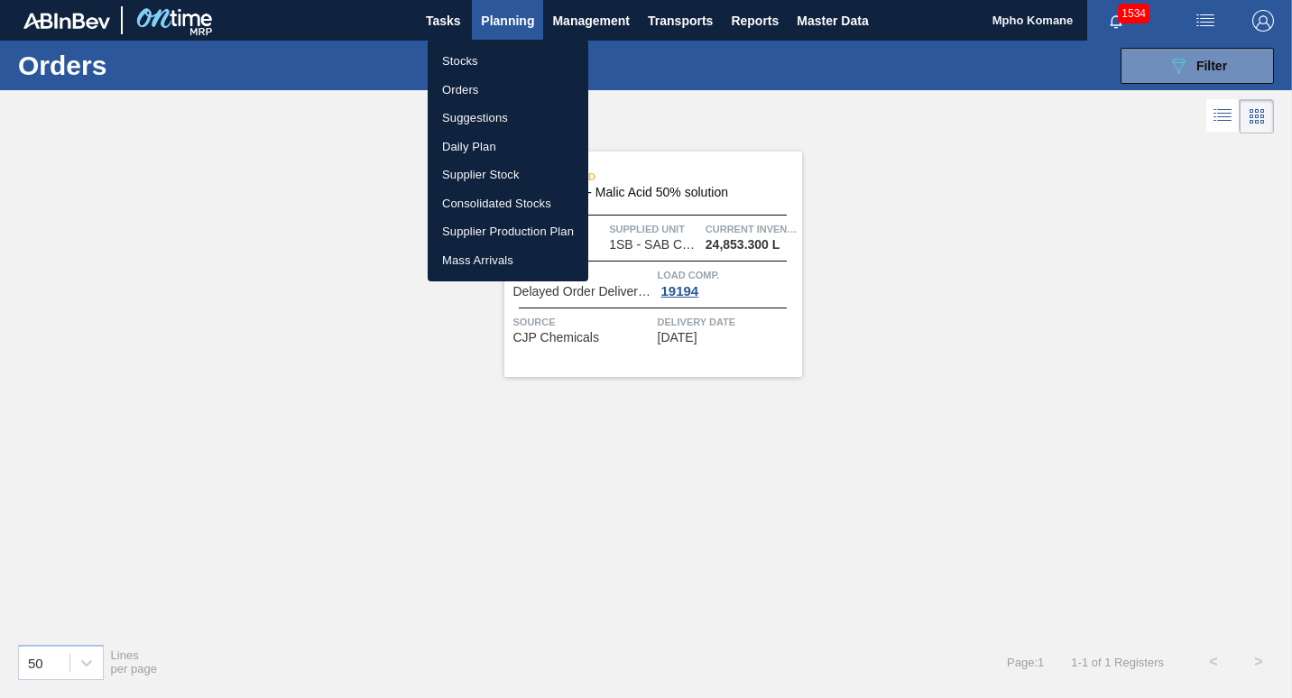
click at [480, 61] on li "Stocks" at bounding box center [508, 61] width 161 height 29
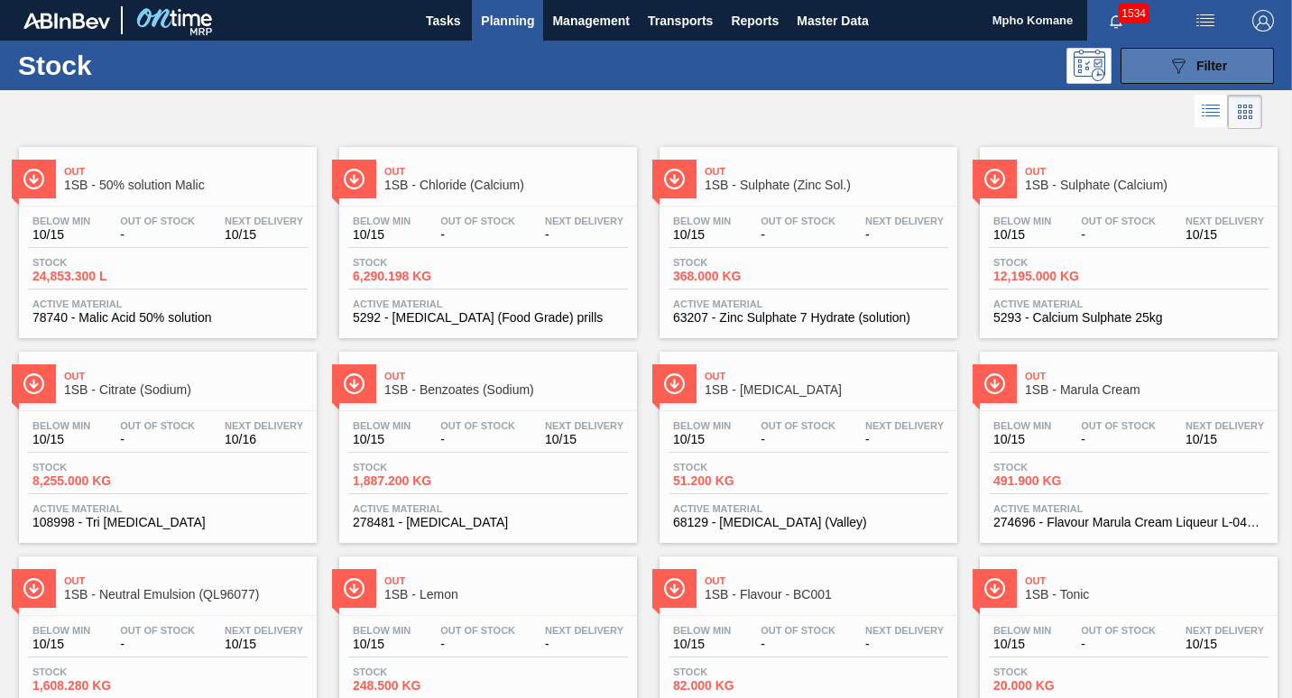
click at [1171, 66] on icon "089F7B8B-B2A5-4AFE-B5C0-19BA573D28AC" at bounding box center [1178, 66] width 22 height 22
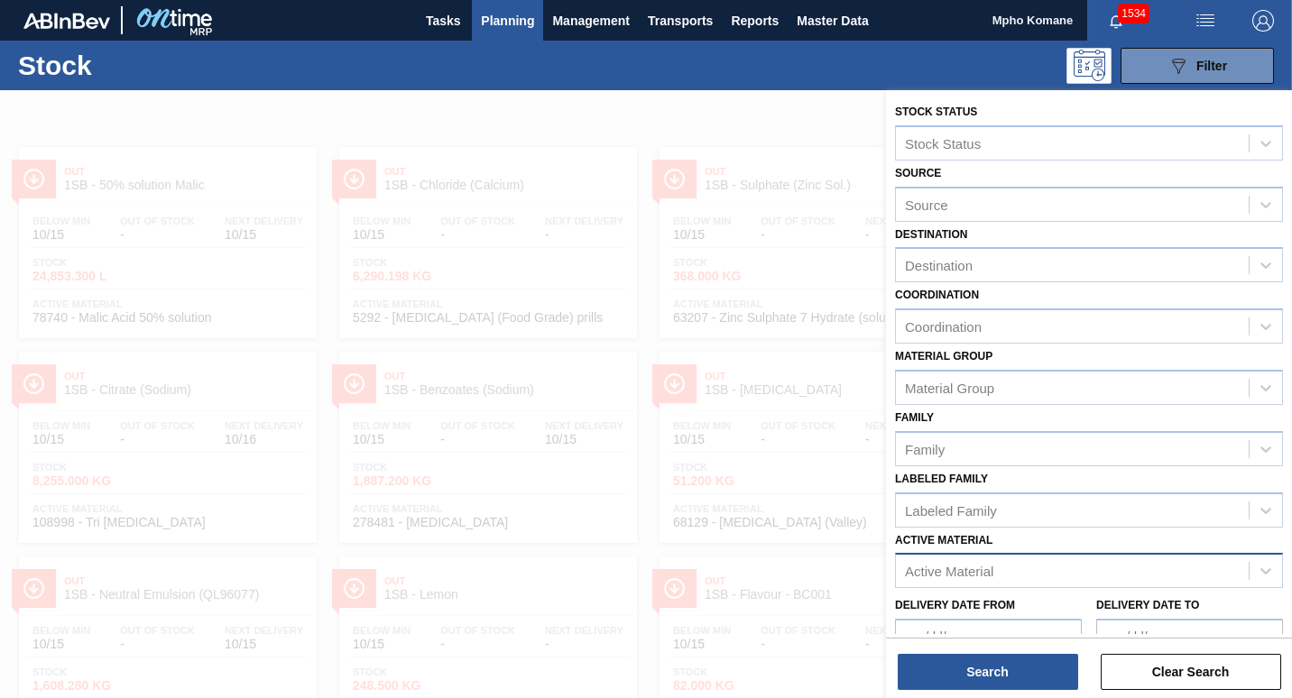
click at [1000, 575] on div "Active Material" at bounding box center [1072, 571] width 353 height 26
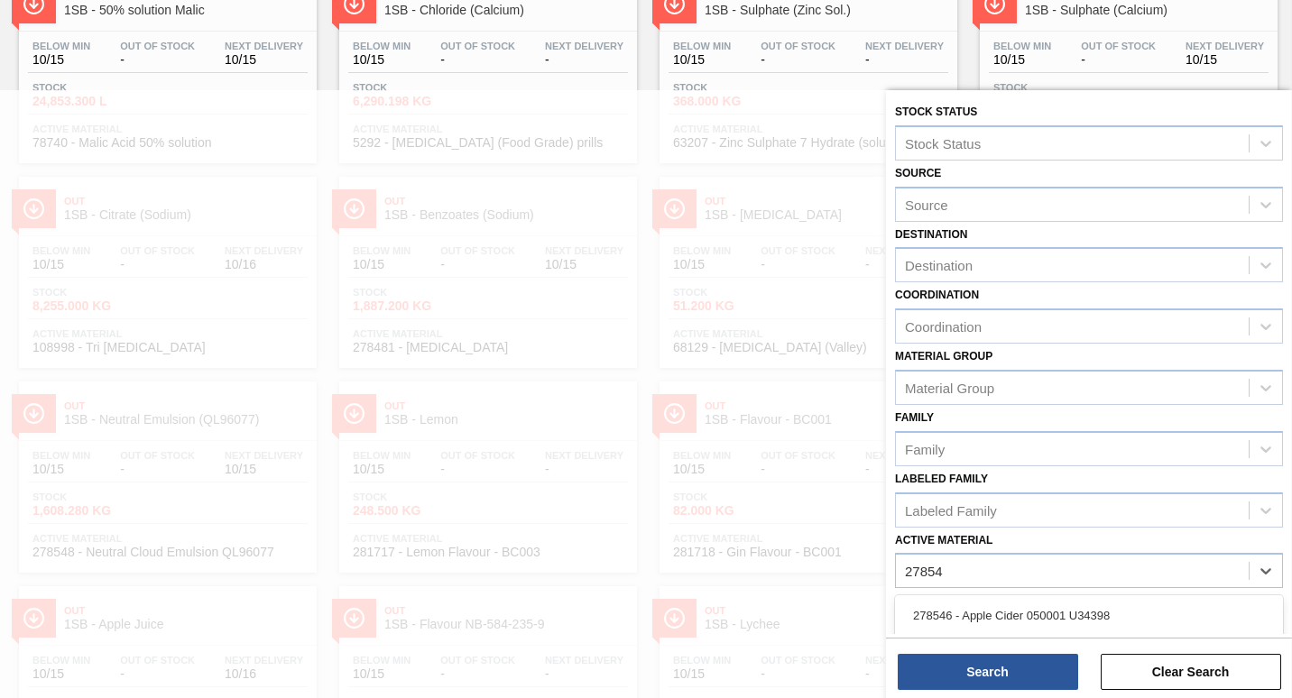
type Material "278548"
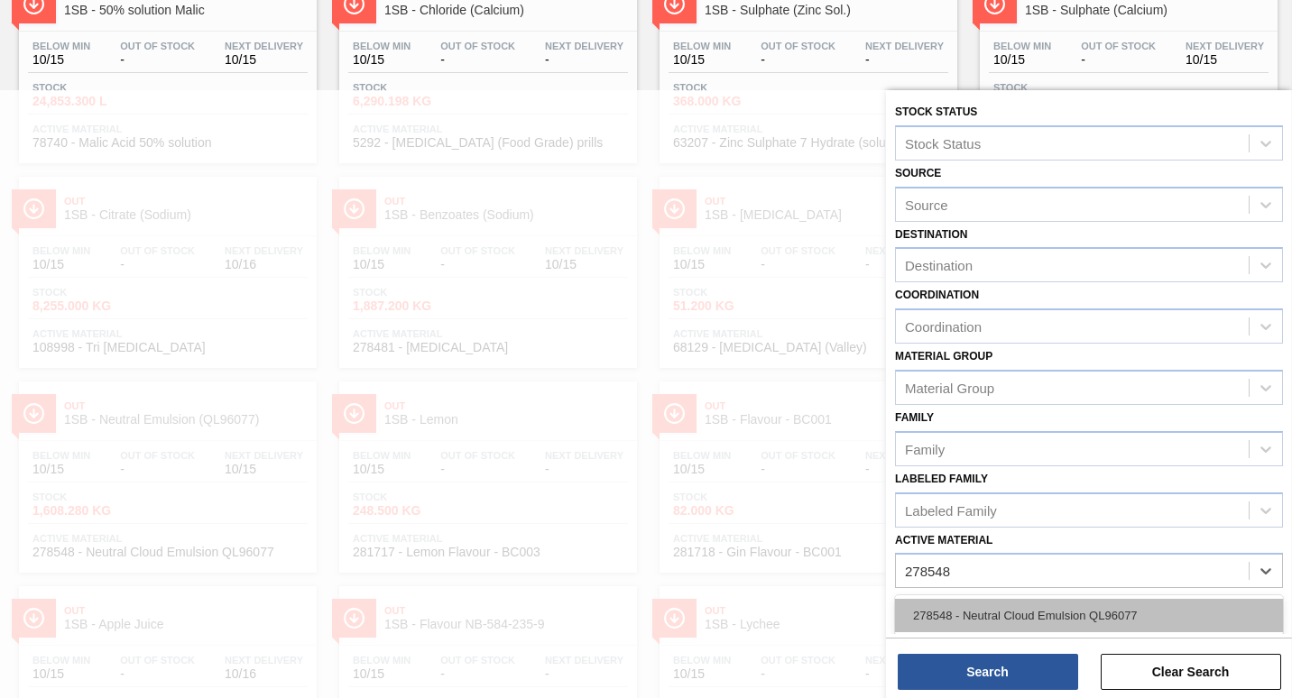
click at [1036, 616] on div "278548 - Neutral Cloud Emulsion QL96077" at bounding box center [1089, 615] width 388 height 33
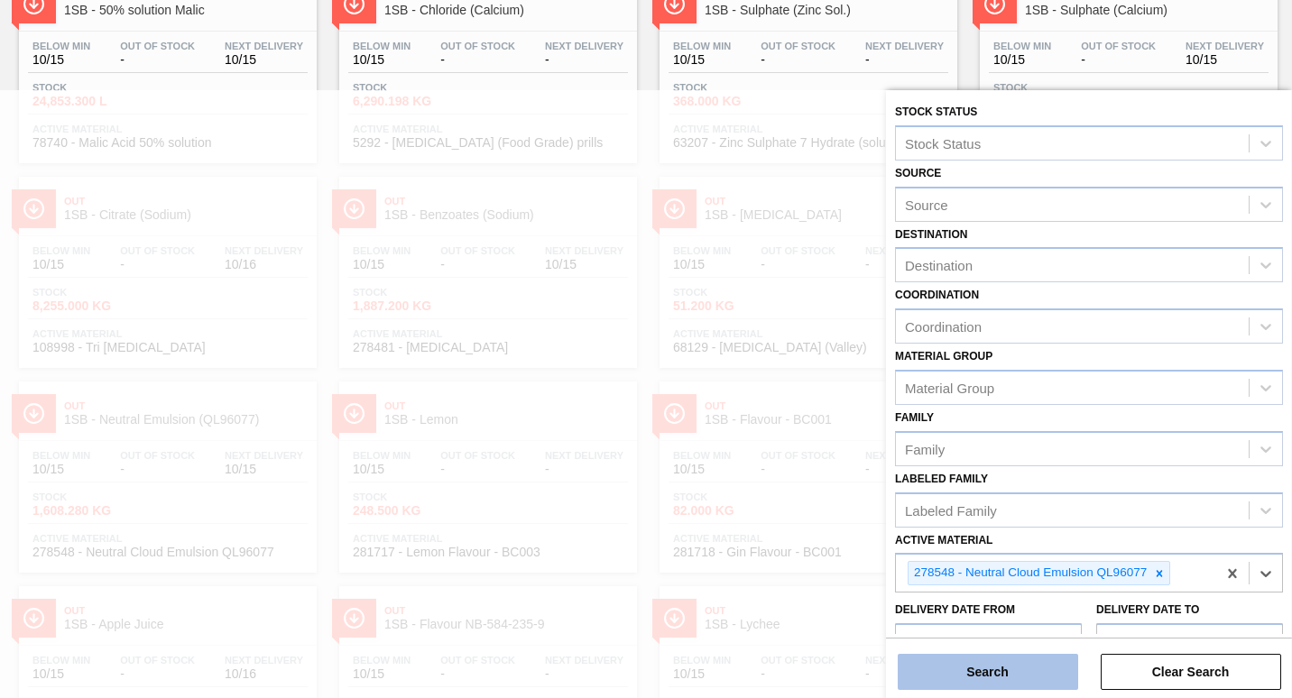
click at [1007, 670] on button "Search" at bounding box center [988, 672] width 180 height 36
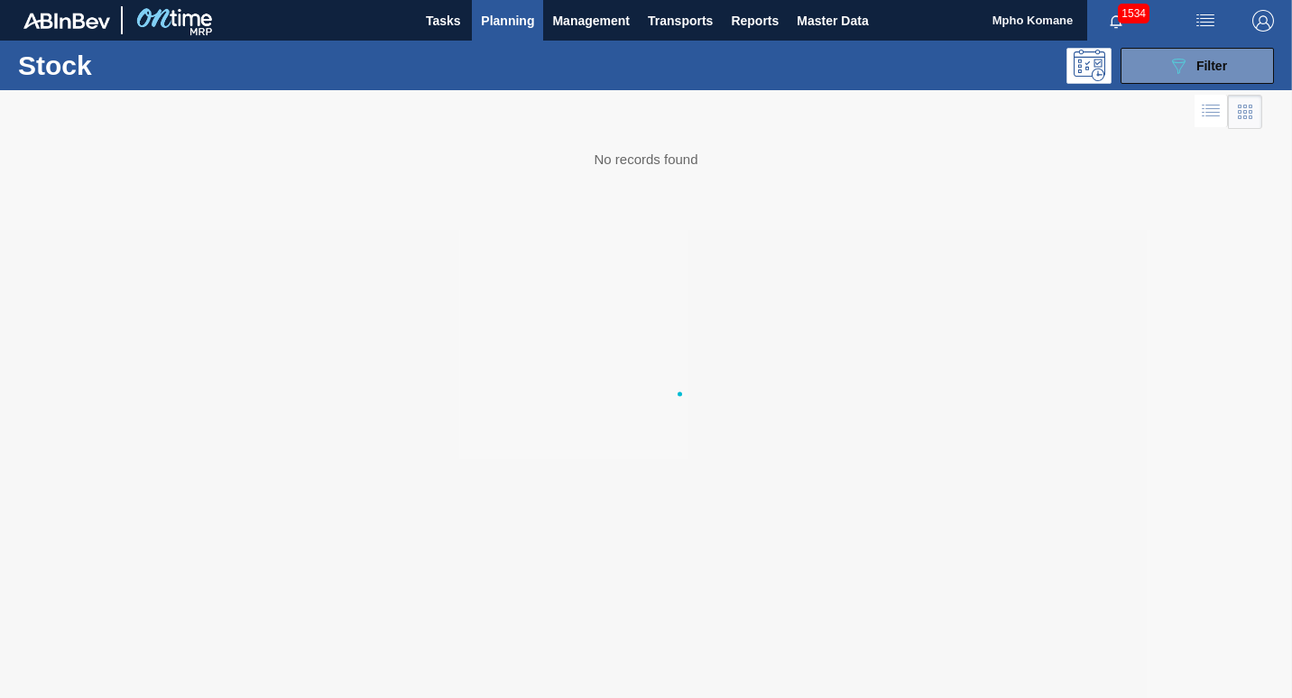
scroll to position [0, 0]
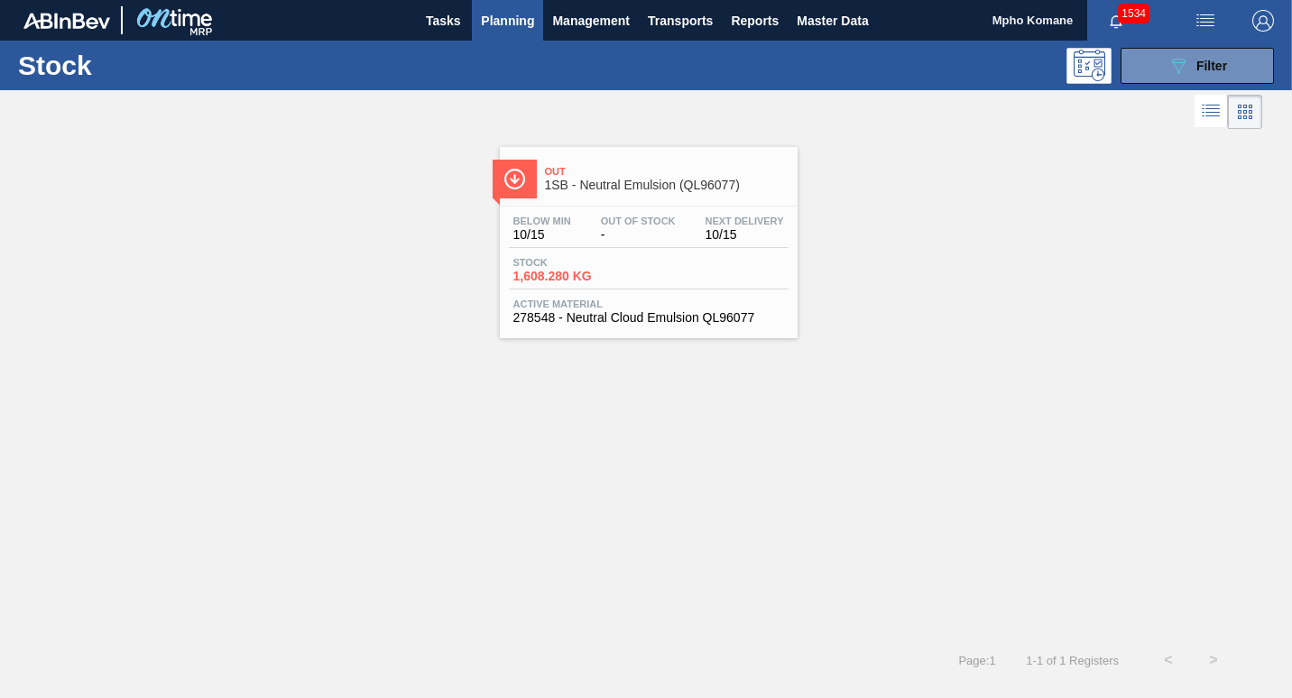
click at [596, 223] on div "Out Of Stock -" at bounding box center [638, 229] width 84 height 26
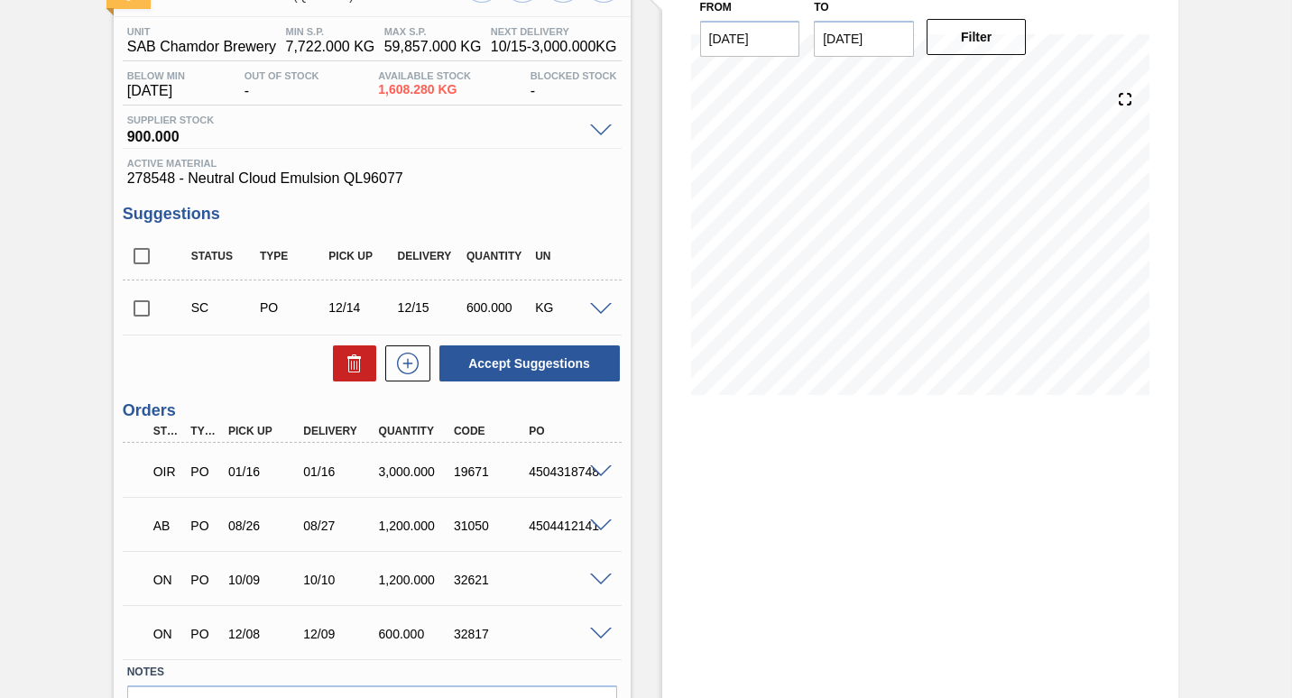
scroll to position [242, 0]
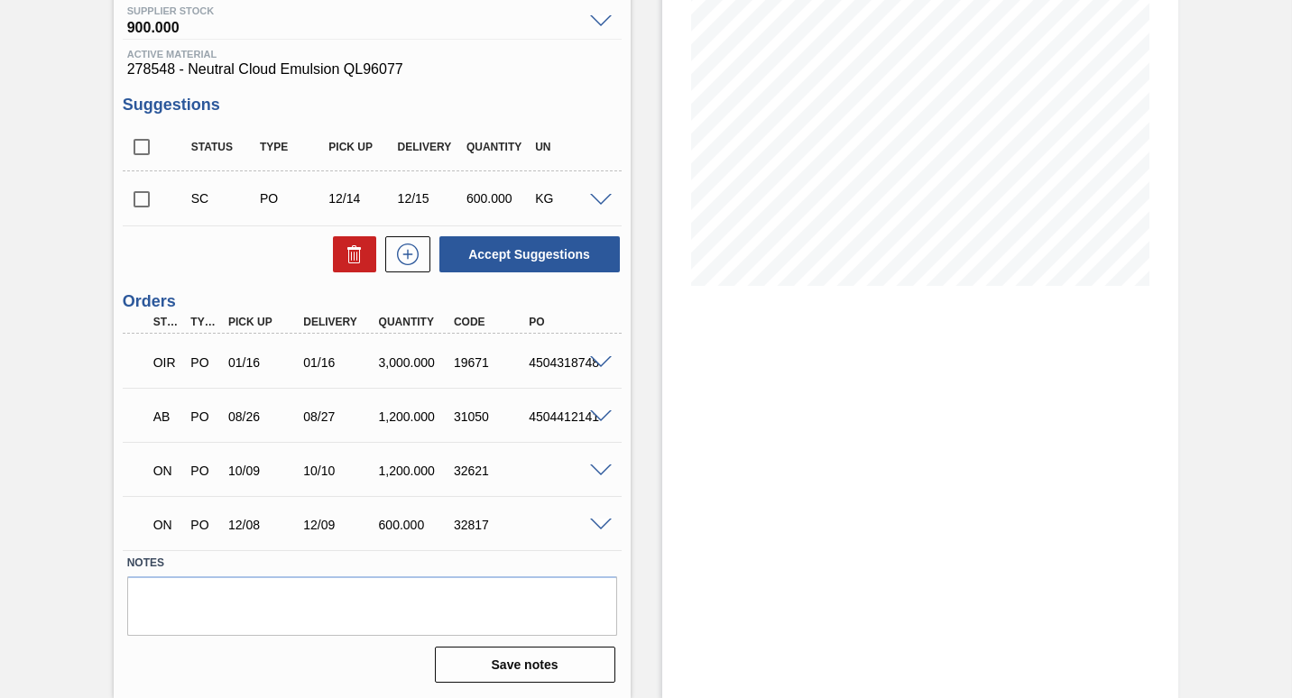
click at [602, 466] on span at bounding box center [601, 472] width 22 height 14
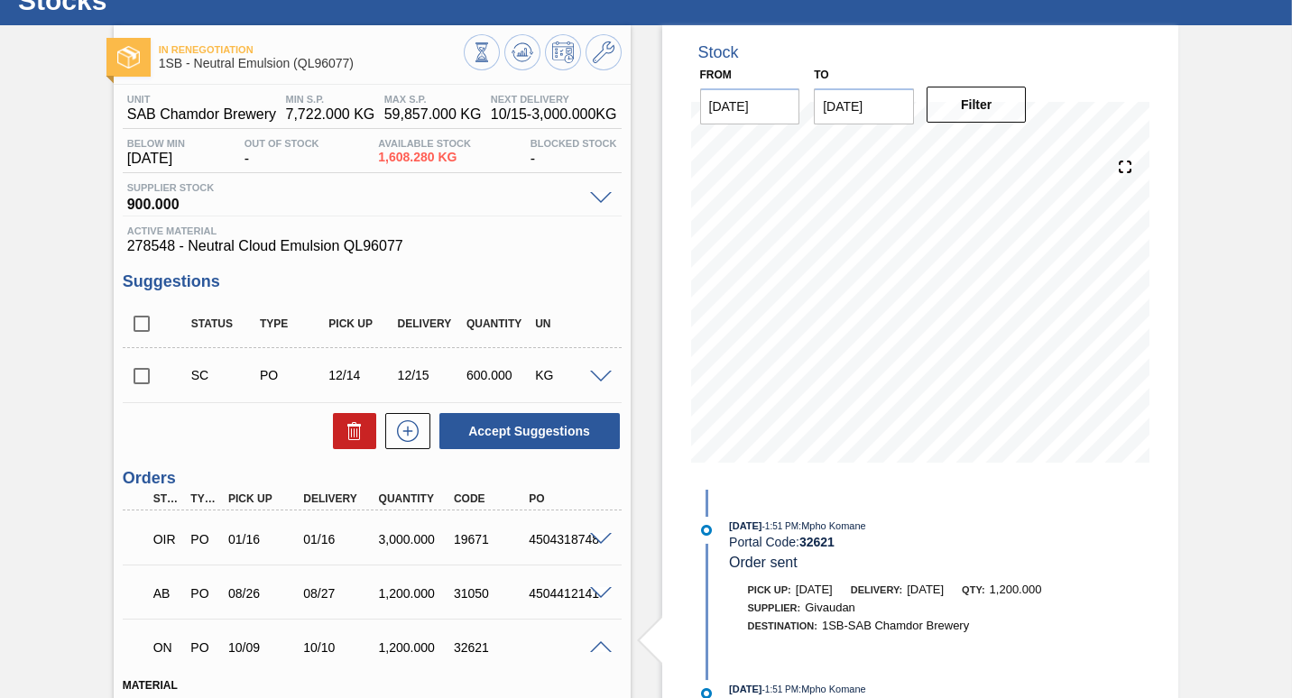
scroll to position [0, 0]
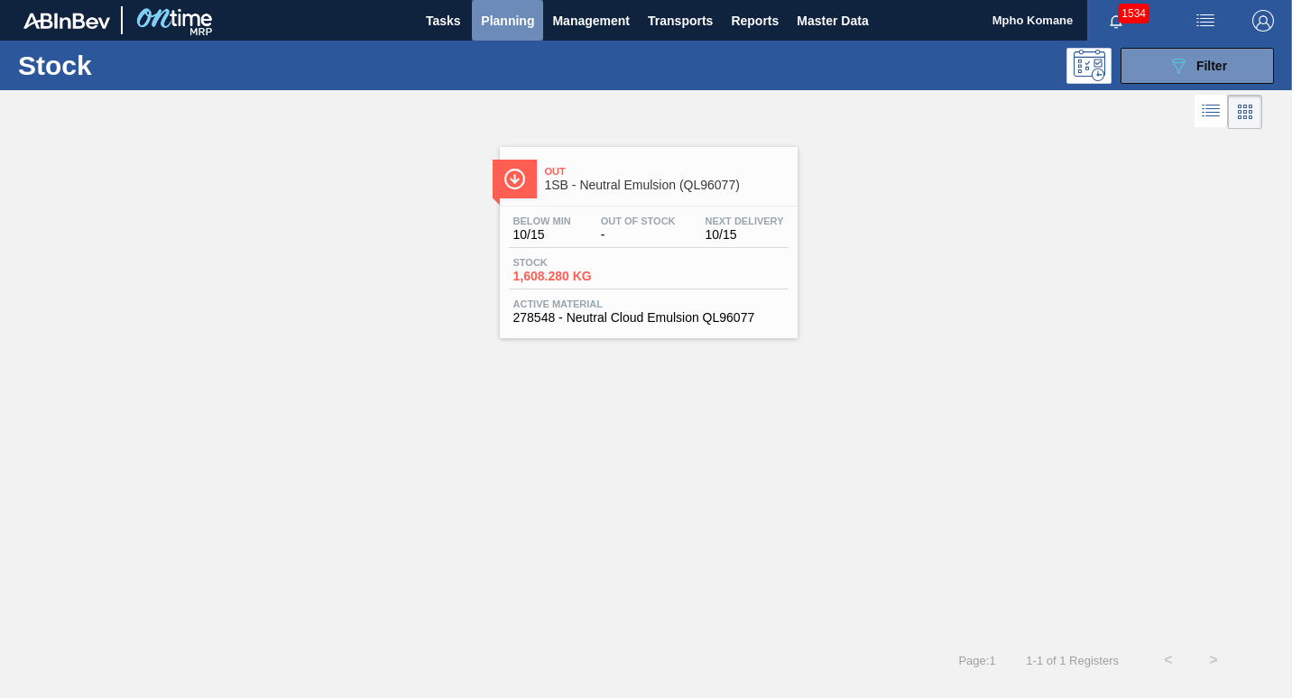
click at [506, 23] on span "Planning" at bounding box center [507, 21] width 53 height 22
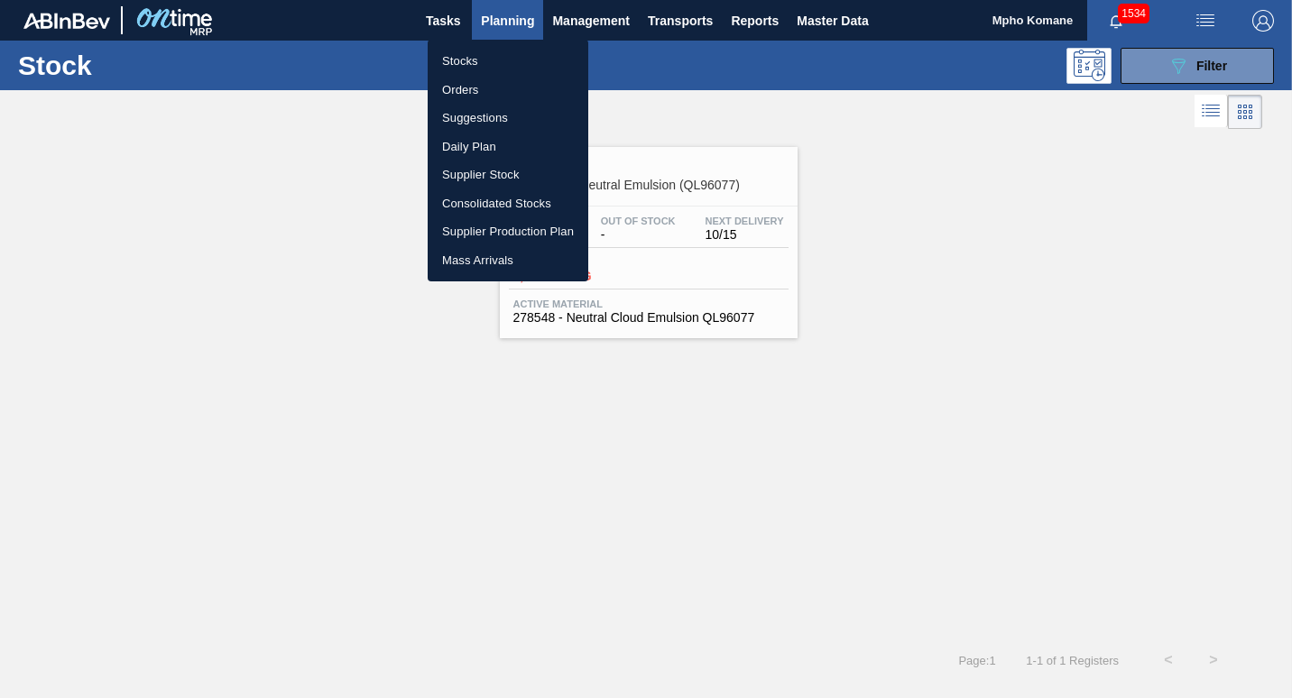
click at [482, 65] on li "Stocks" at bounding box center [508, 61] width 161 height 29
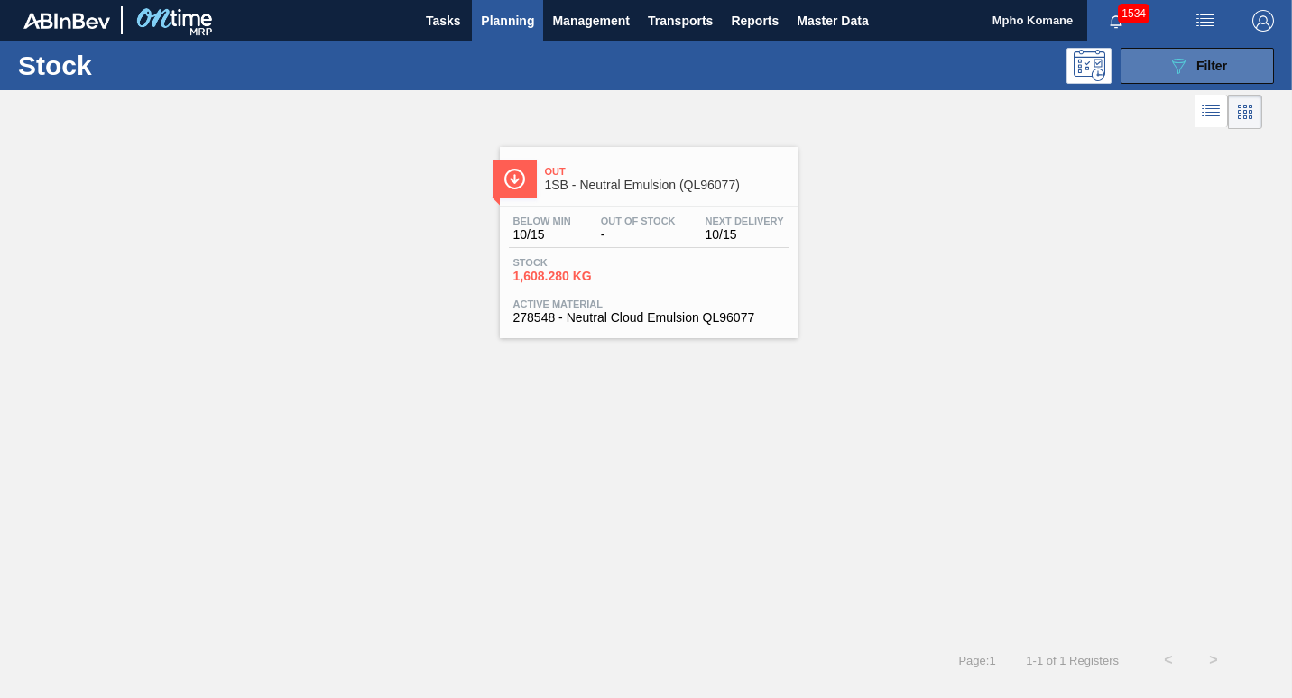
click at [1161, 71] on button "089F7B8B-B2A5-4AFE-B5C0-19BA573D28AC Filter" at bounding box center [1196, 66] width 153 height 36
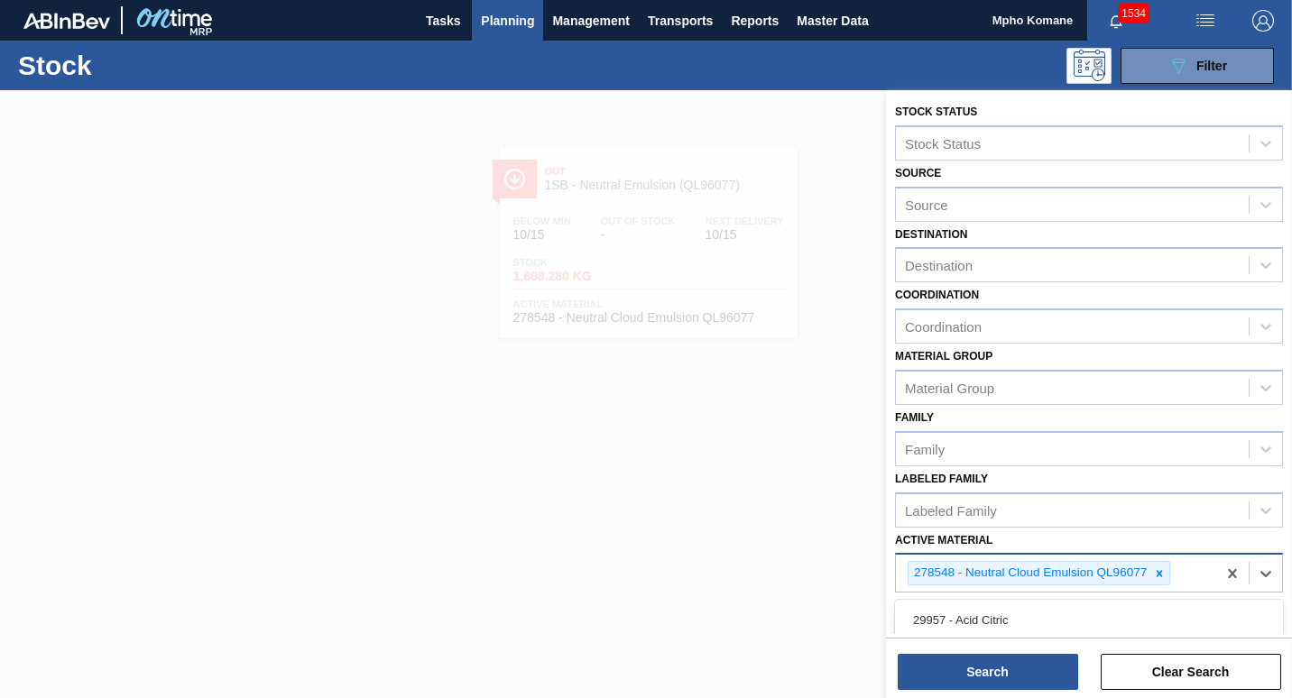
click at [1175, 581] on Material "Active Material" at bounding box center [1175, 573] width 2 height 15
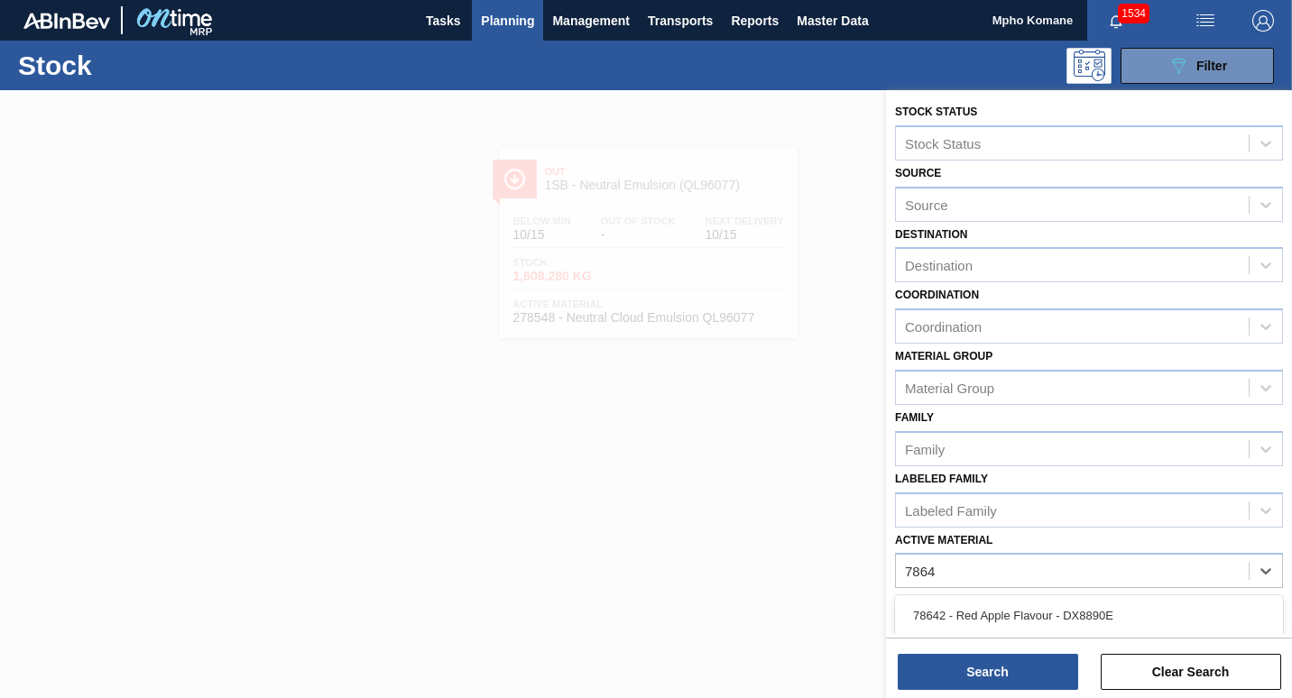
type Material "78642"
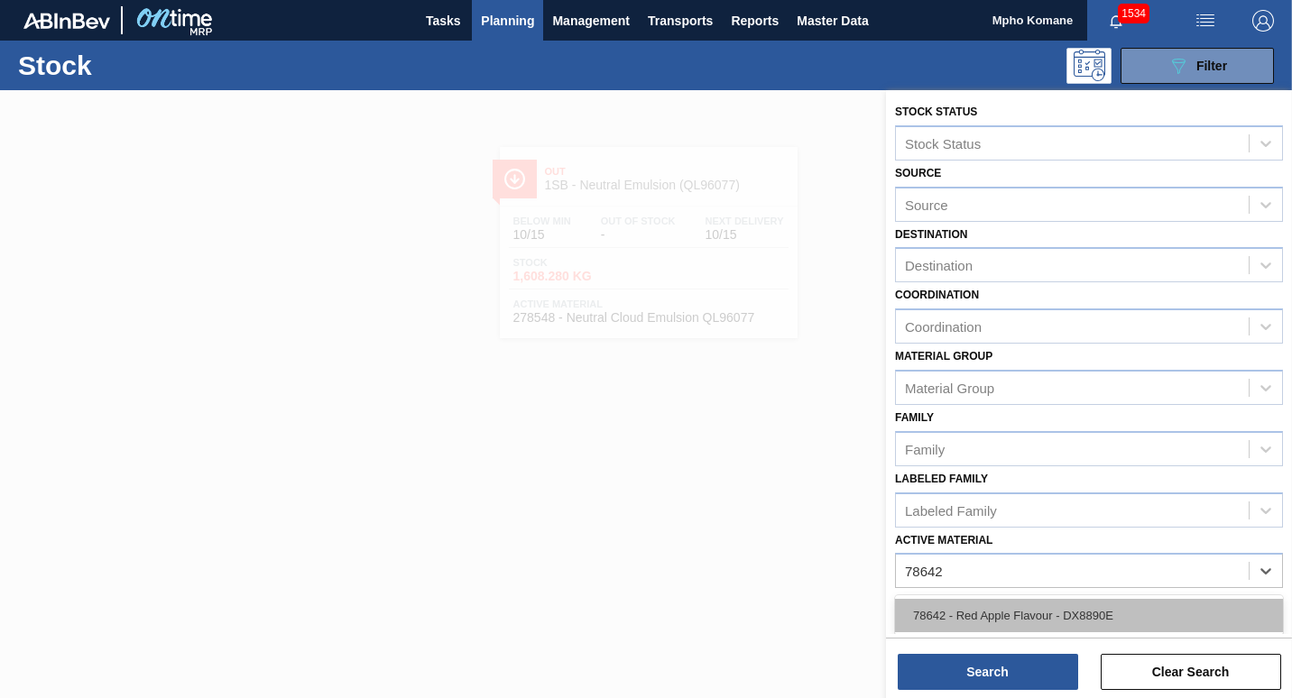
click at [1074, 621] on div "78642 - Red Apple Flavour - DX8890E" at bounding box center [1089, 615] width 388 height 33
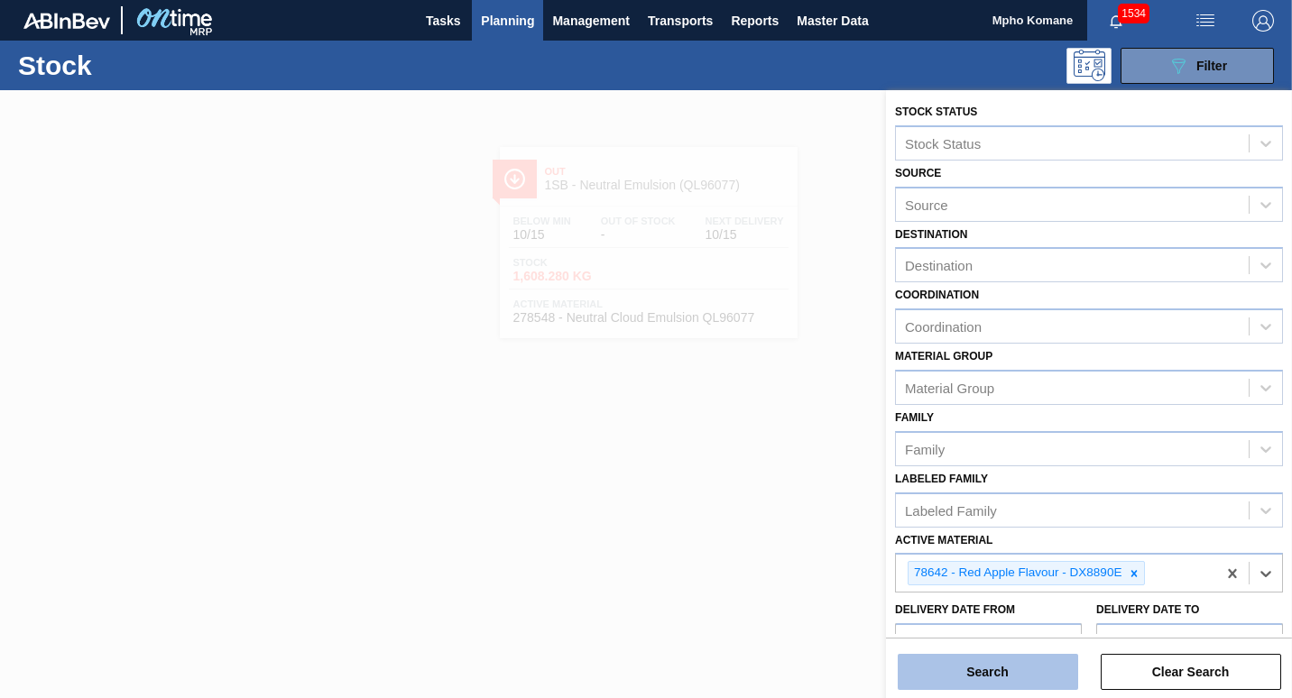
click at [1028, 662] on button "Search" at bounding box center [988, 672] width 180 height 36
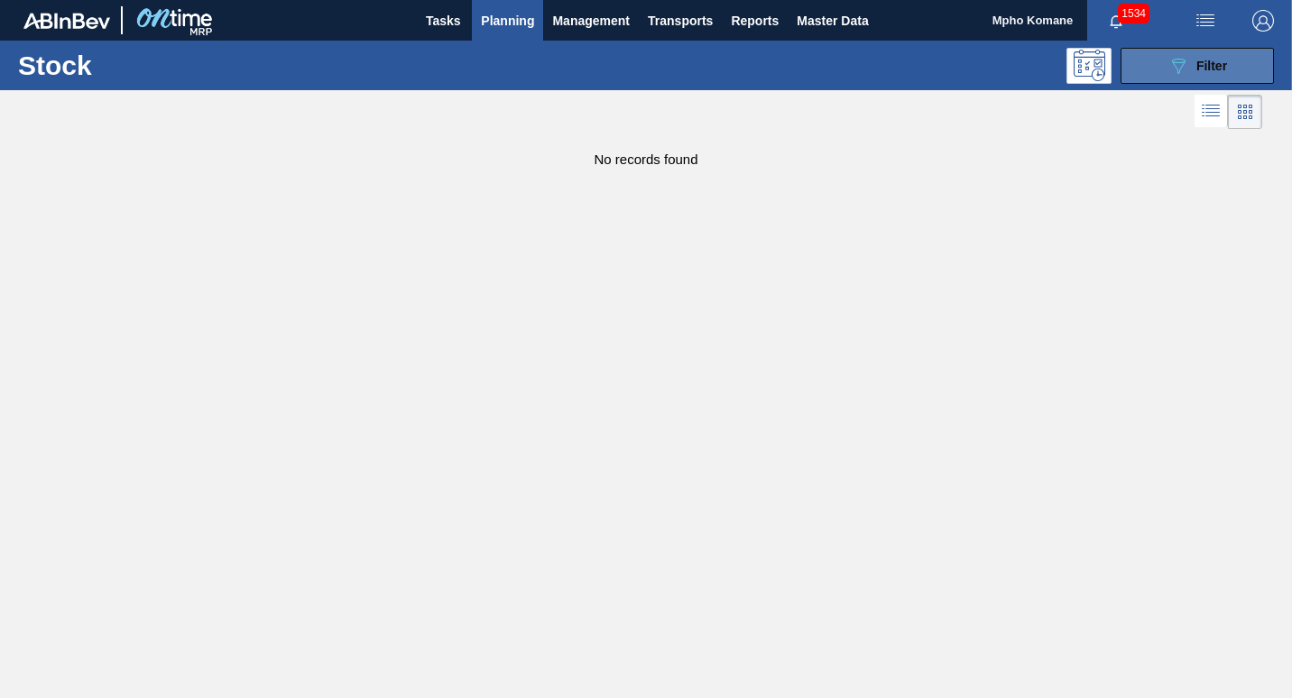
click at [1181, 70] on icon "089F7B8B-B2A5-4AFE-B5C0-19BA573D28AC" at bounding box center [1178, 66] width 22 height 22
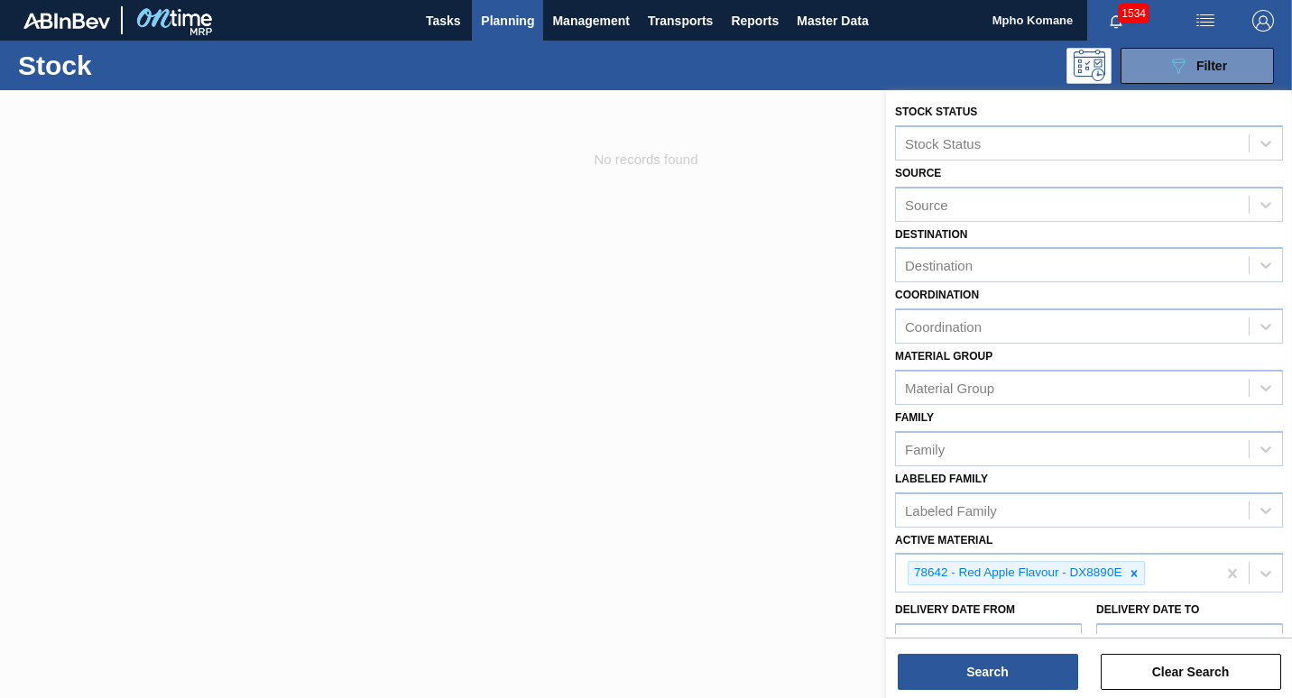
click at [517, 27] on span "Planning" at bounding box center [507, 21] width 53 height 22
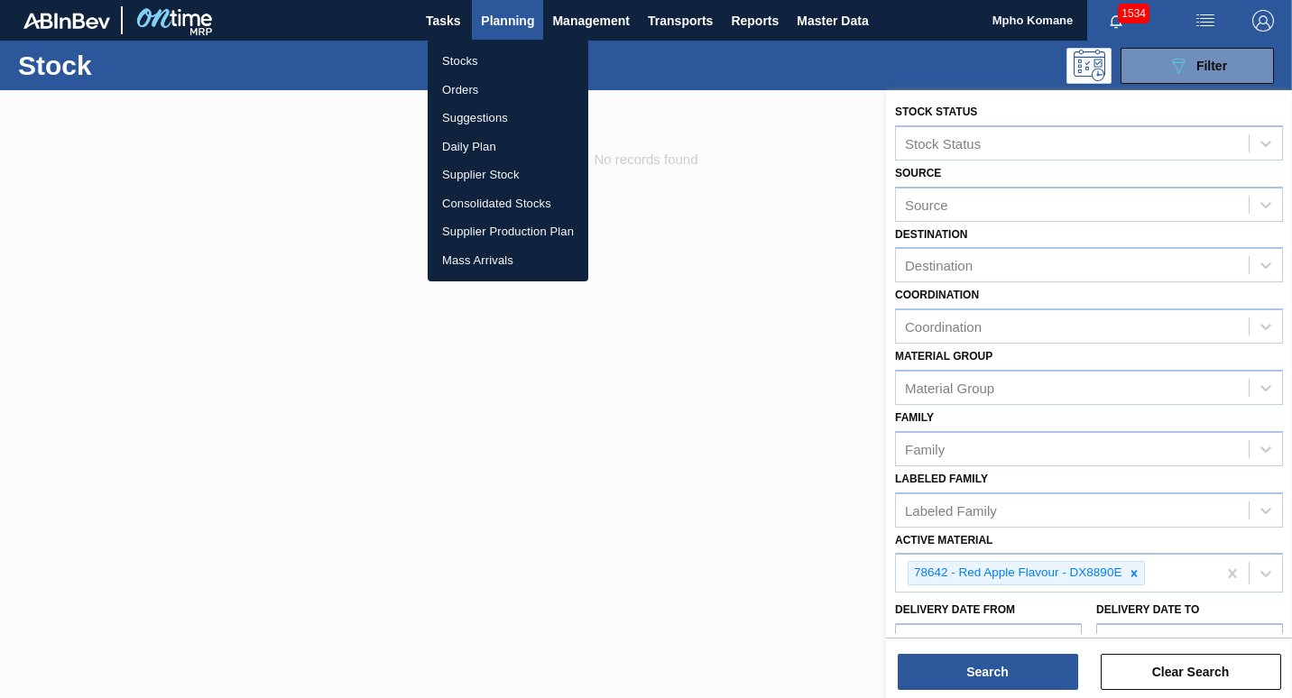
click at [495, 56] on li "Stocks" at bounding box center [508, 61] width 161 height 29
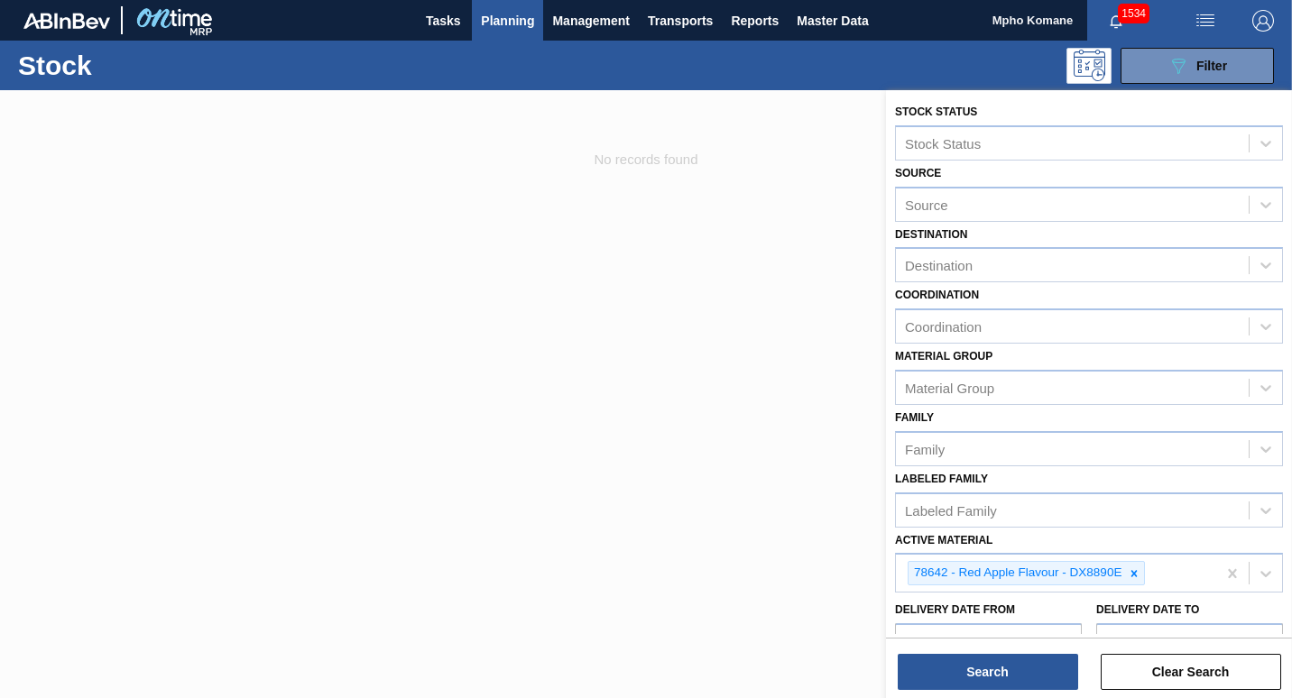
click at [526, 25] on span "Planning" at bounding box center [507, 21] width 53 height 22
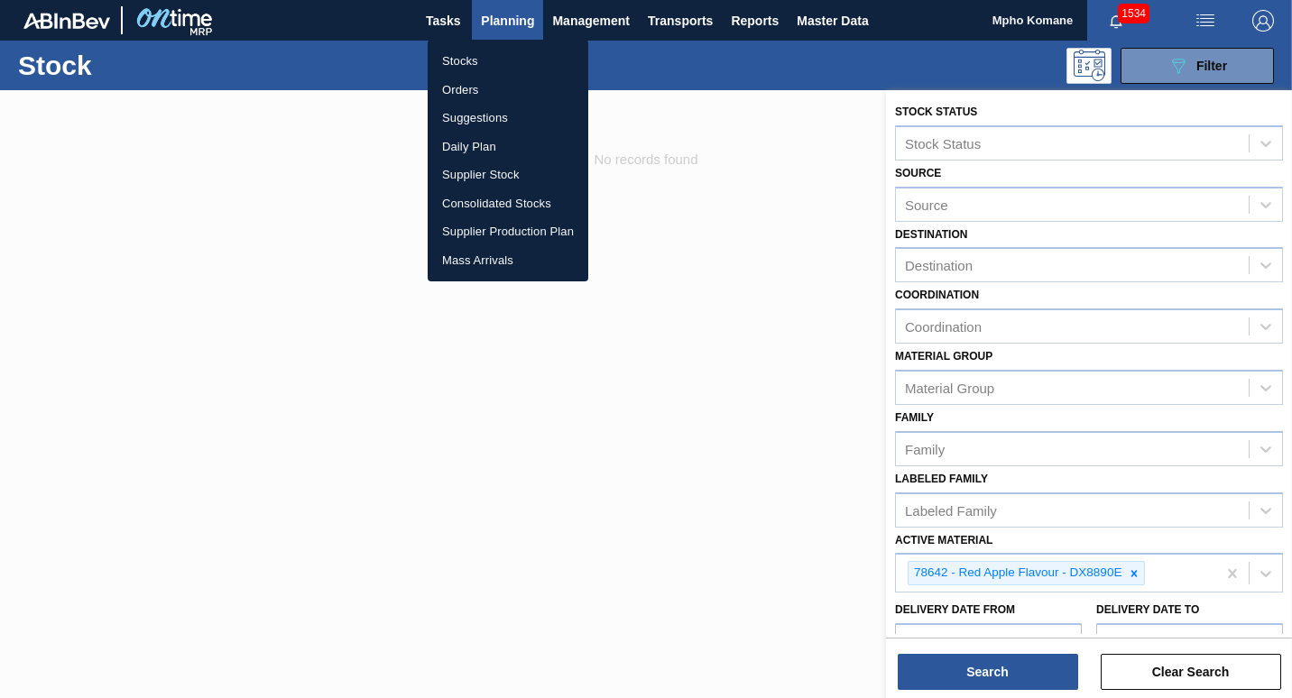
click at [475, 82] on li "Orders" at bounding box center [508, 90] width 161 height 29
